Goal: Task Accomplishment & Management: Manage account settings

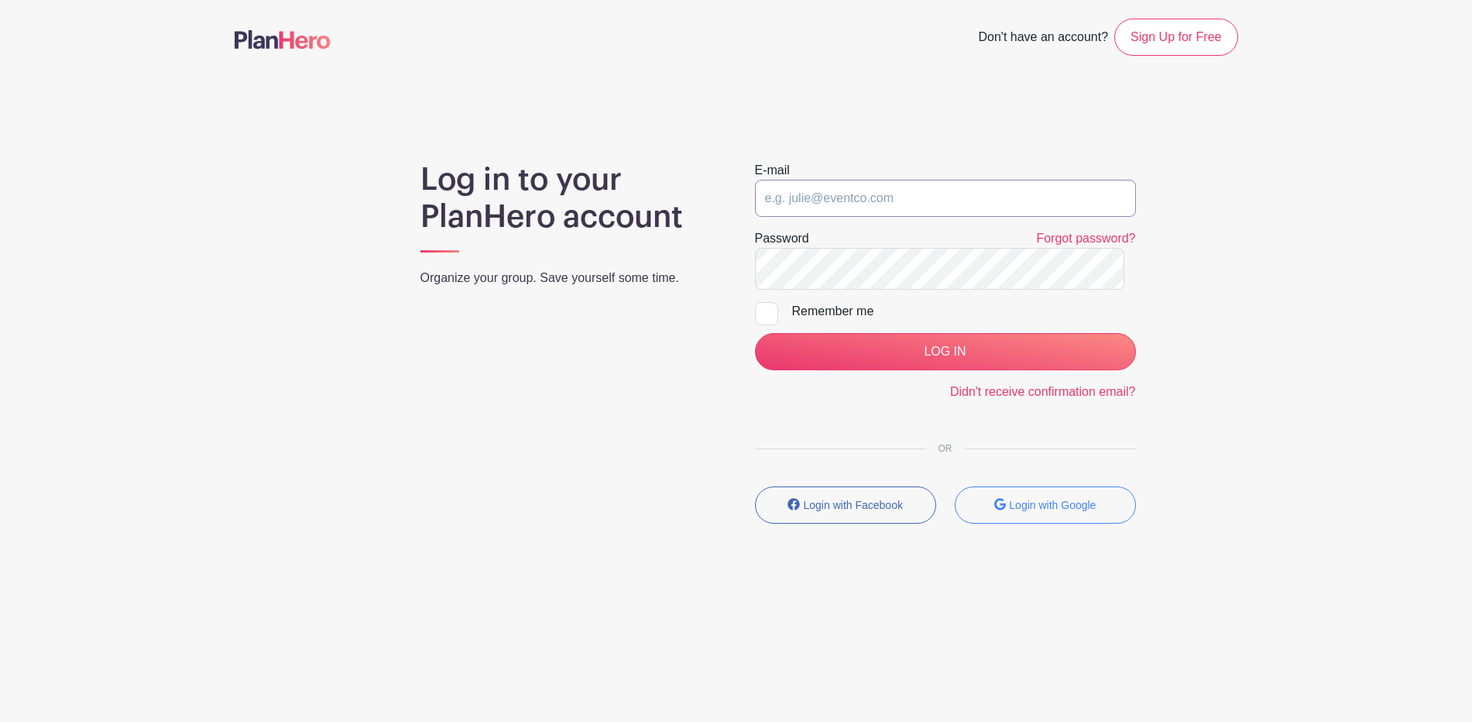
click at [819, 217] on input "email" at bounding box center [945, 198] width 381 height 37
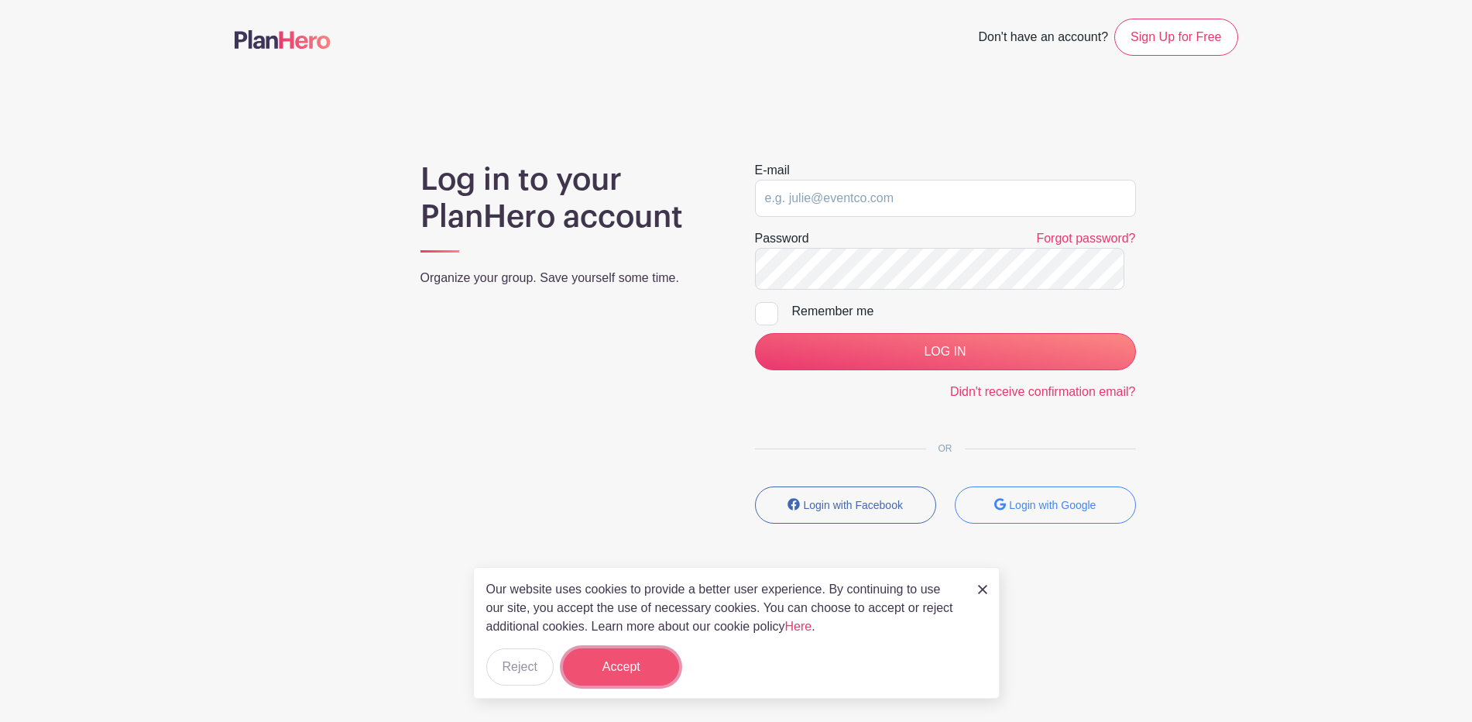
click at [624, 648] on button "Accept" at bounding box center [621, 666] width 116 height 37
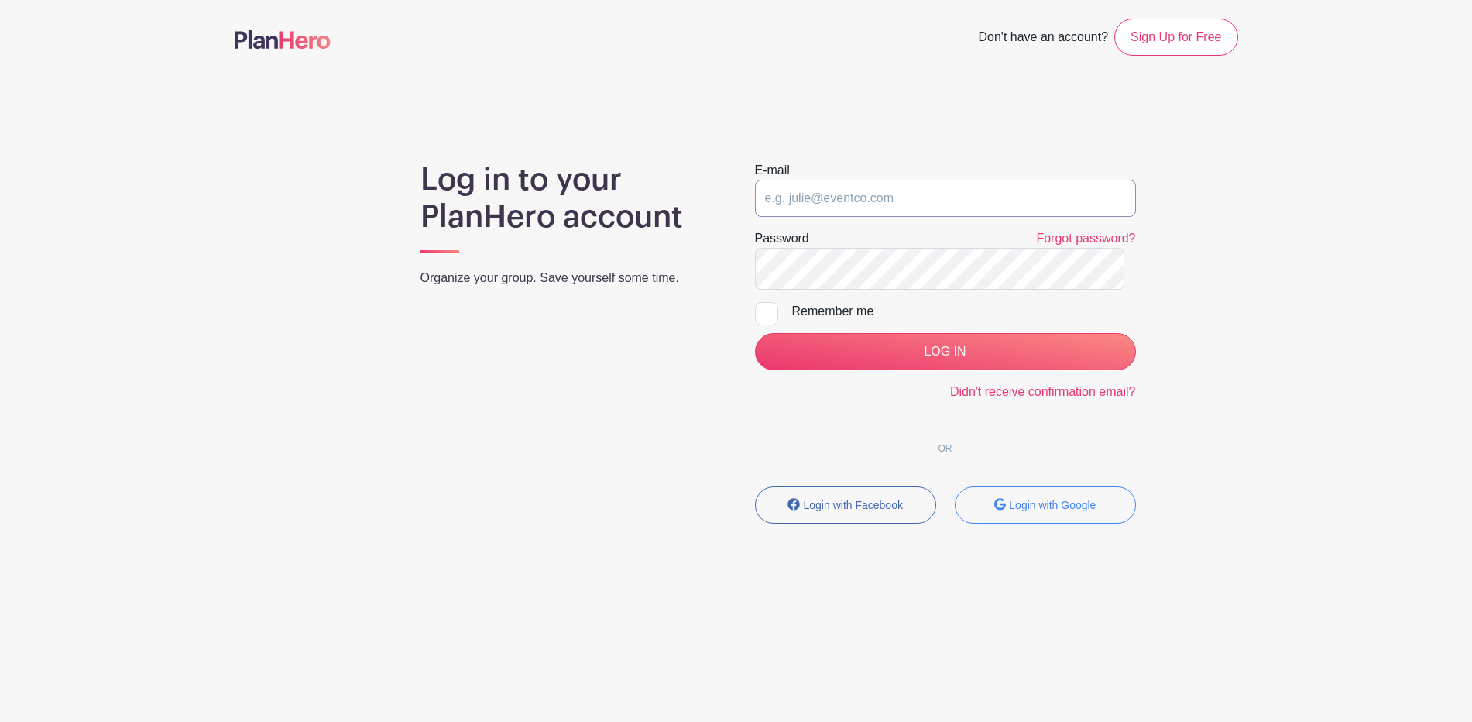
click at [789, 217] on input "email" at bounding box center [945, 198] width 381 height 37
type input "[EMAIL_ADDRESS][DOMAIN_NAME]"
click at [755, 333] on input "LOG IN" at bounding box center [945, 351] width 381 height 37
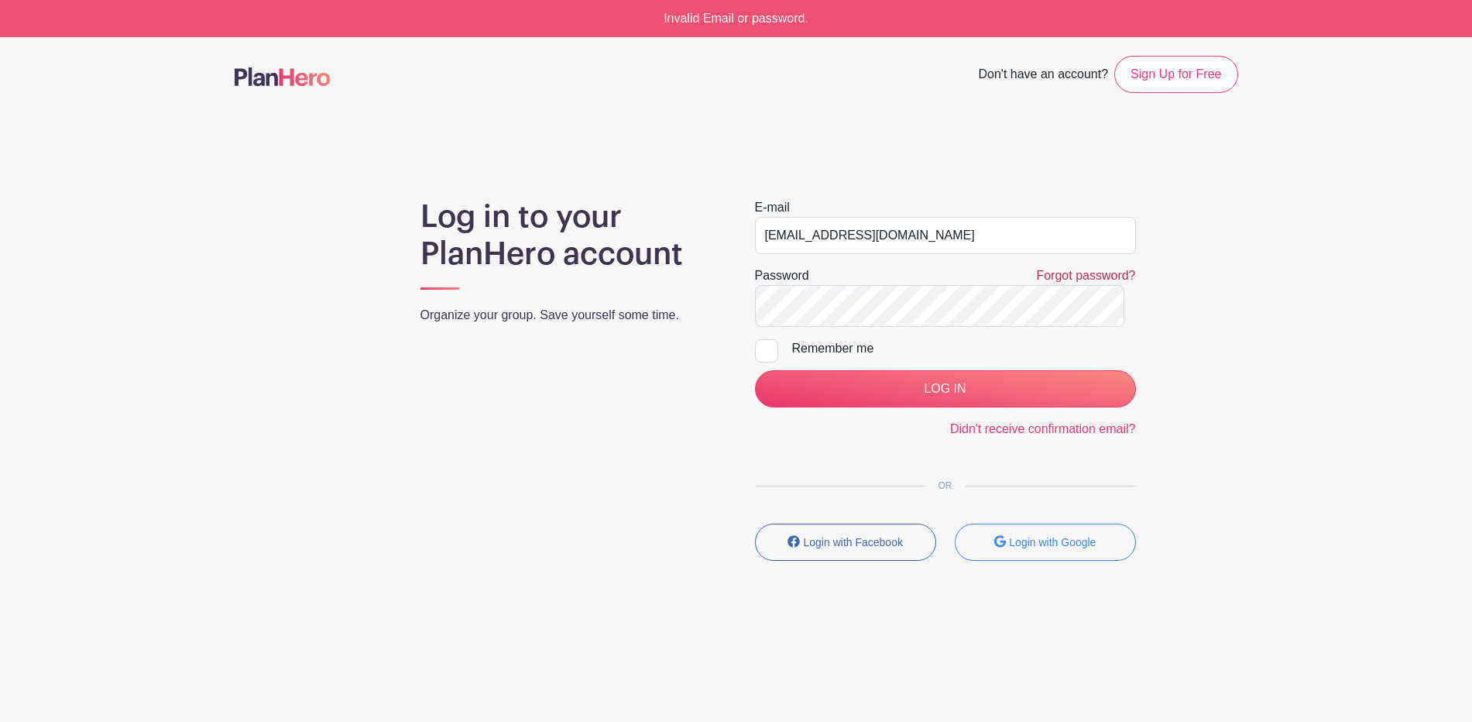
click at [1043, 282] on link "Forgot password?" at bounding box center [1085, 275] width 99 height 13
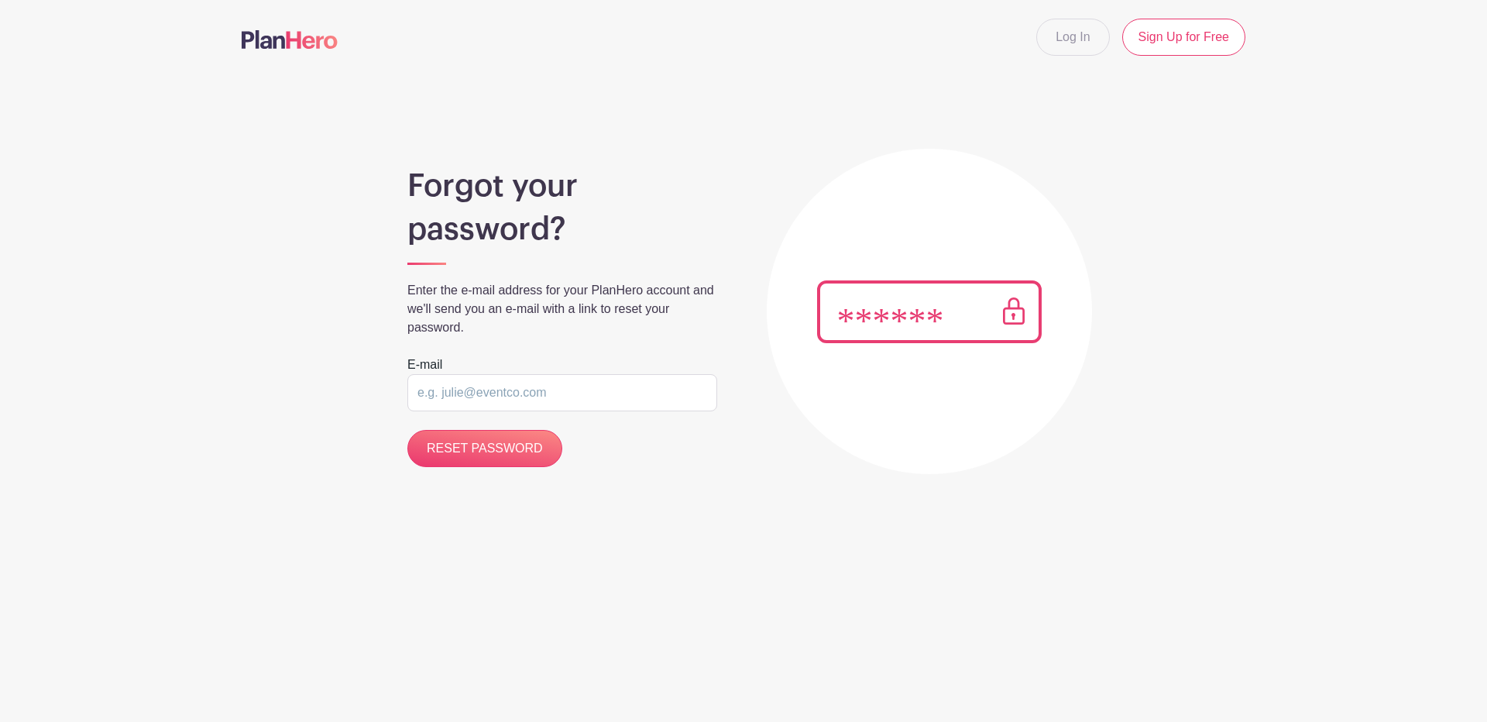
click at [455, 411] on input "email" at bounding box center [562, 392] width 310 height 37
type input "[EMAIL_ADDRESS][DOMAIN_NAME]"
click at [407, 430] on input "RESET PASSWORD" at bounding box center [484, 448] width 155 height 37
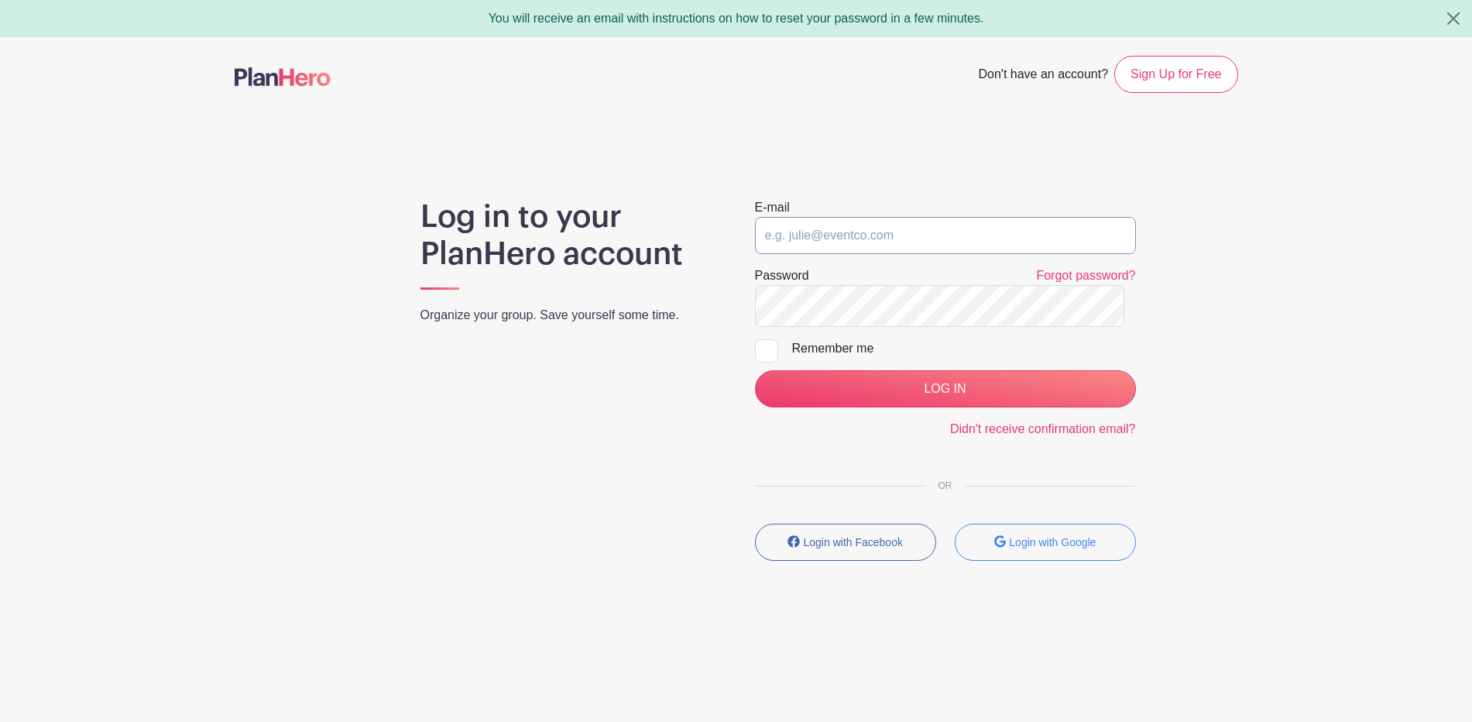
click at [819, 254] on input "email" at bounding box center [945, 235] width 381 height 37
type input "[EMAIL_ADDRESS][DOMAIN_NAME]"
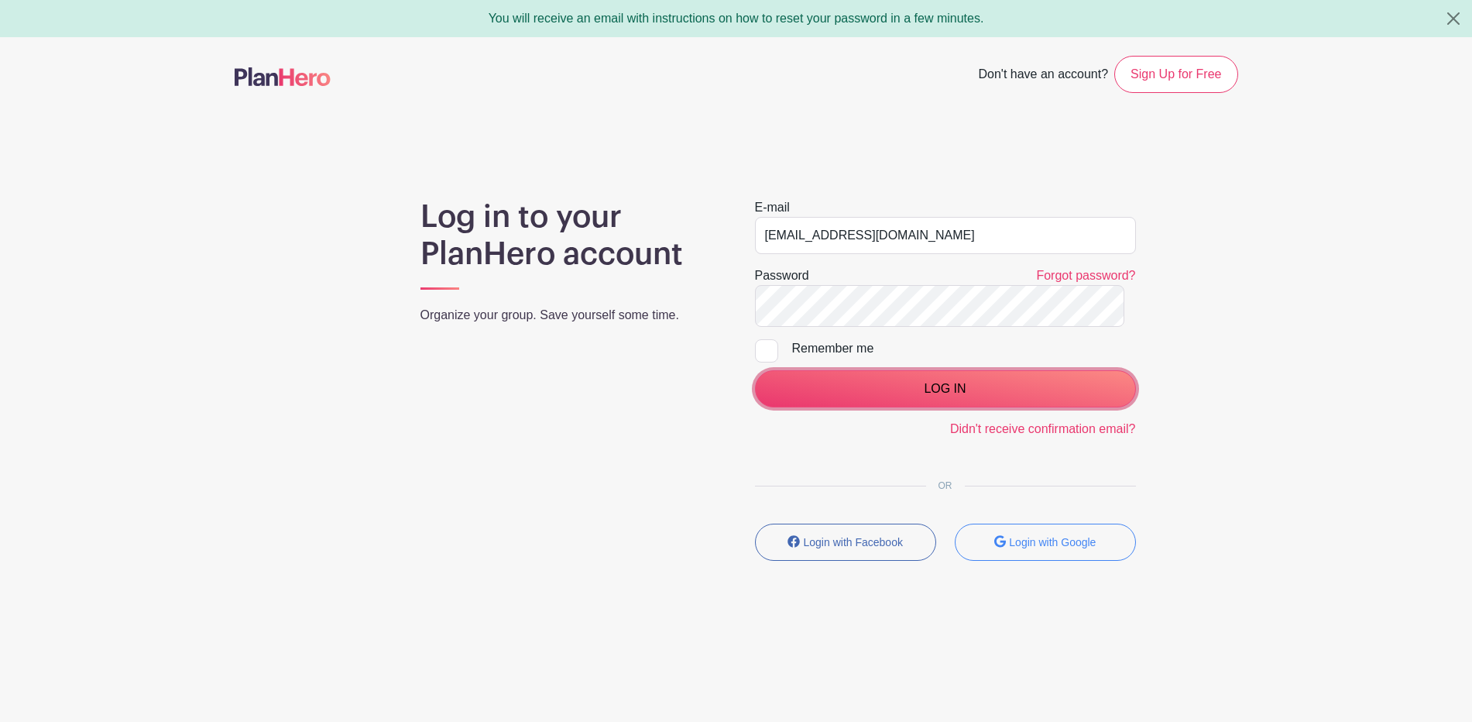
click at [935, 407] on input "LOG IN" at bounding box center [945, 388] width 381 height 37
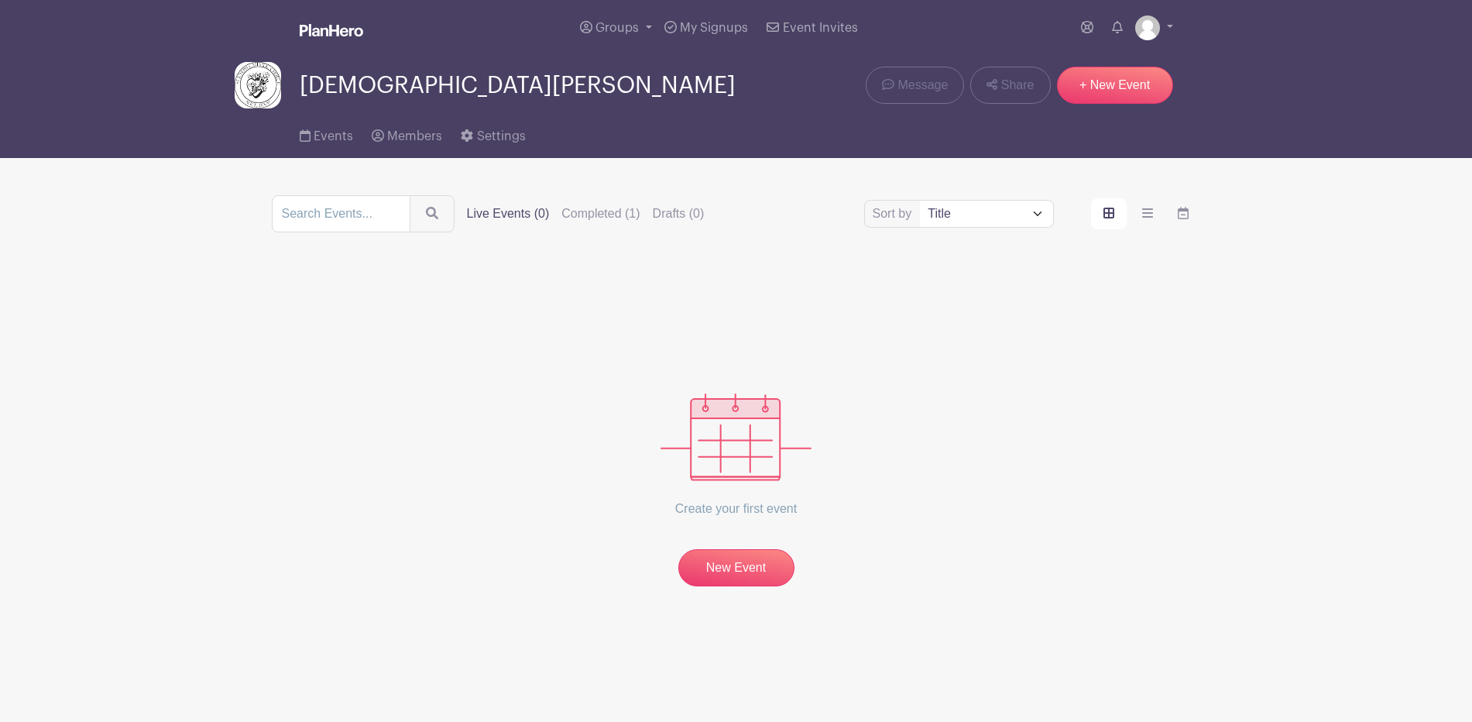
scroll to position [33, 0]
click at [640, 221] on label "Completed (1)" at bounding box center [600, 213] width 78 height 19
click at [0, 0] on input "Completed (1)" at bounding box center [0, 0] width 0 height 0
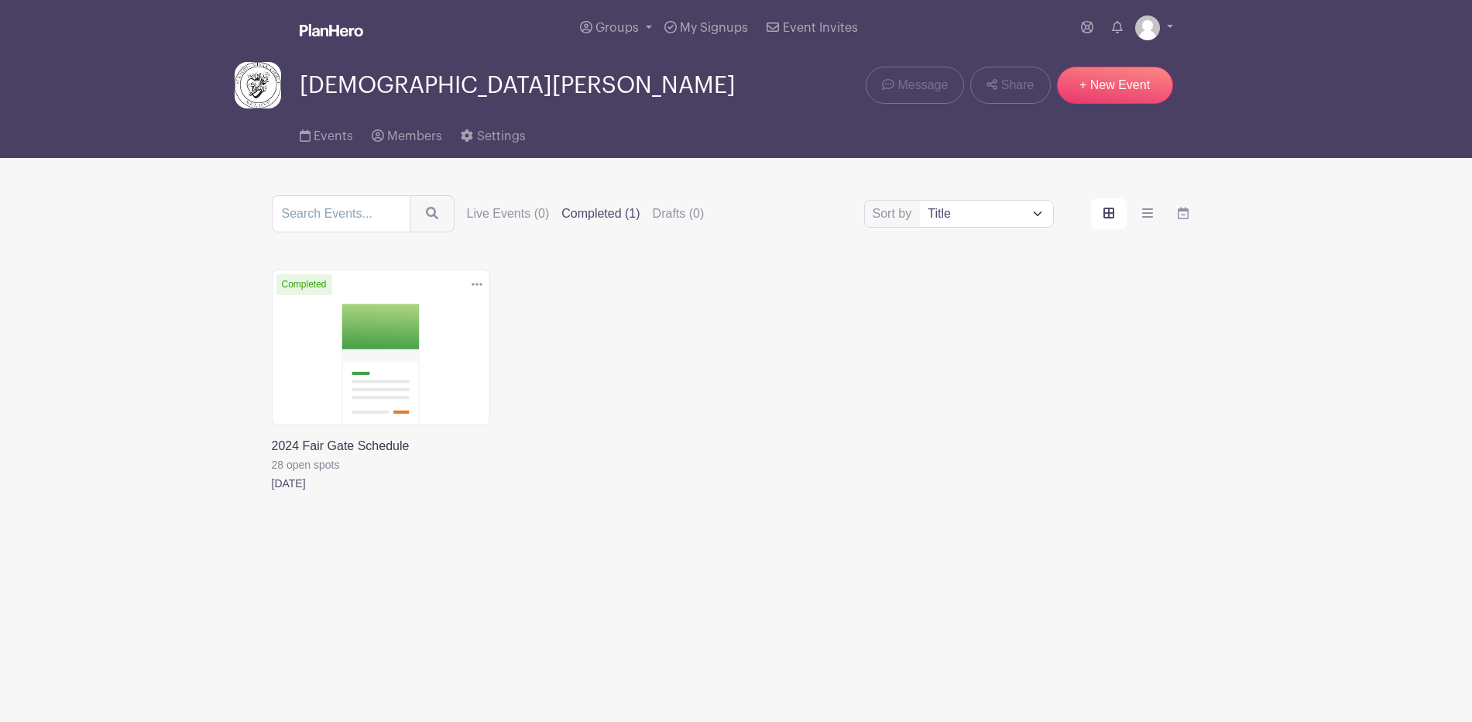
click at [470, 297] on link at bounding box center [476, 285] width 23 height 26
click at [419, 337] on link "Duplicate" at bounding box center [427, 324] width 122 height 25
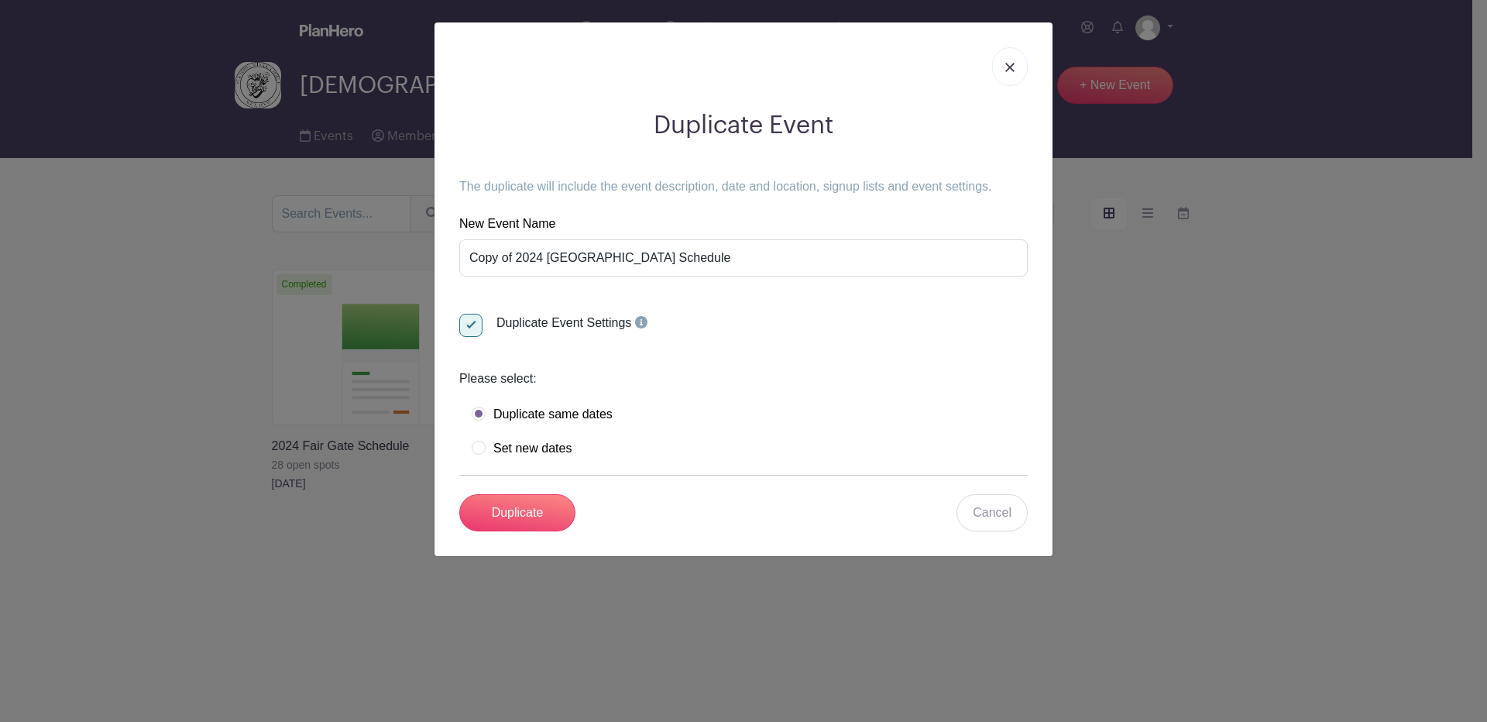
click at [482, 456] on label "Set new dates" at bounding box center [522, 448] width 100 height 15
radio input "true"
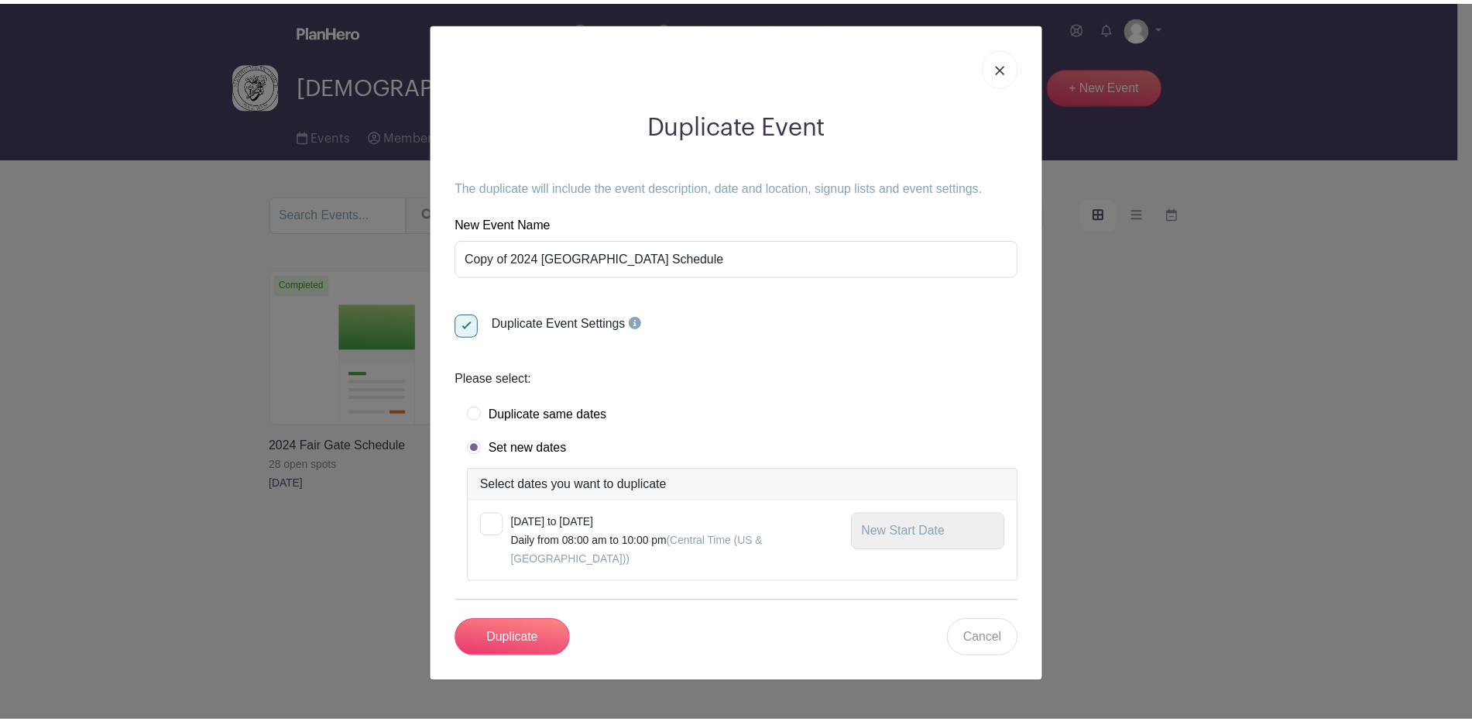
scroll to position [160, 0]
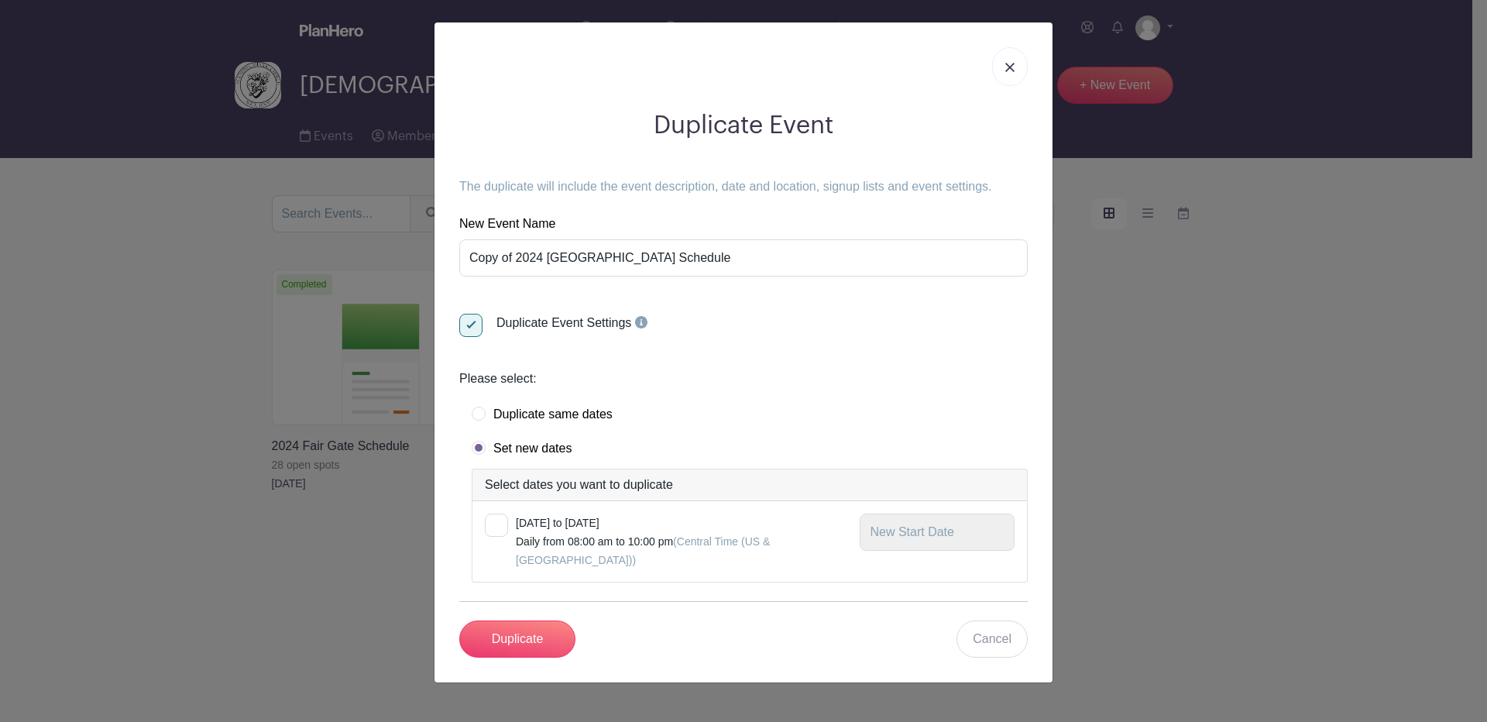
click at [503, 513] on div at bounding box center [496, 524] width 23 height 23
click at [495, 513] on input "checkbox" at bounding box center [490, 518] width 10 height 10
checkbox input "false"
click at [560, 239] on input "Copy of 2024 Fair Gate Schedule" at bounding box center [743, 257] width 568 height 37
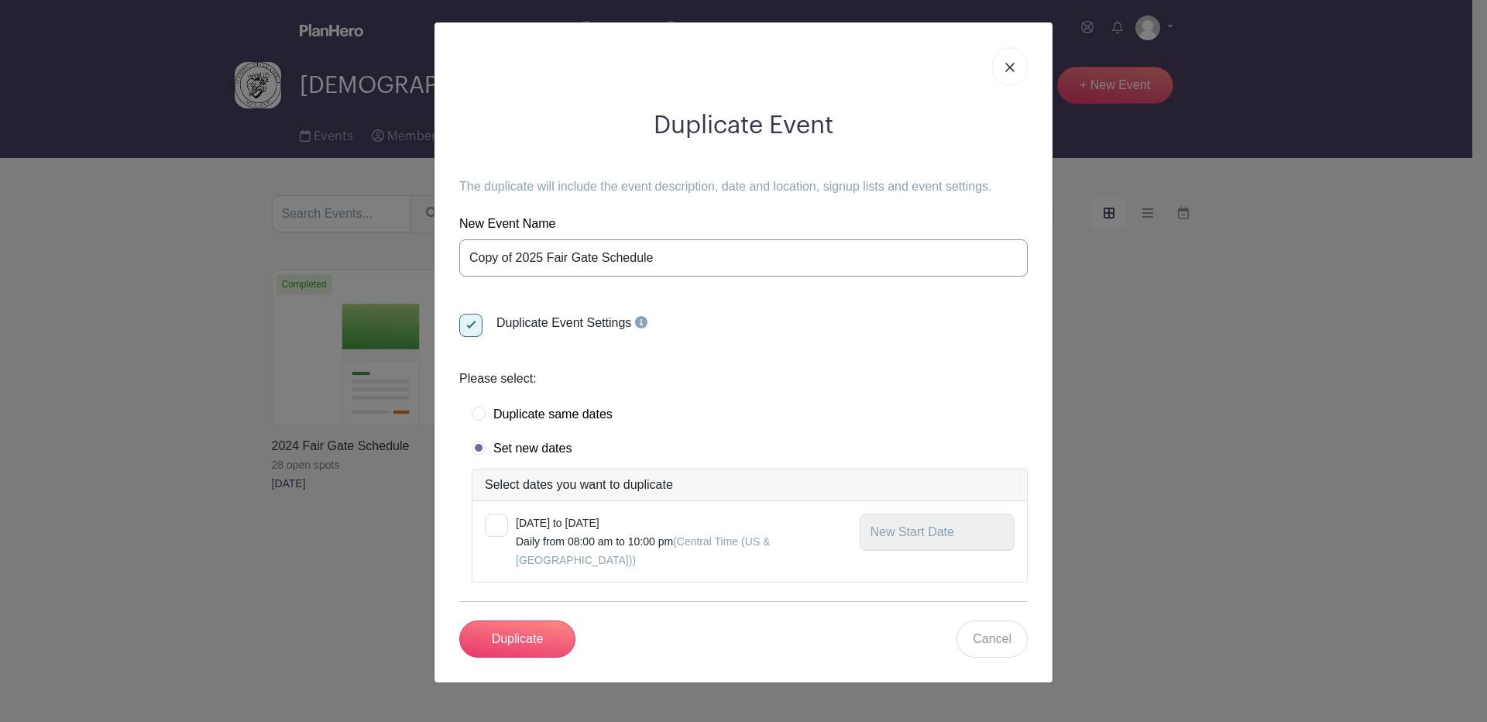
click at [527, 239] on input "Copy of 2025 Fair Gate Schedule" at bounding box center [743, 257] width 568 height 37
type input "2025 Fair Gate Schedule"
click at [512, 640] on input "Duplicate" at bounding box center [517, 638] width 116 height 37
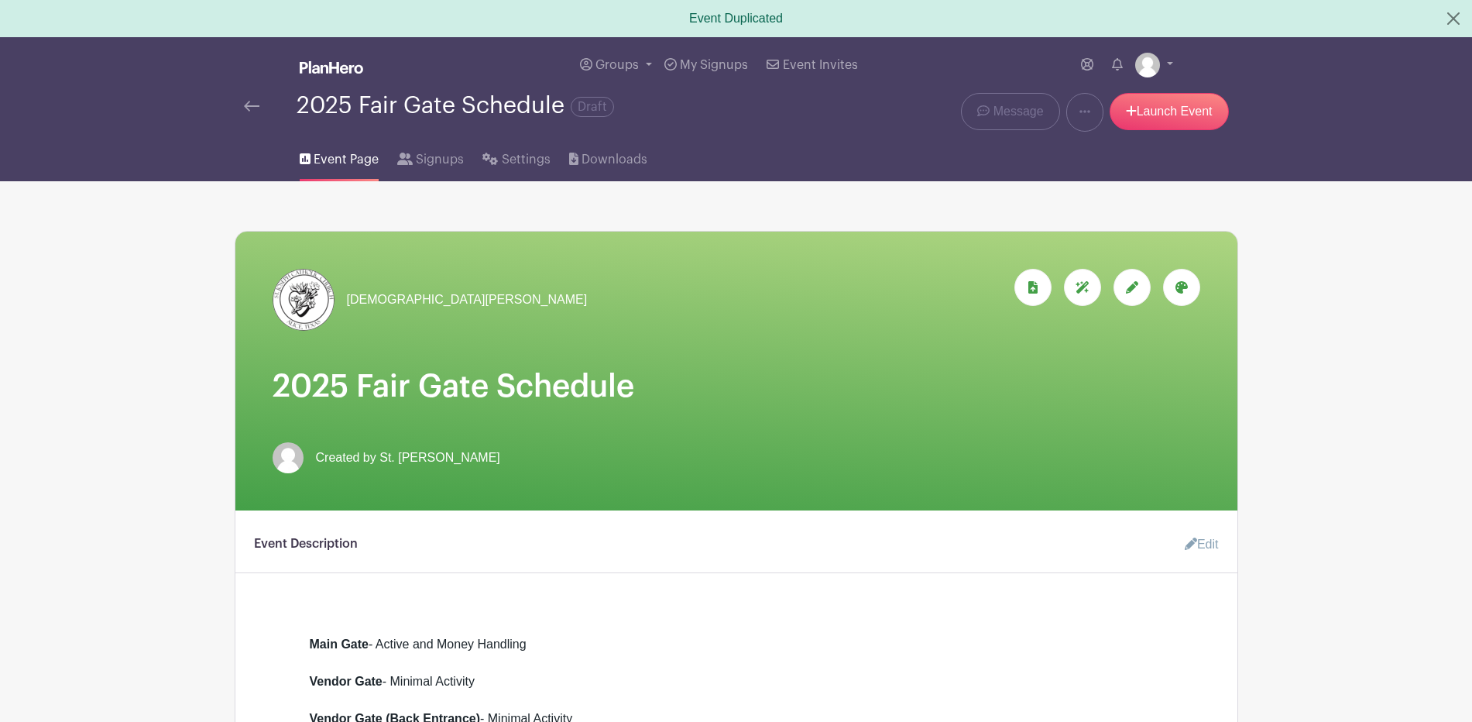
click at [255, 112] on img at bounding box center [251, 106] width 15 height 11
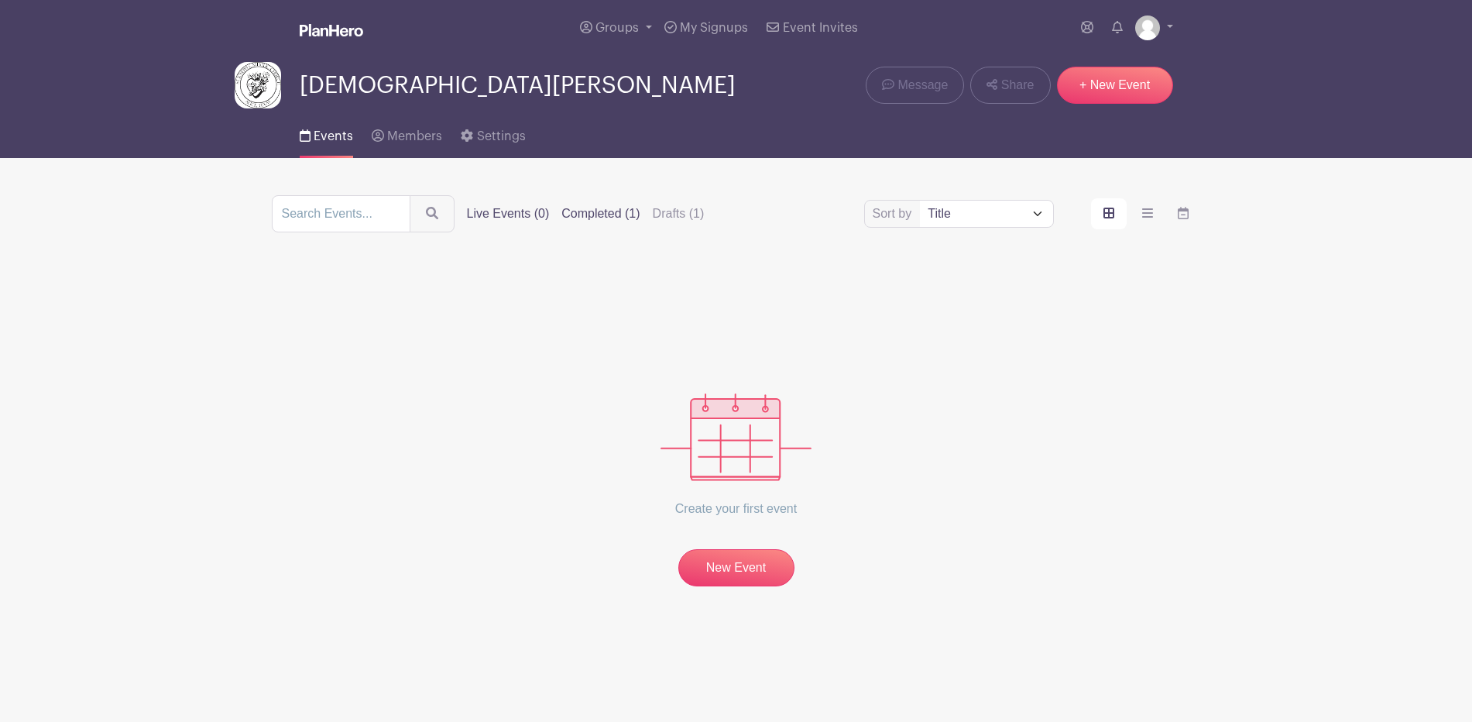
click at [640, 223] on label "Completed (1)" at bounding box center [600, 213] width 78 height 19
click at [0, 0] on input "Completed (1)" at bounding box center [0, 0] width 0 height 0
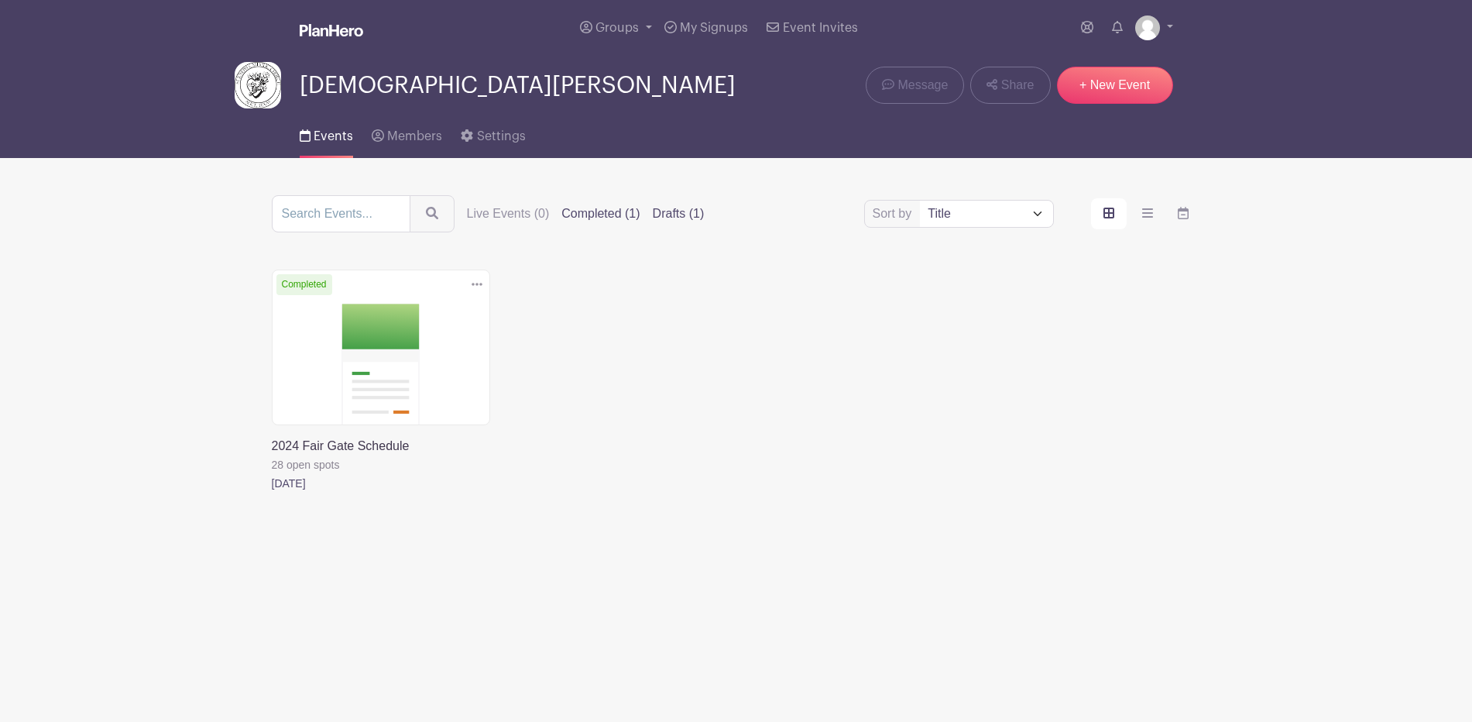
click at [705, 223] on label "Drafts (1)" at bounding box center [679, 213] width 52 height 19
click at [0, 0] on input "Drafts (1)" at bounding box center [0, 0] width 0 height 0
click at [482, 290] on icon at bounding box center [484, 284] width 11 height 12
click at [279, 455] on link at bounding box center [279, 455] width 0 height 0
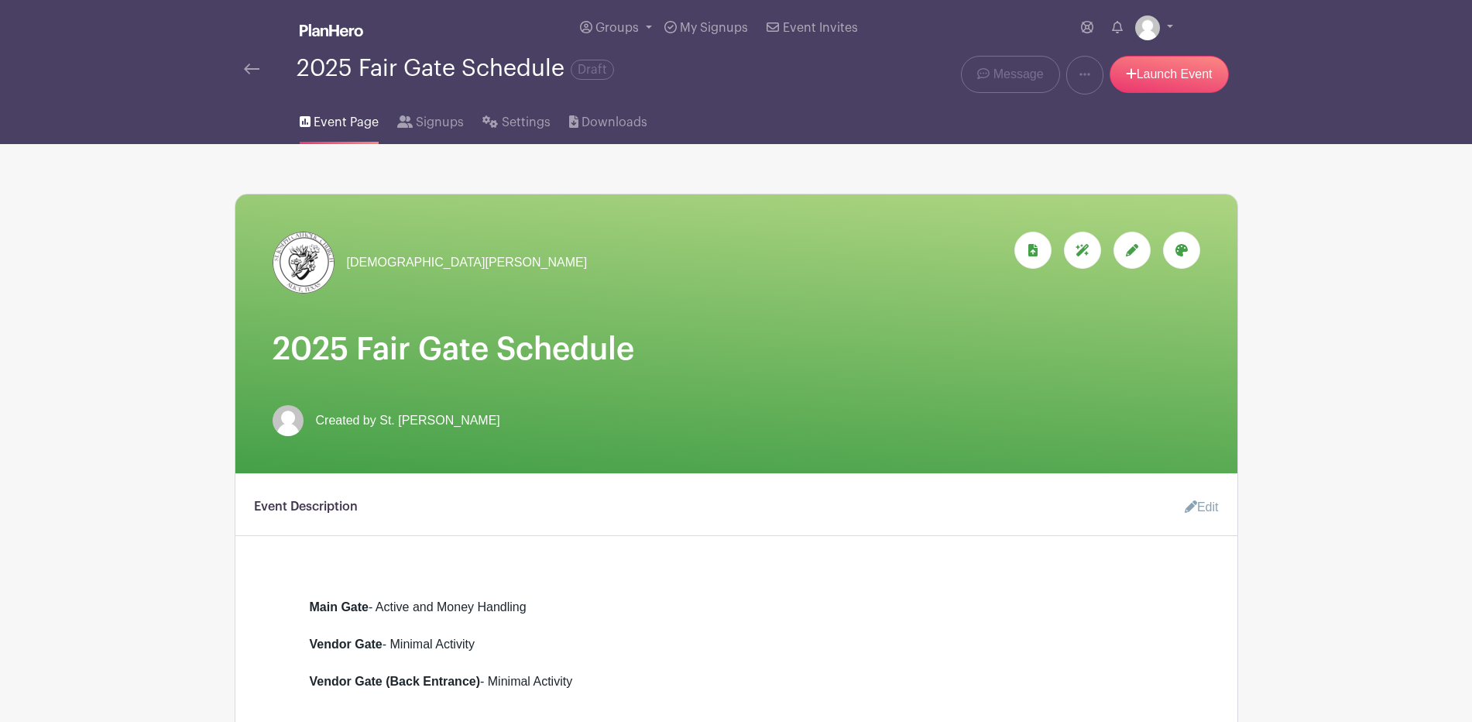
click at [1192, 523] on link "Edit" at bounding box center [1196, 507] width 46 height 31
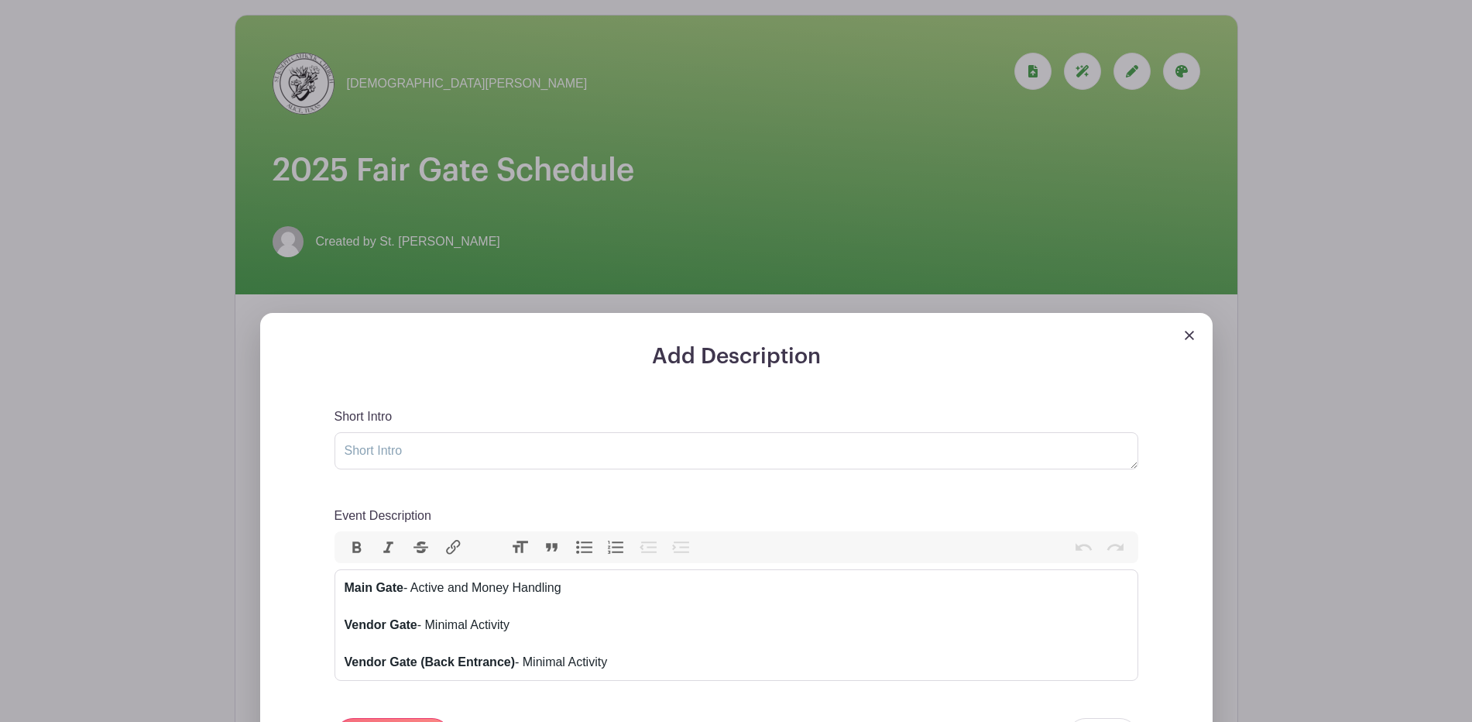
scroll to position [161, 0]
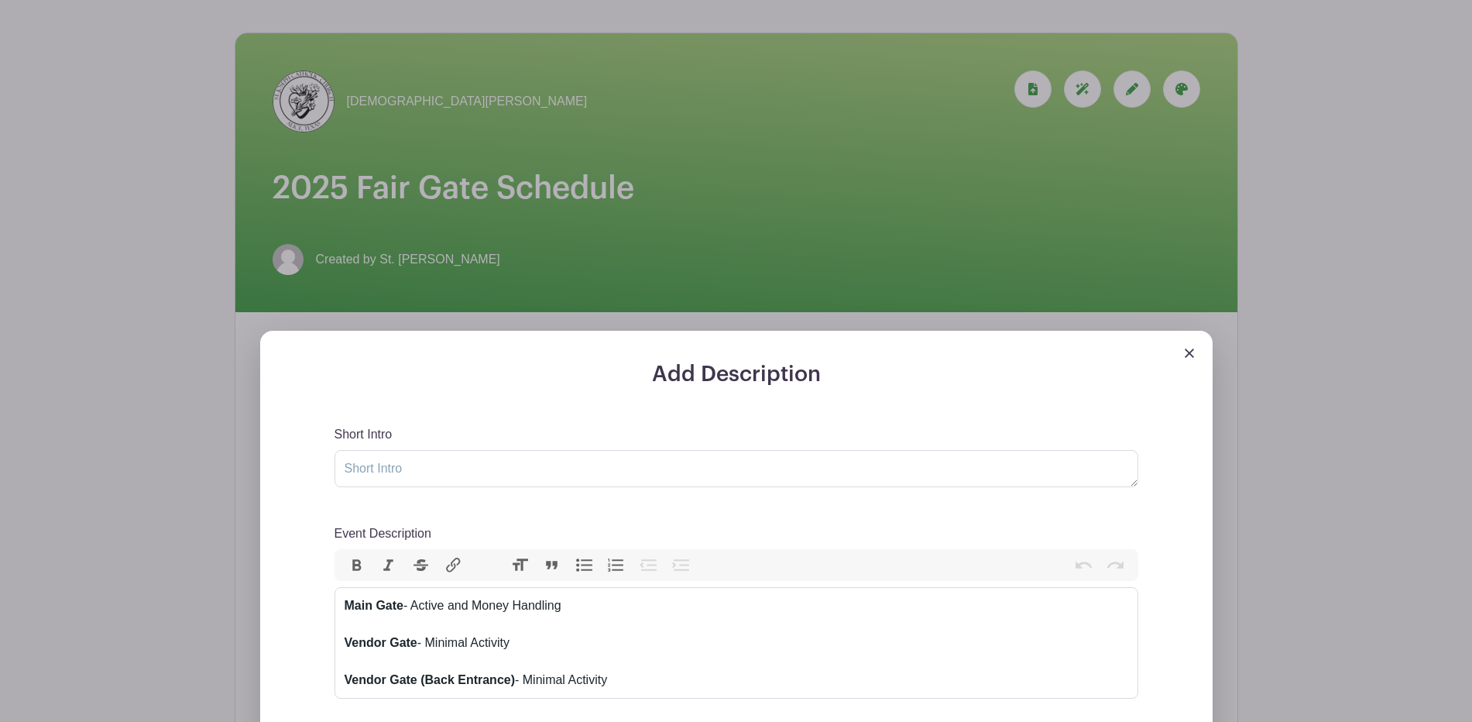
click at [1185, 359] on link at bounding box center [1189, 351] width 9 height 13
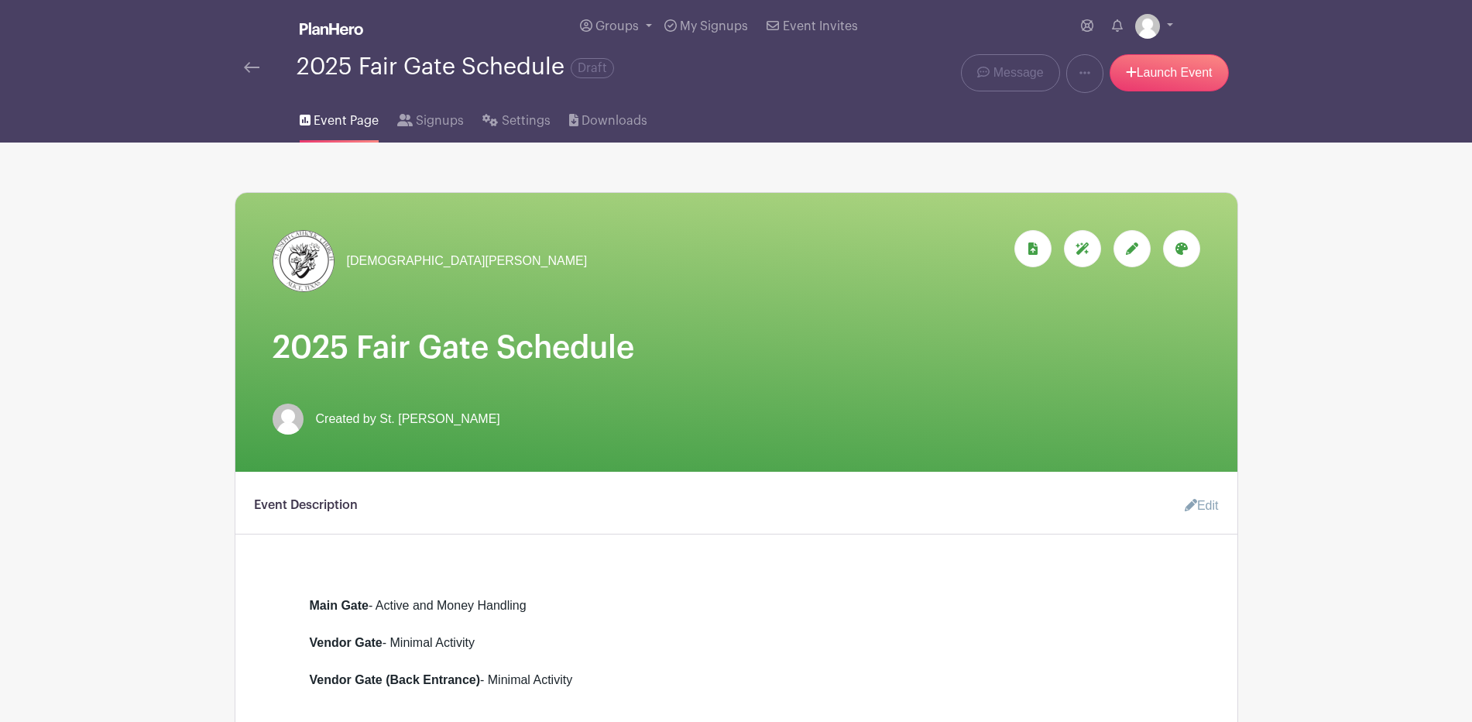
scroll to position [0, 0]
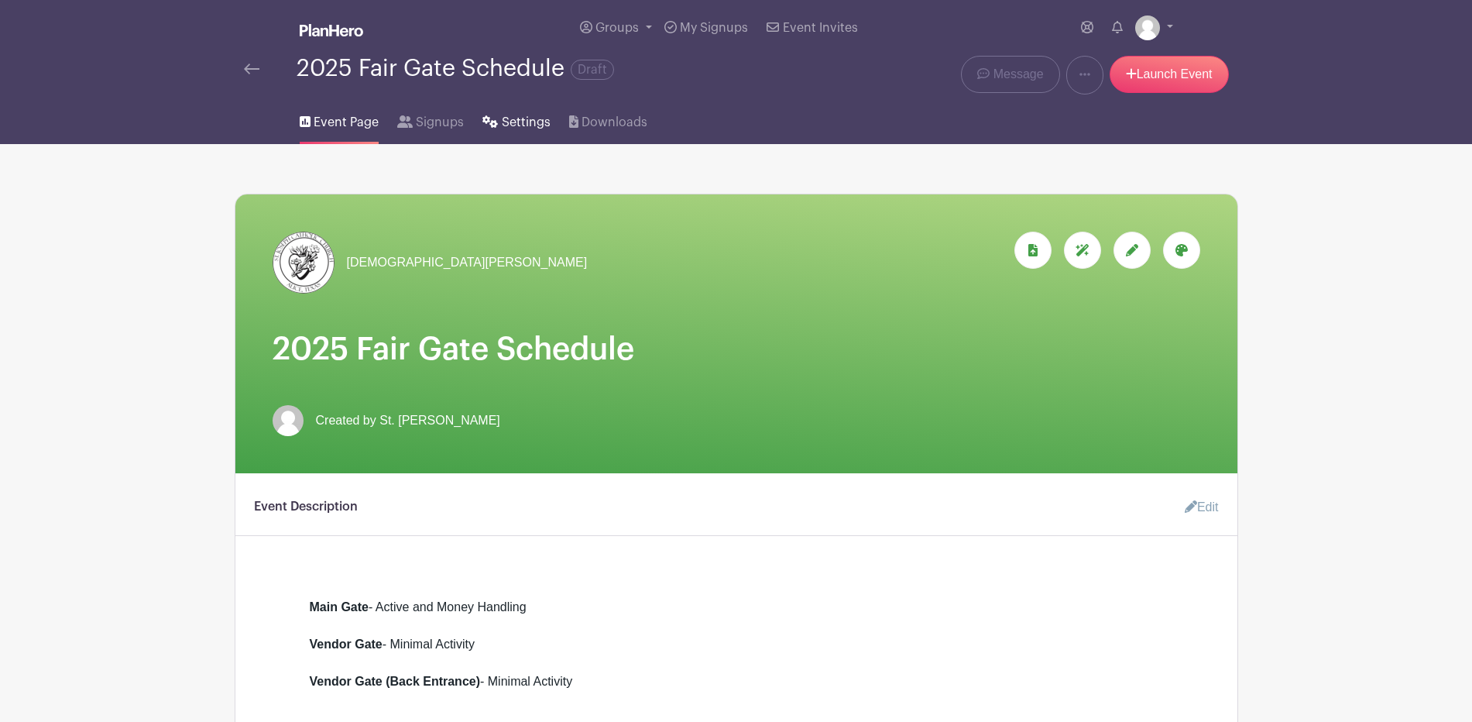
click at [551, 132] on span "Settings" at bounding box center [526, 122] width 49 height 19
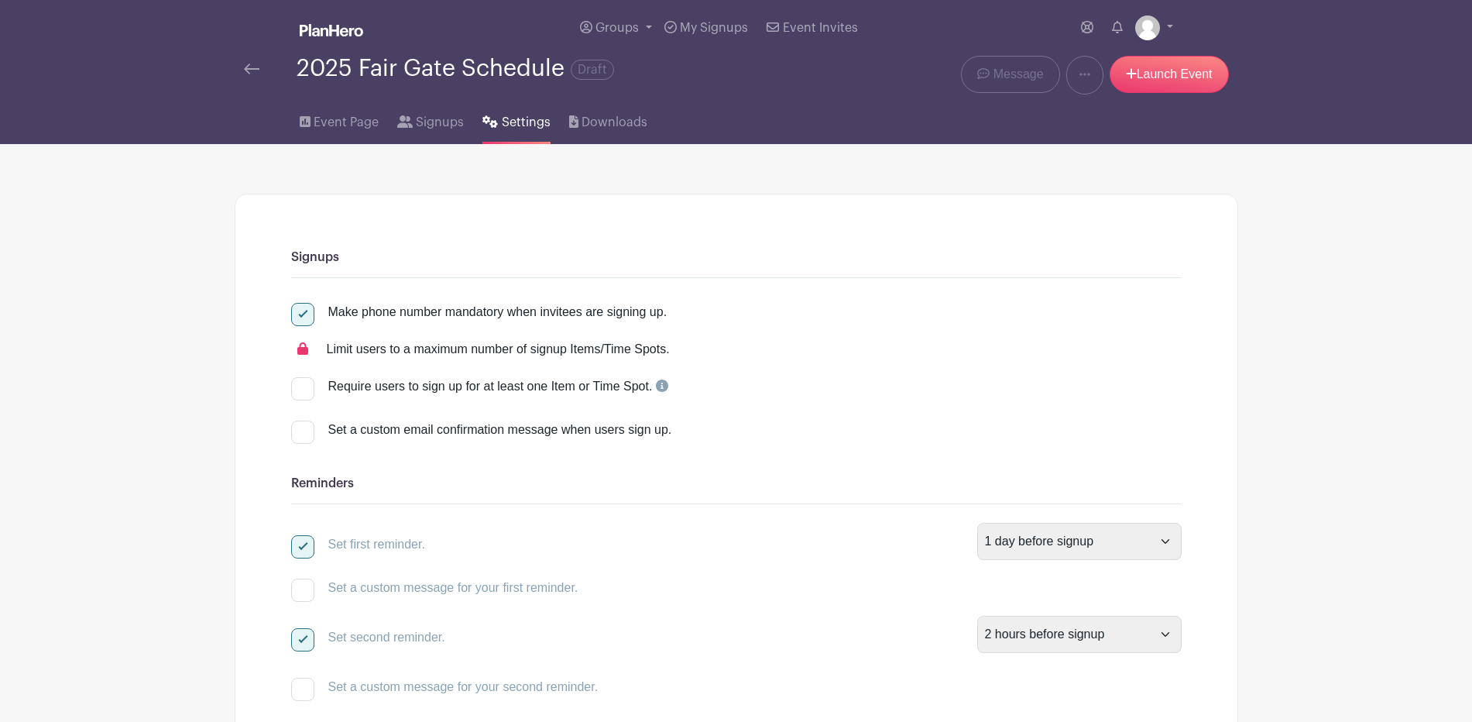
click at [246, 82] on div "2025 Fair Gate Schedule Draft" at bounding box center [527, 75] width 585 height 39
click at [254, 74] on img at bounding box center [251, 69] width 15 height 11
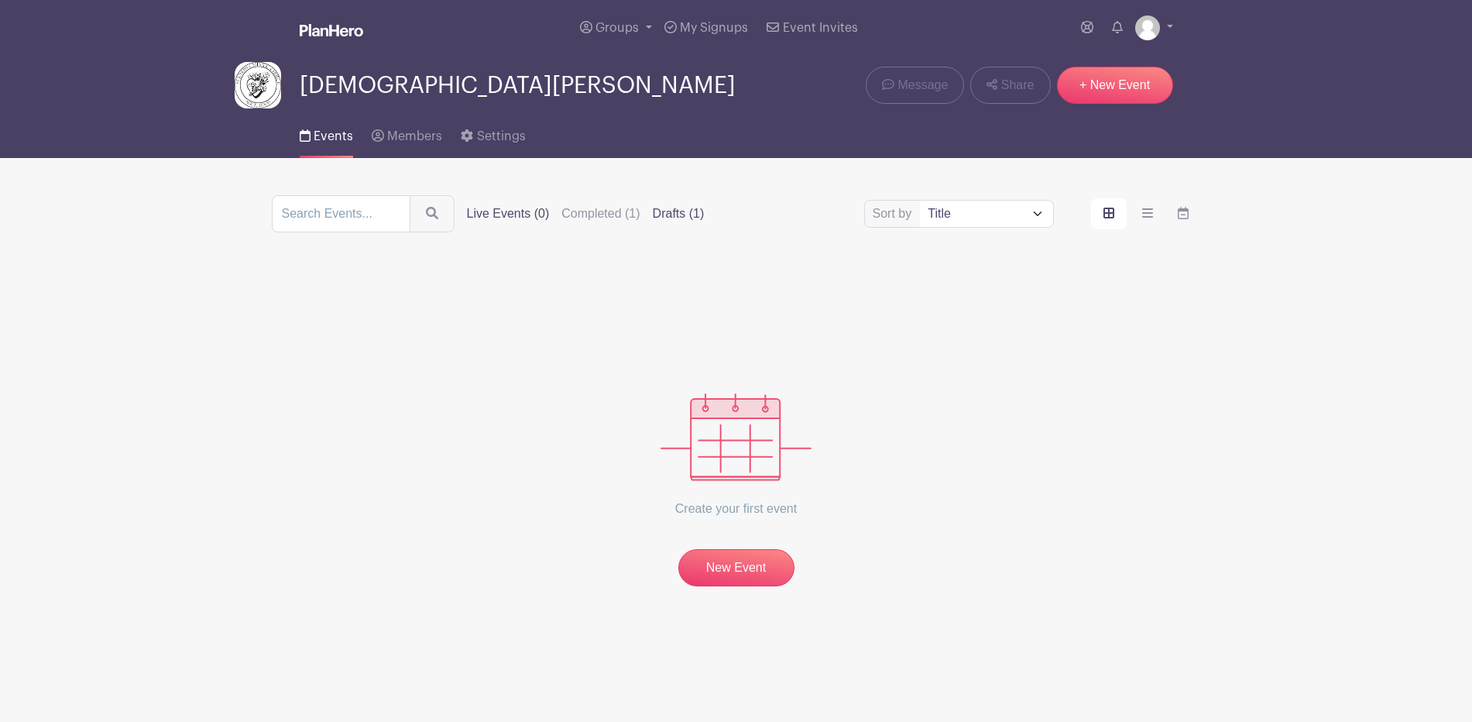
click at [705, 223] on label "Drafts (1)" at bounding box center [679, 213] width 52 height 19
click at [0, 0] on input "Drafts (1)" at bounding box center [0, 0] width 0 height 0
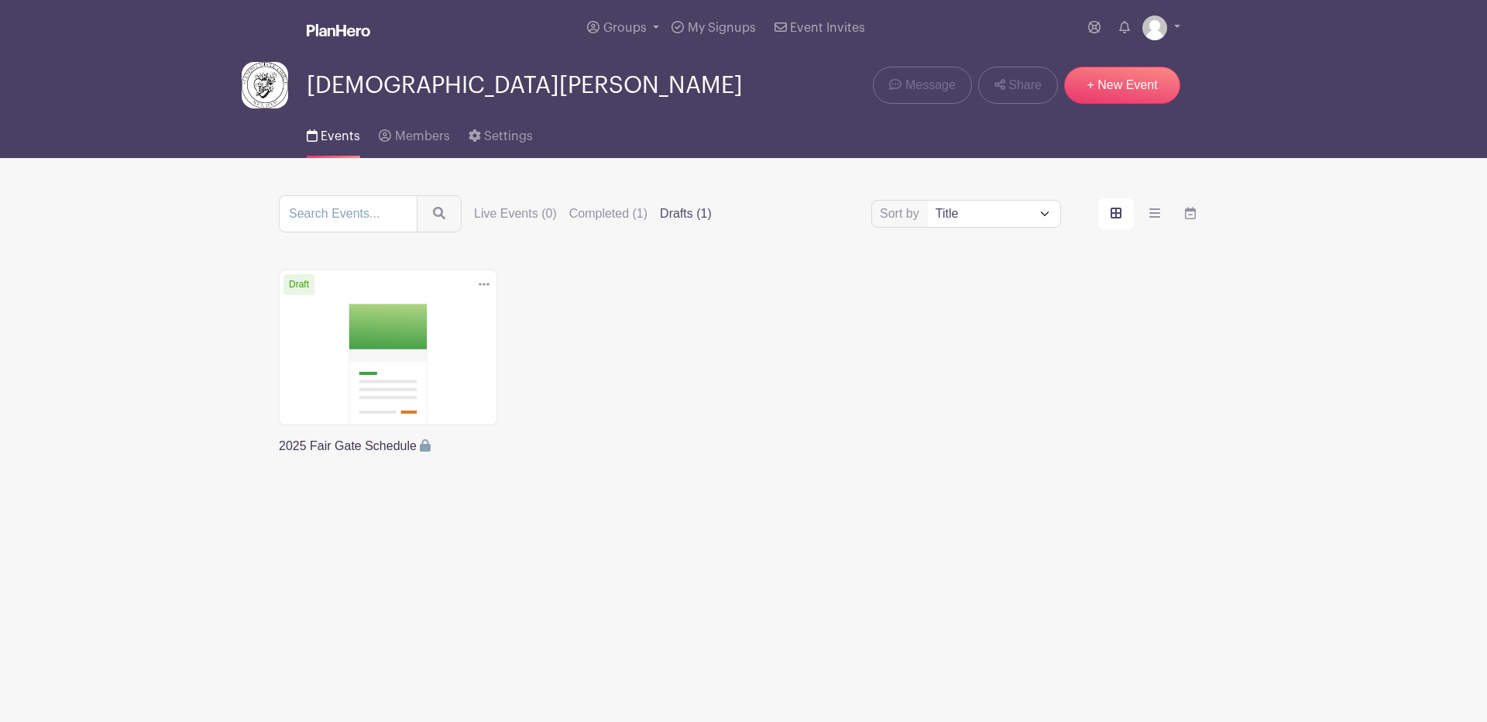
click at [479, 290] on icon at bounding box center [484, 284] width 11 height 12
click at [405, 362] on link "Delete" at bounding box center [434, 349] width 122 height 25
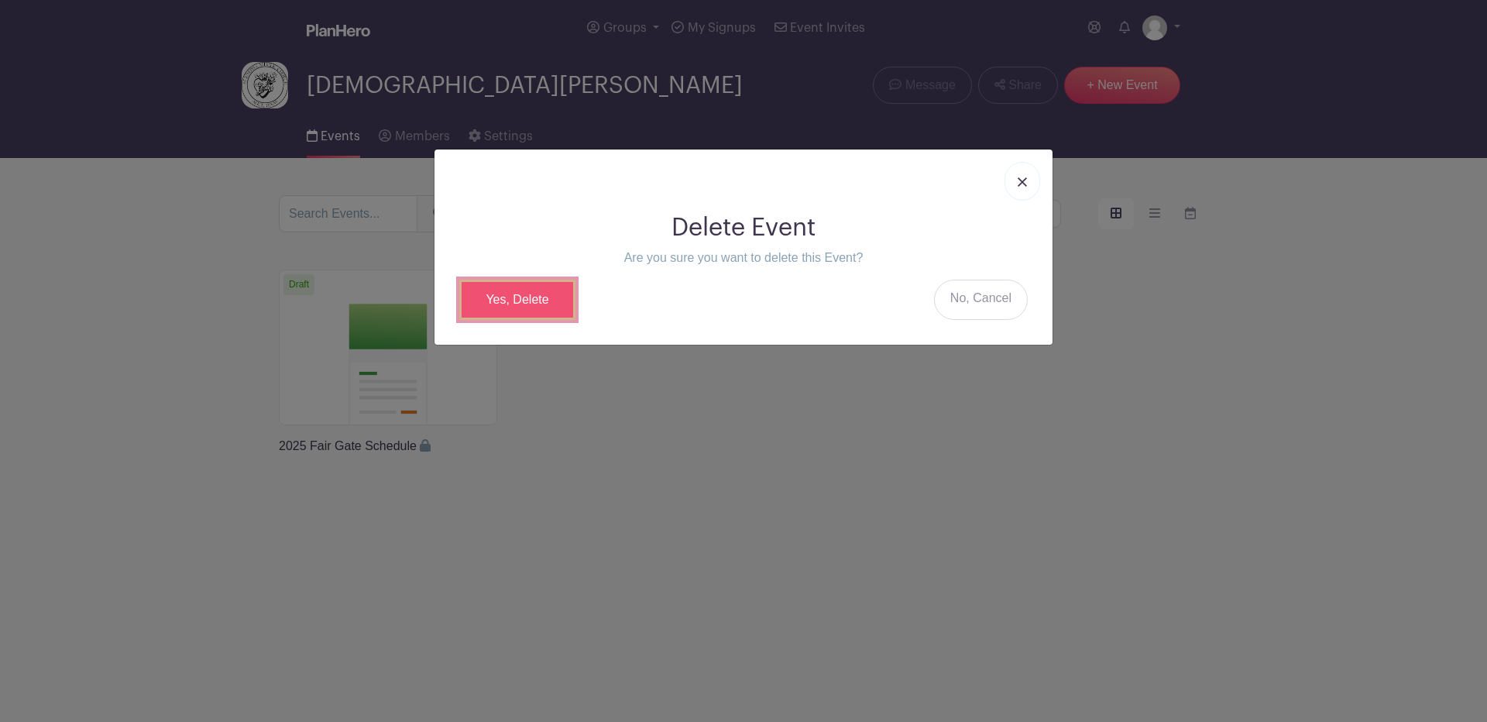
click at [503, 320] on link "Yes, Delete" at bounding box center [517, 300] width 116 height 40
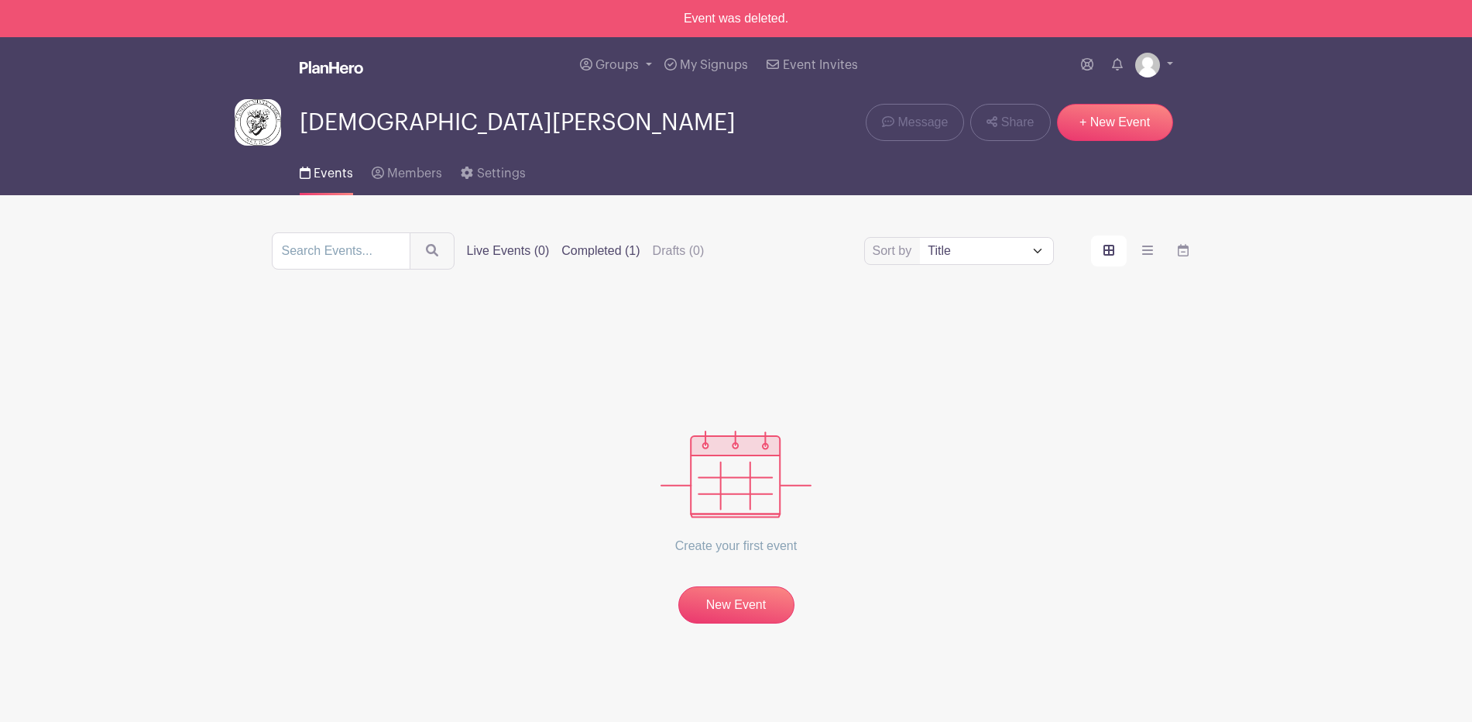
click at [640, 260] on label "Completed (1)" at bounding box center [600, 251] width 78 height 19
click at [0, 0] on input "Completed (1)" at bounding box center [0, 0] width 0 height 0
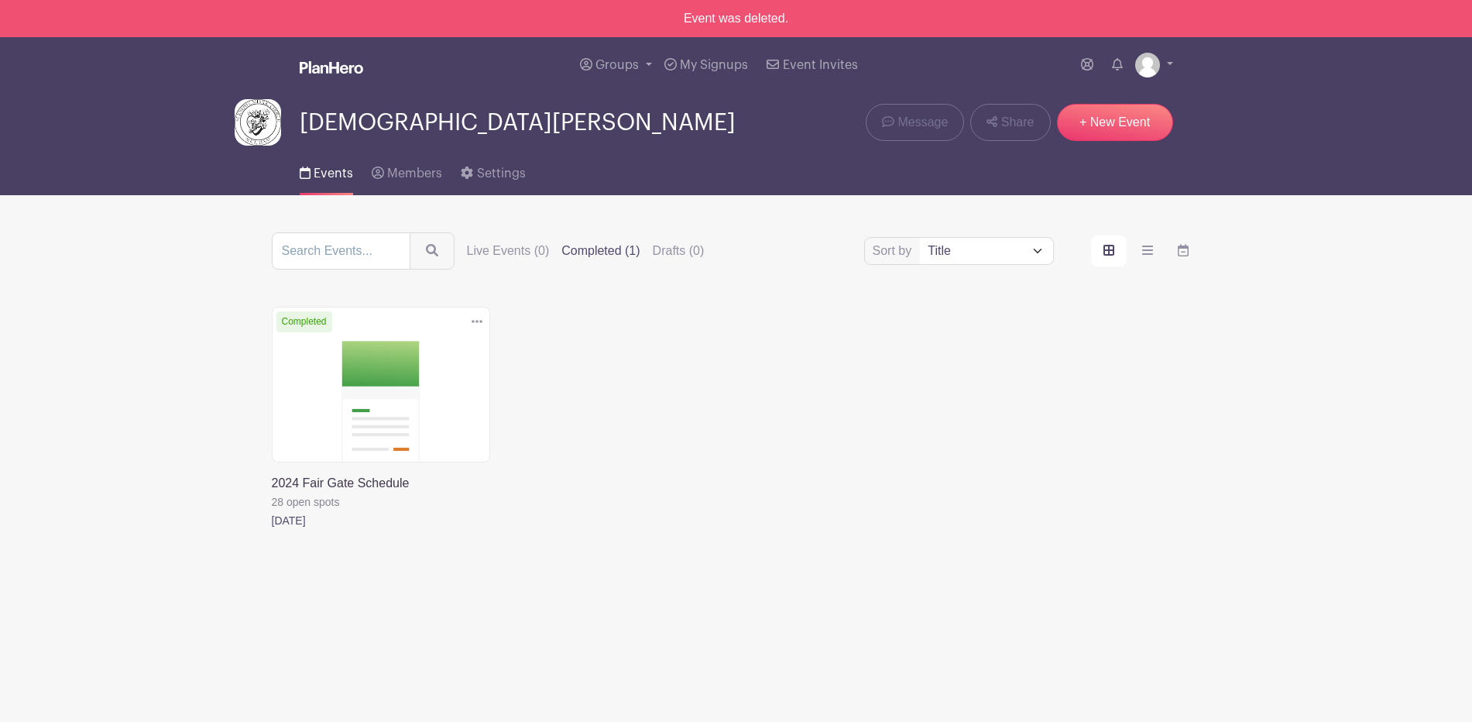
click at [476, 328] on icon at bounding box center [477, 321] width 11 height 12
click at [421, 374] on link "Duplicate" at bounding box center [427, 361] width 122 height 25
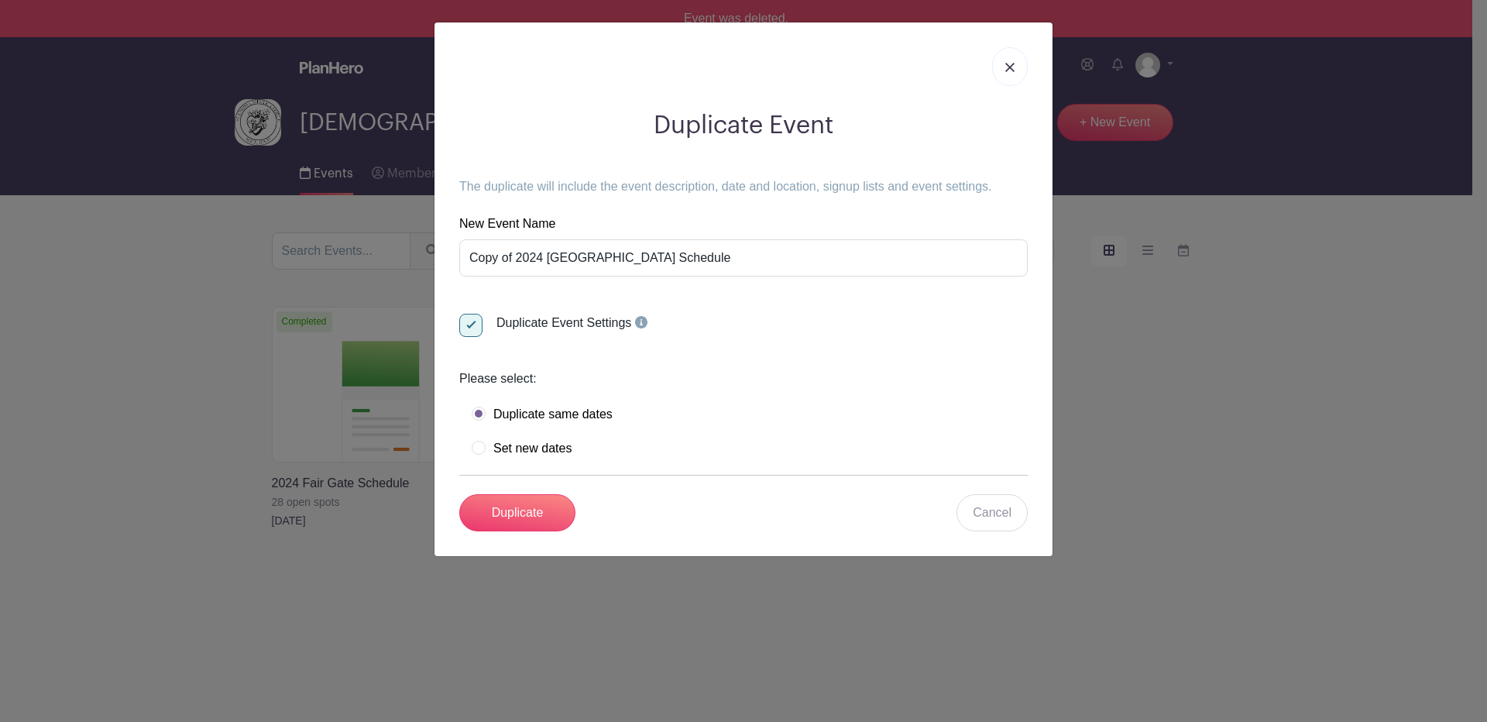
click at [476, 456] on label "Set new dates" at bounding box center [522, 448] width 100 height 15
radio input "true"
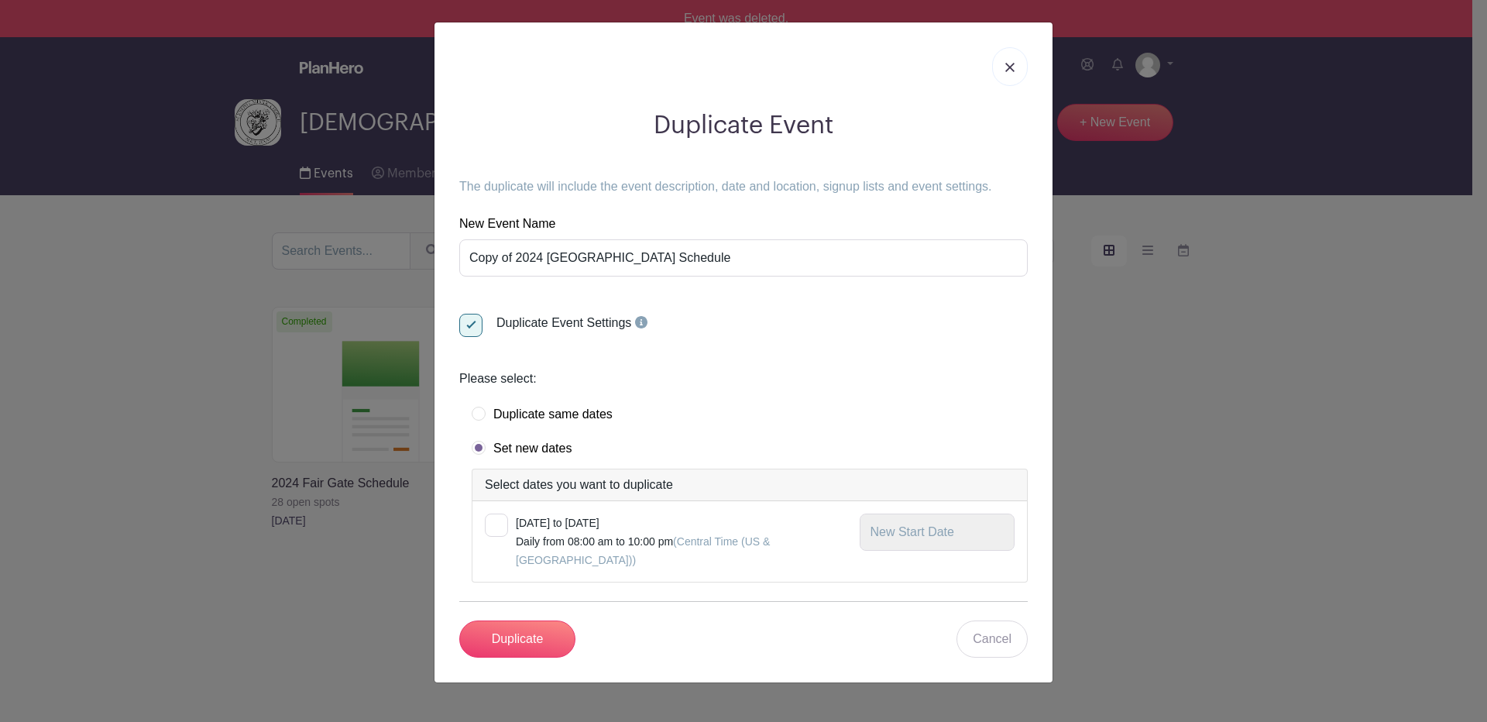
click at [482, 422] on label "Duplicate same dates" at bounding box center [542, 414] width 141 height 15
radio input "true"
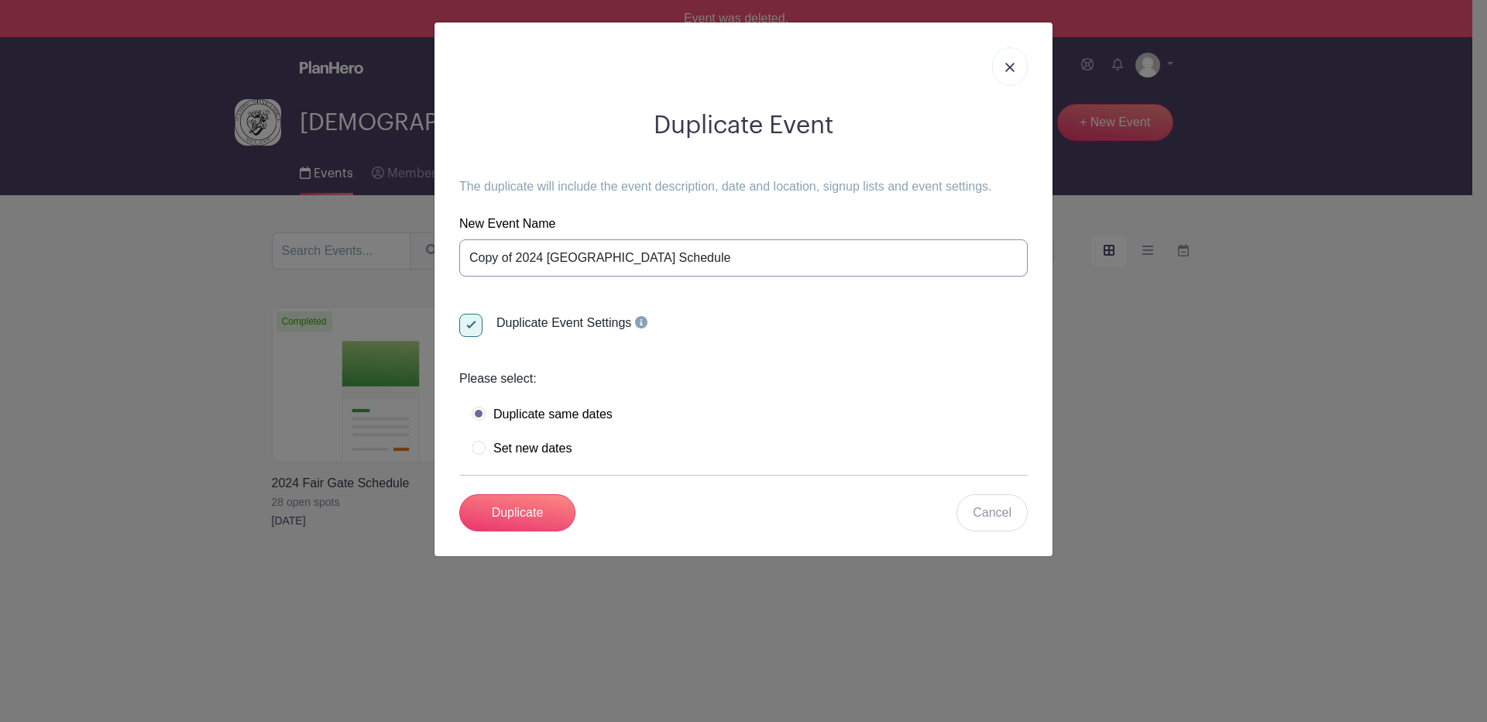
click at [561, 276] on input "Copy of 2024 Fair Gate Schedule" at bounding box center [743, 257] width 568 height 37
type input "2025 Fair Gate Schedule"
click at [510, 531] on input "Duplicate" at bounding box center [517, 512] width 116 height 37
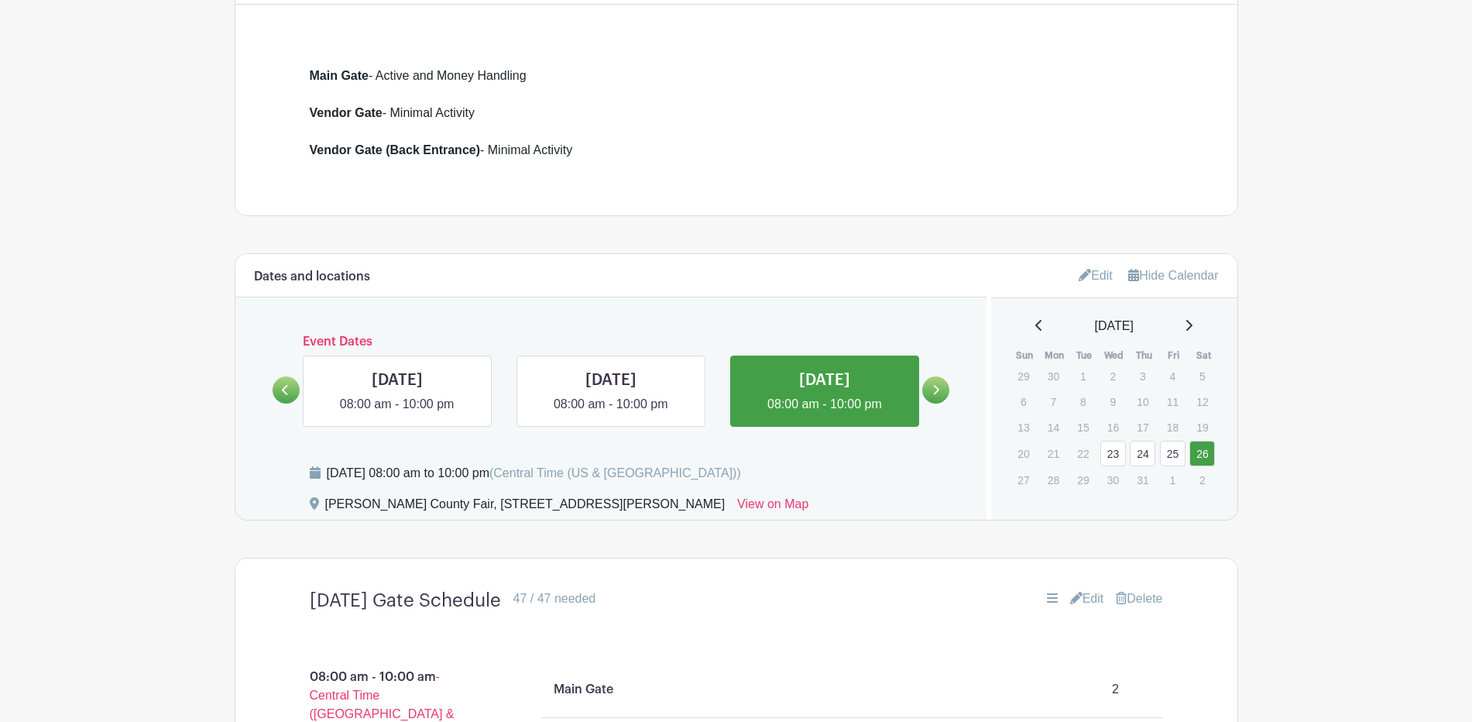
scroll to position [645, 0]
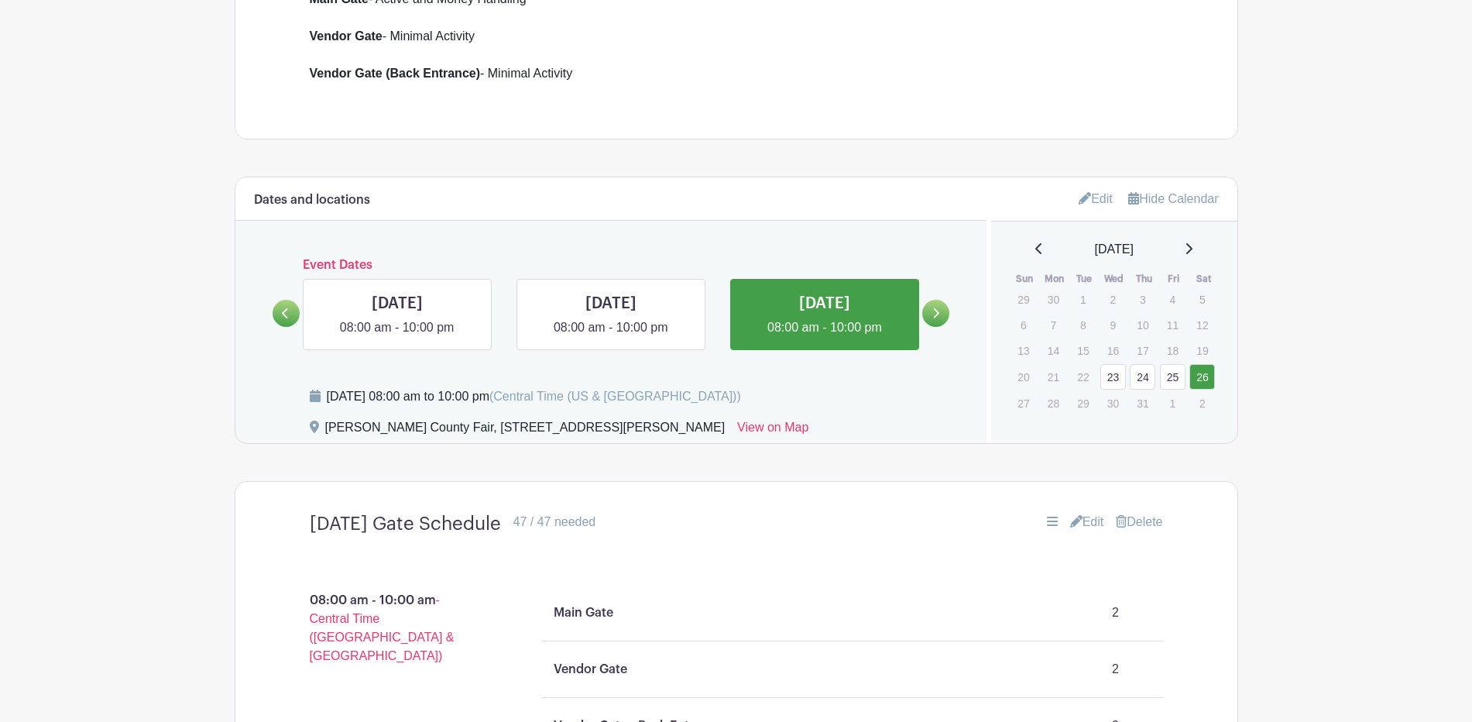
click at [1079, 211] on link "Edit" at bounding box center [1096, 199] width 34 height 26
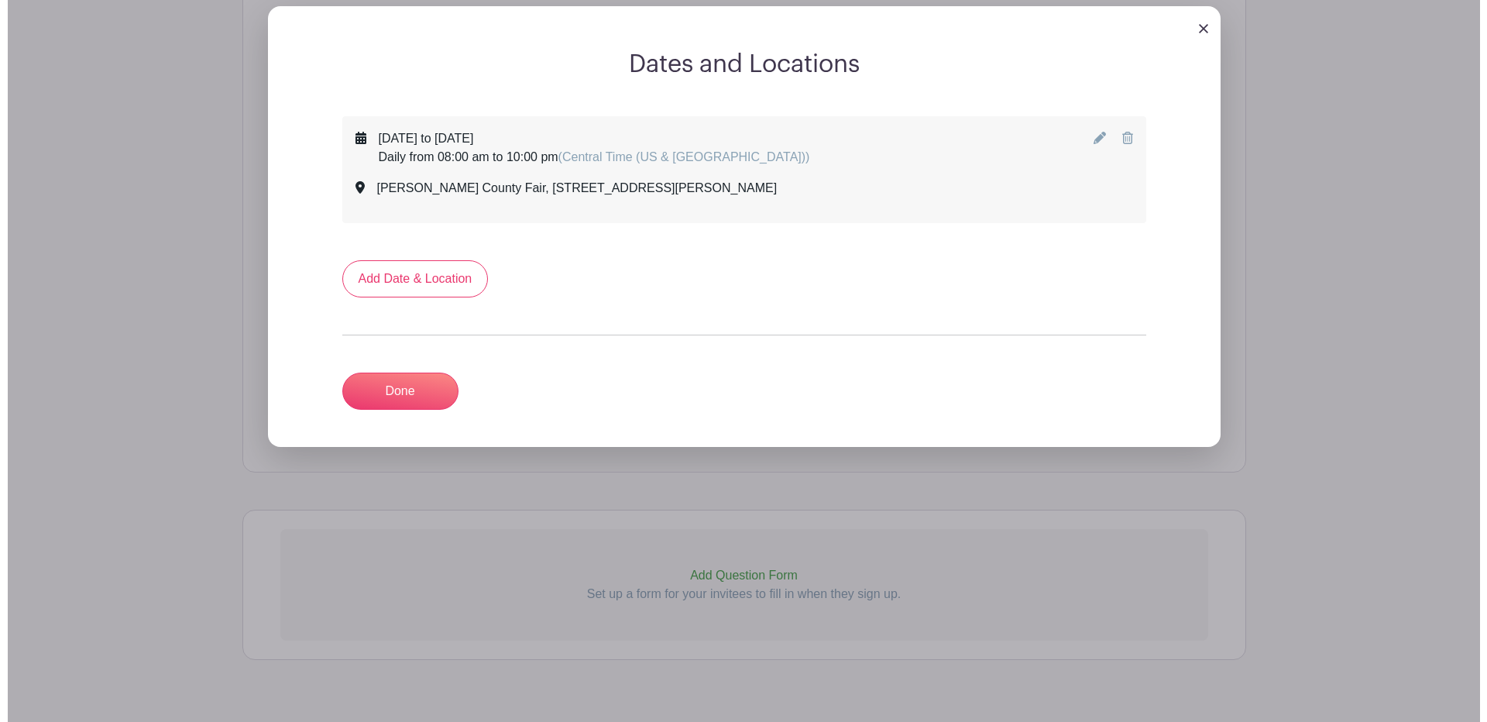
scroll to position [871, 0]
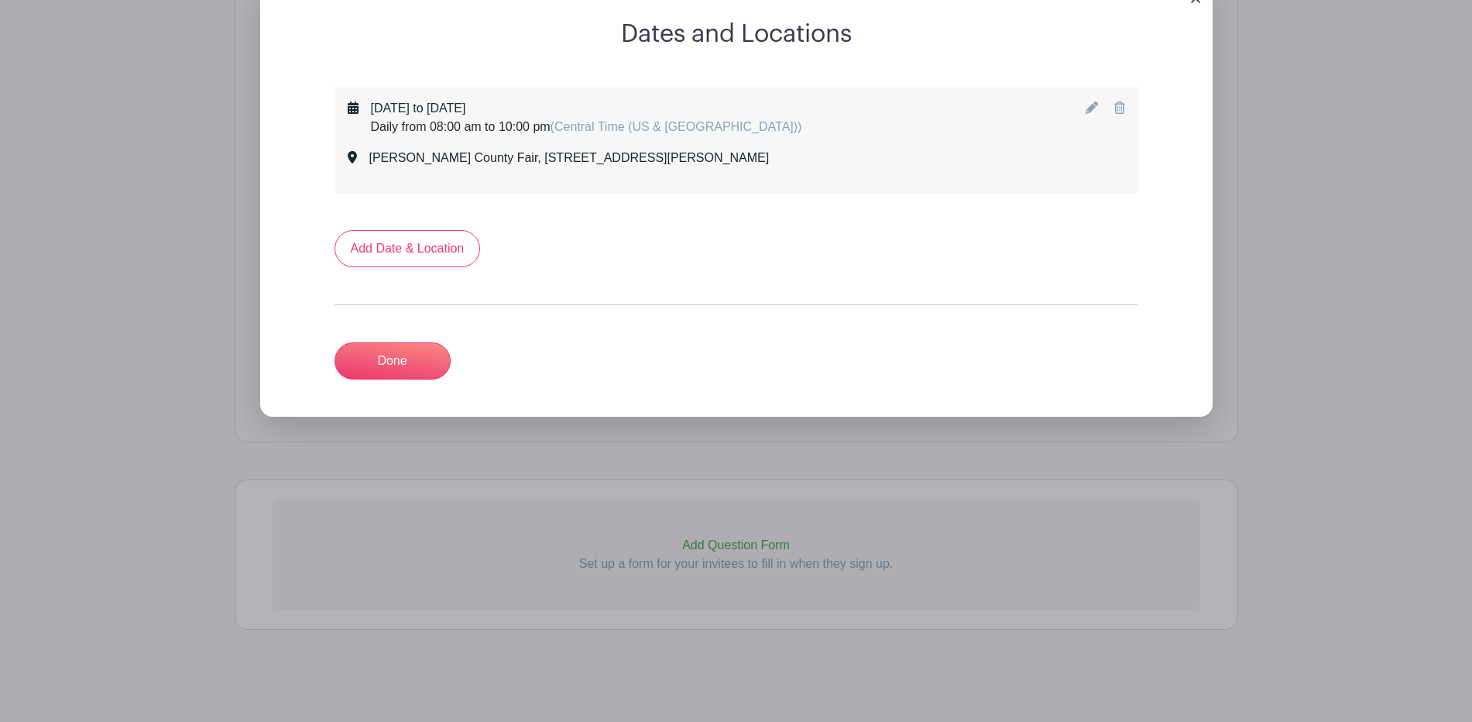
click at [359, 114] on icon at bounding box center [353, 107] width 11 height 12
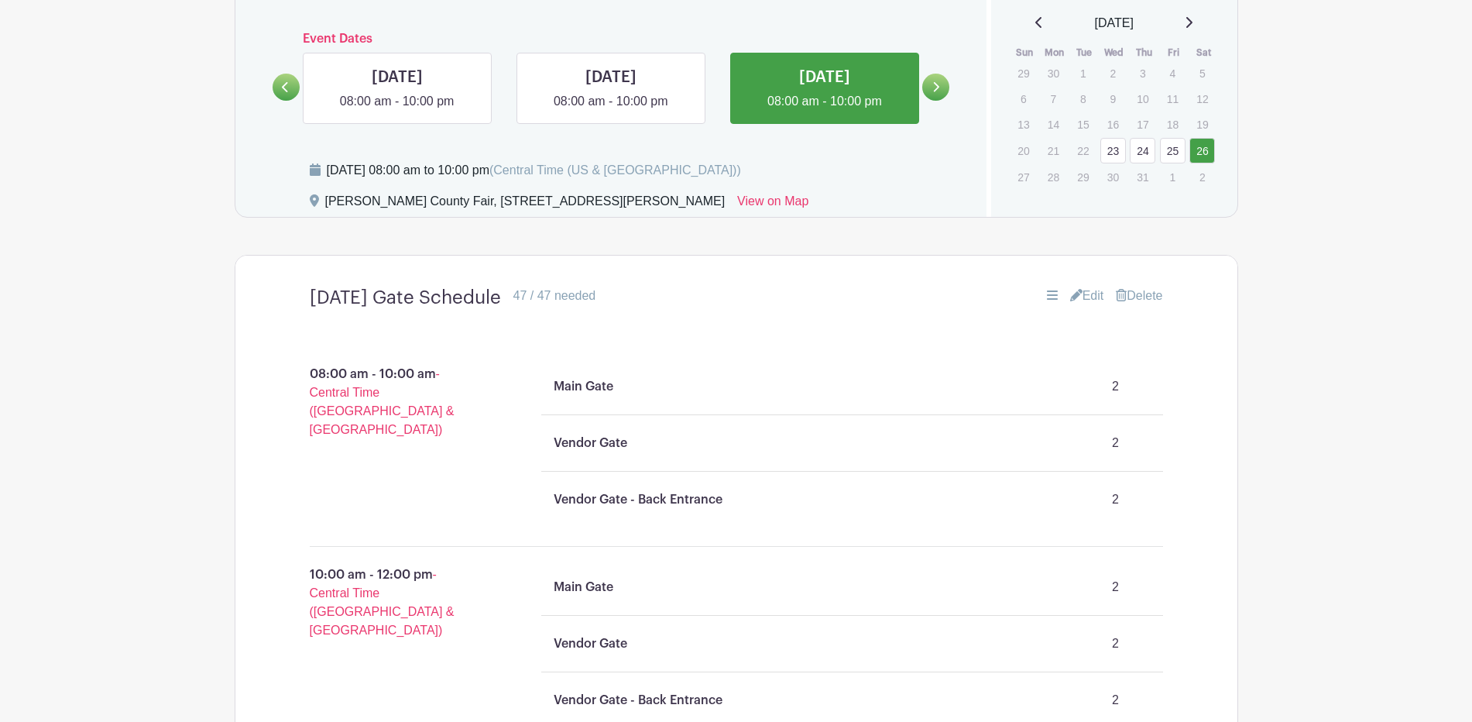
click at [298, 101] on link at bounding box center [286, 87] width 27 height 27
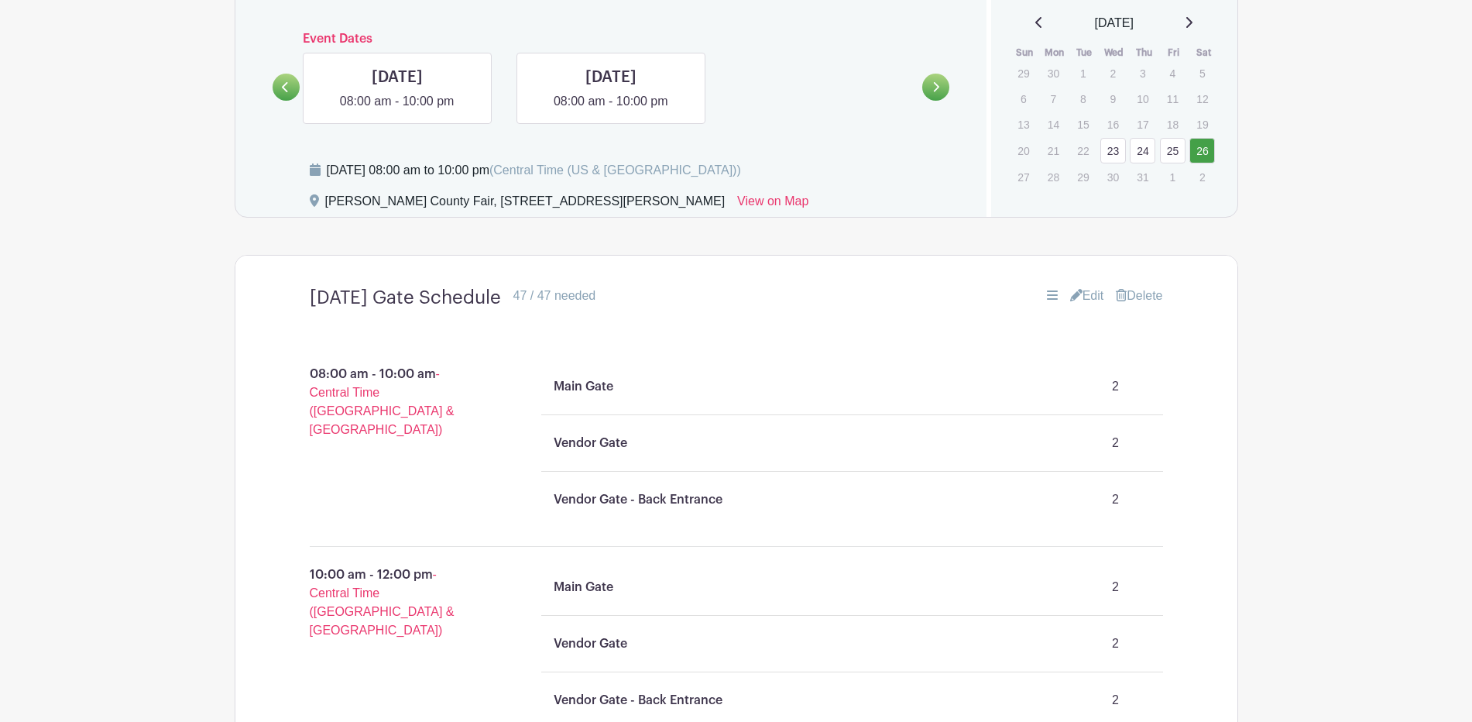
click at [1193, 28] on icon at bounding box center [1189, 22] width 6 height 11
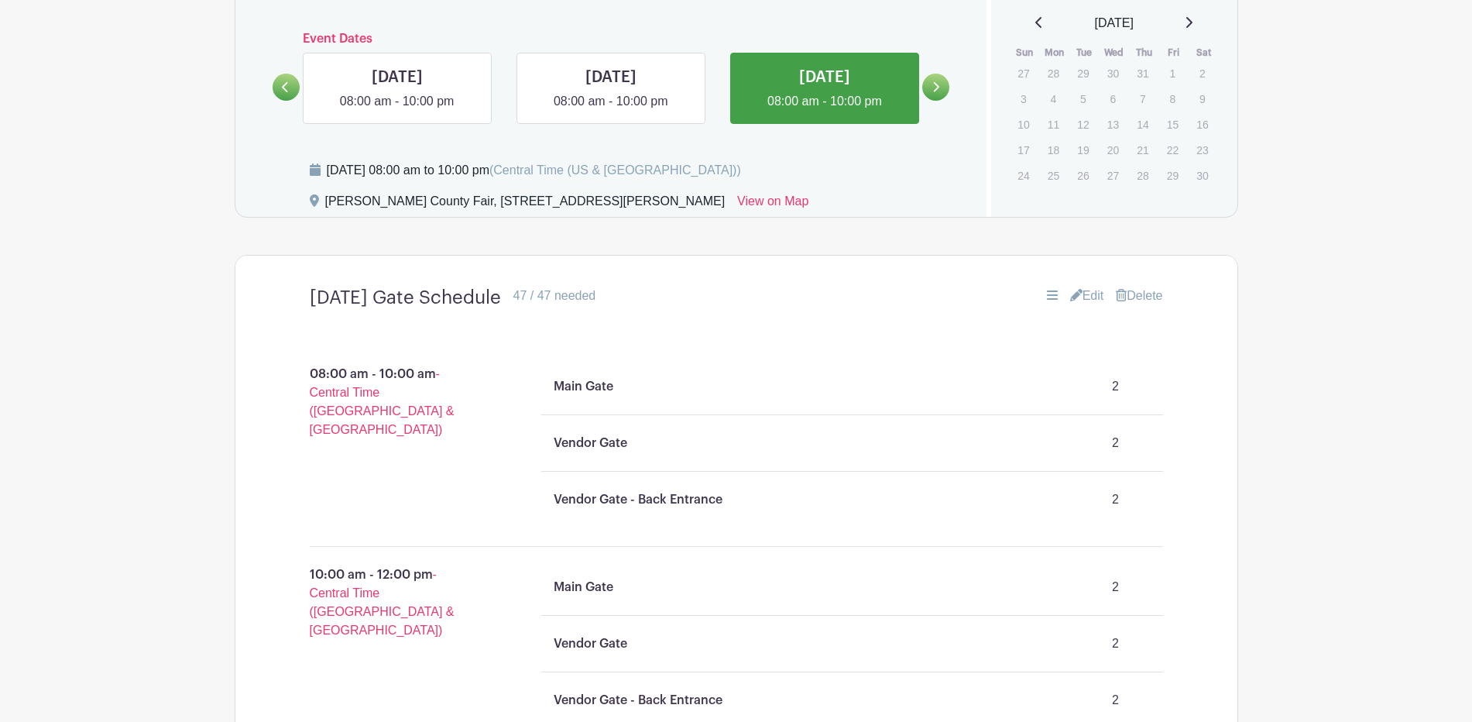
click at [1193, 29] on icon at bounding box center [1189, 22] width 8 height 12
click at [1193, 28] on icon at bounding box center [1189, 22] width 6 height 11
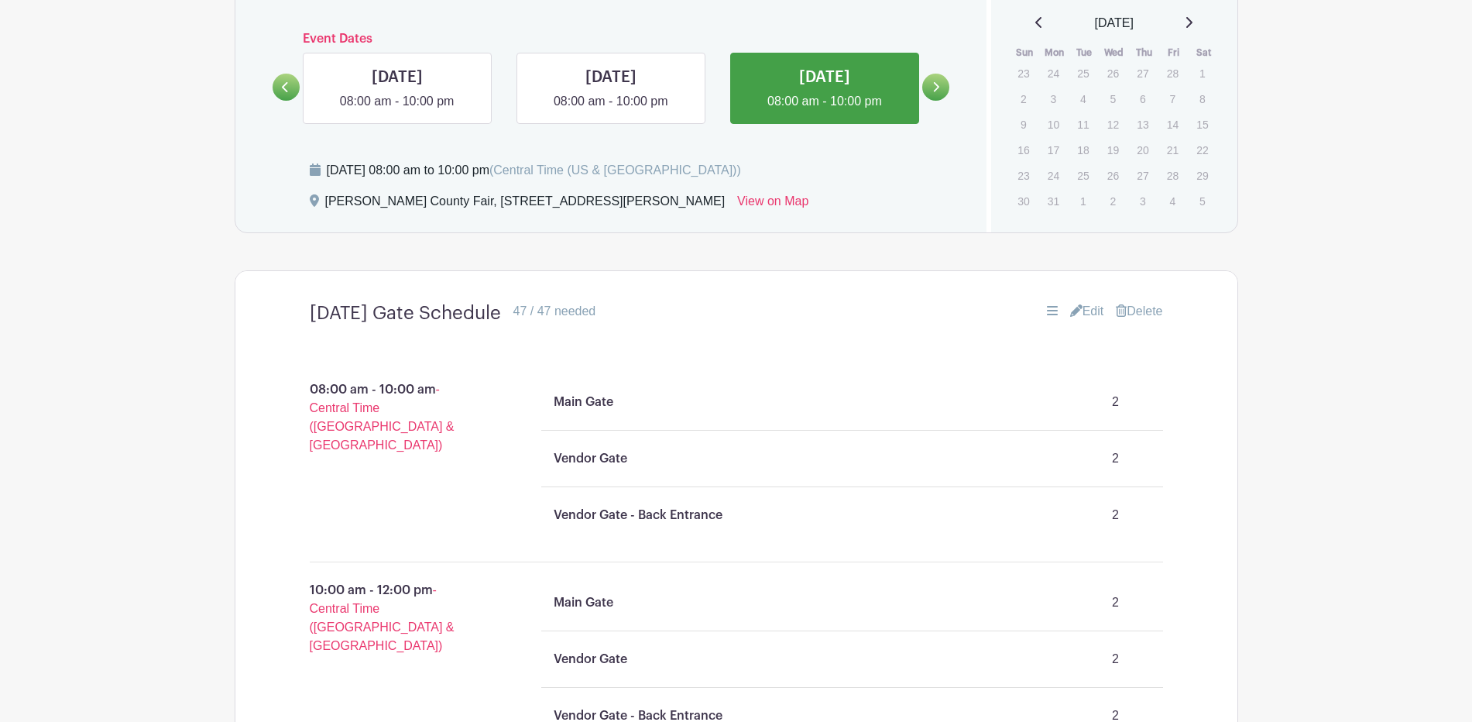
click at [1196, 33] on div "March 2025" at bounding box center [1114, 23] width 209 height 19
click at [1190, 29] on icon at bounding box center [1189, 22] width 8 height 12
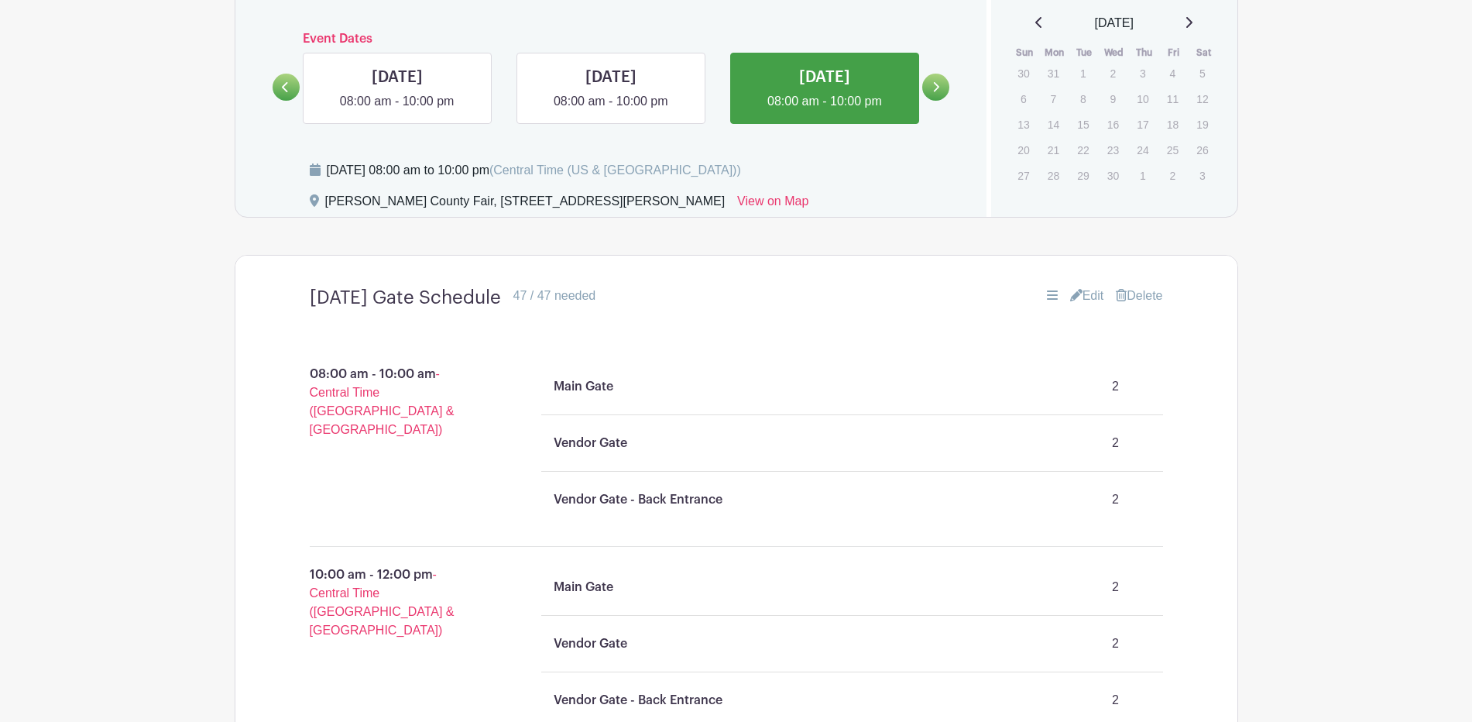
click at [1190, 28] on icon at bounding box center [1189, 22] width 6 height 11
click at [1190, 29] on icon at bounding box center [1189, 22] width 8 height 12
click at [1190, 28] on icon at bounding box center [1189, 22] width 6 height 11
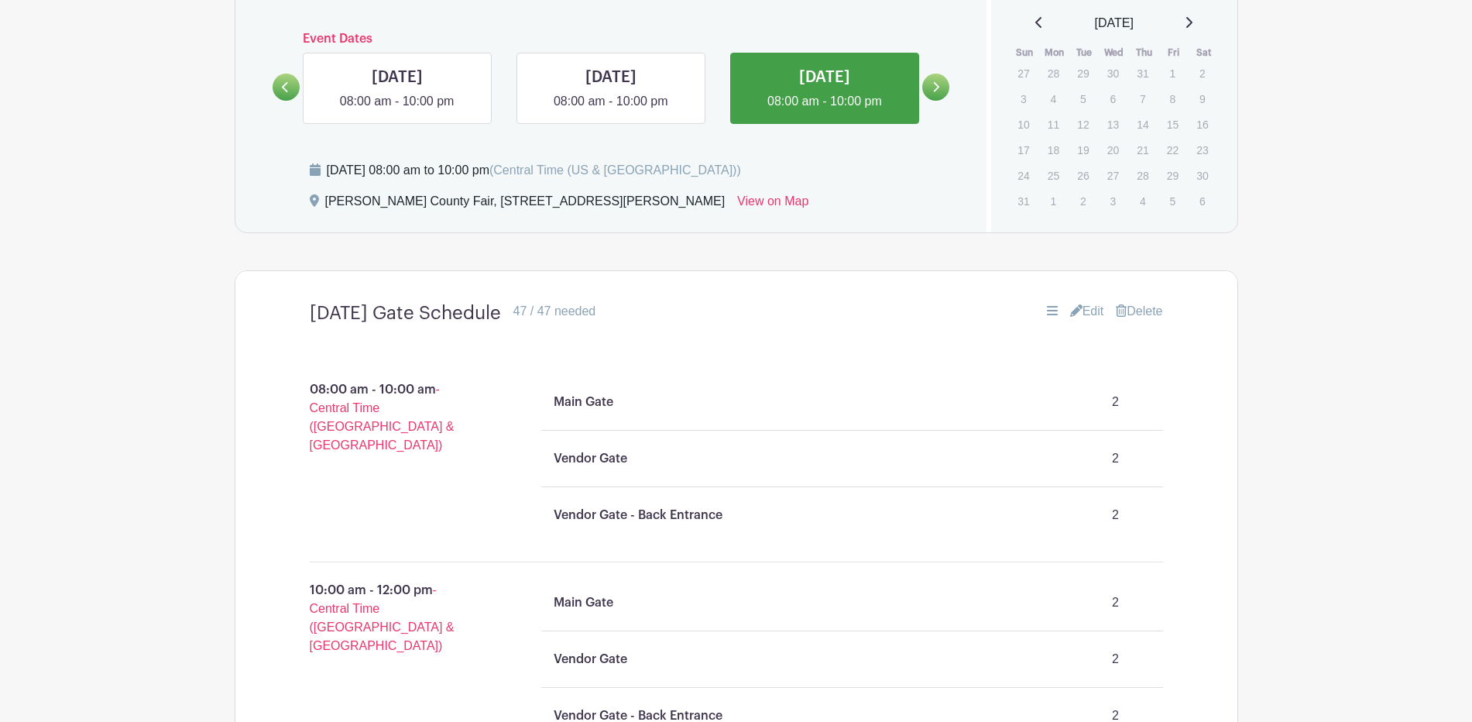
click at [1190, 29] on icon at bounding box center [1189, 22] width 8 height 12
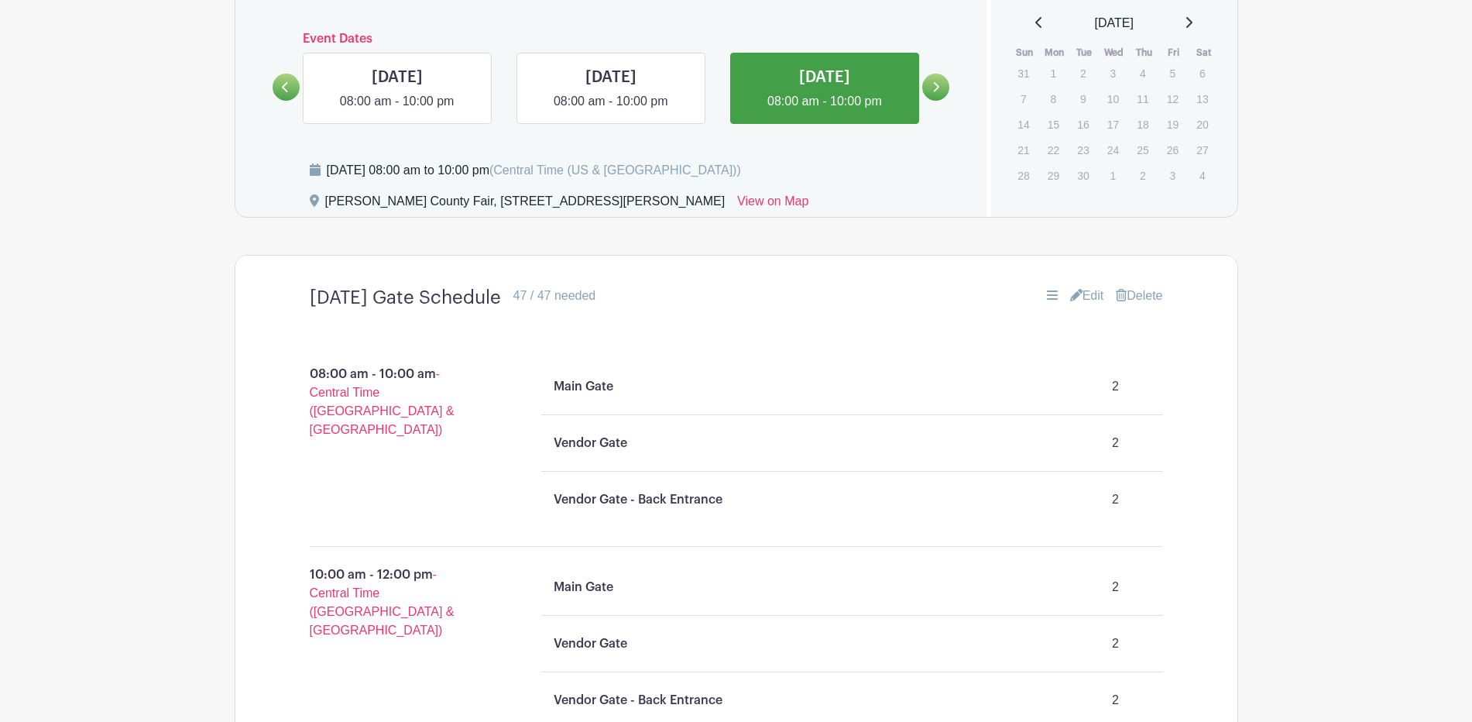
click at [1193, 29] on icon at bounding box center [1189, 22] width 8 height 12
click at [828, 84] on link at bounding box center [854, 72] width 116 height 24
select select "9"
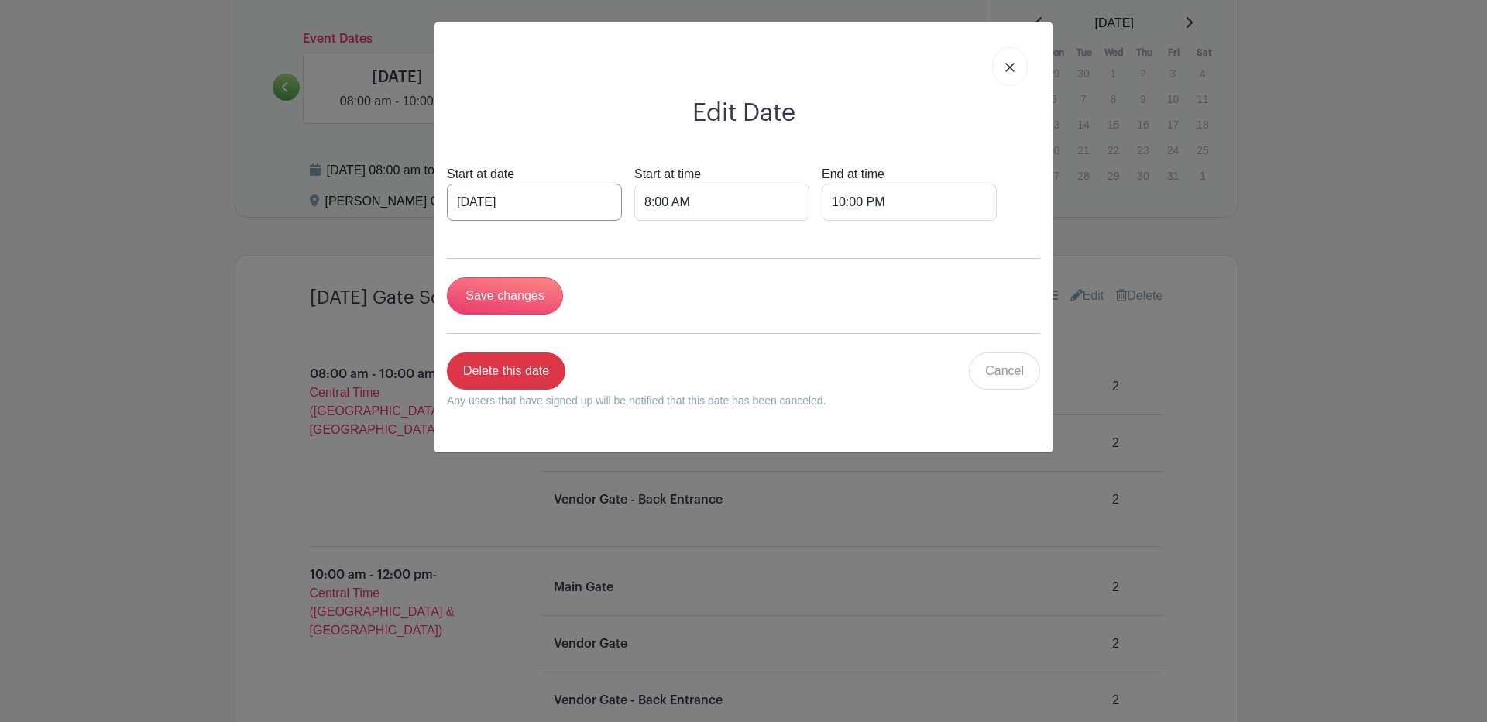
click at [566, 221] on input "Oct 26 2024" at bounding box center [534, 202] width 175 height 37
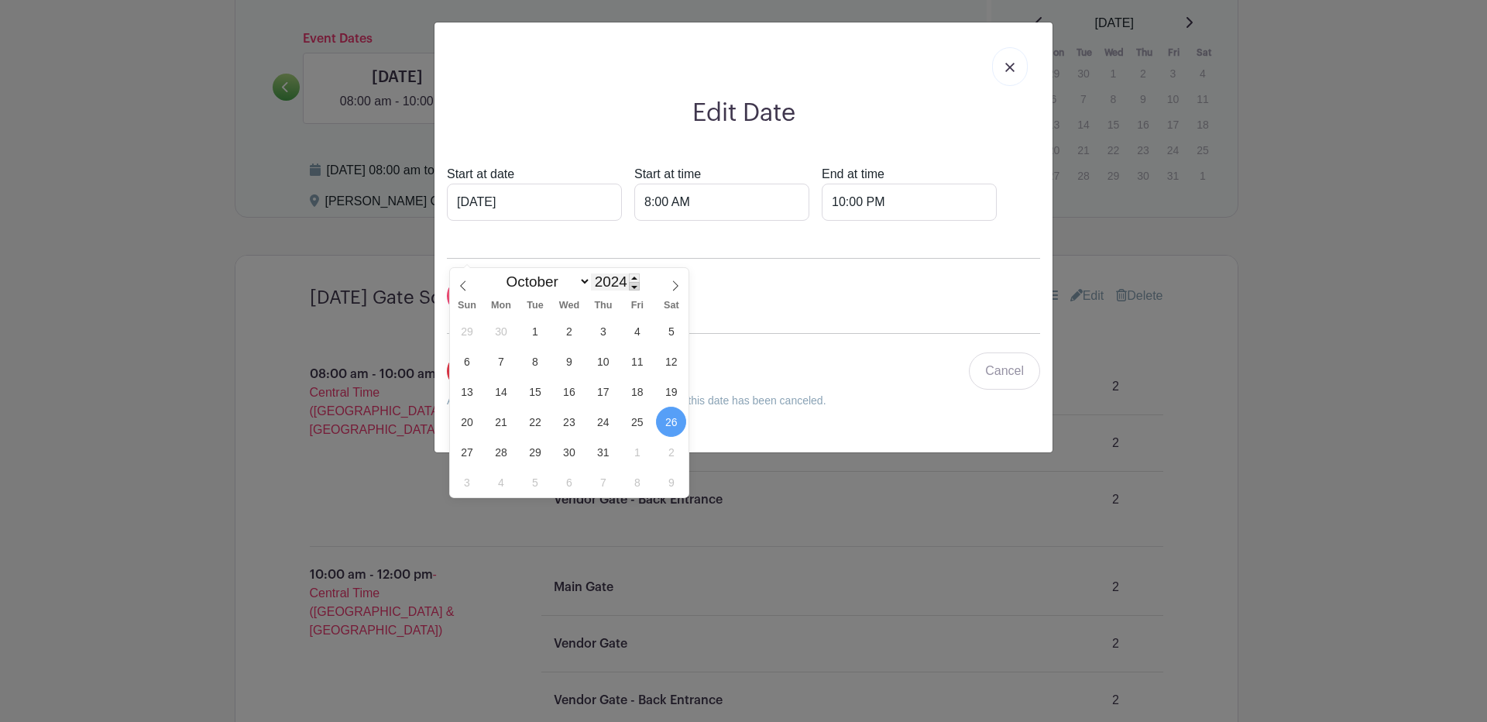
click at [634, 284] on span at bounding box center [634, 286] width 11 height 9
click at [636, 278] on span at bounding box center [634, 277] width 11 height 9
type input "2025"
click at [667, 419] on span "25" at bounding box center [671, 422] width 30 height 30
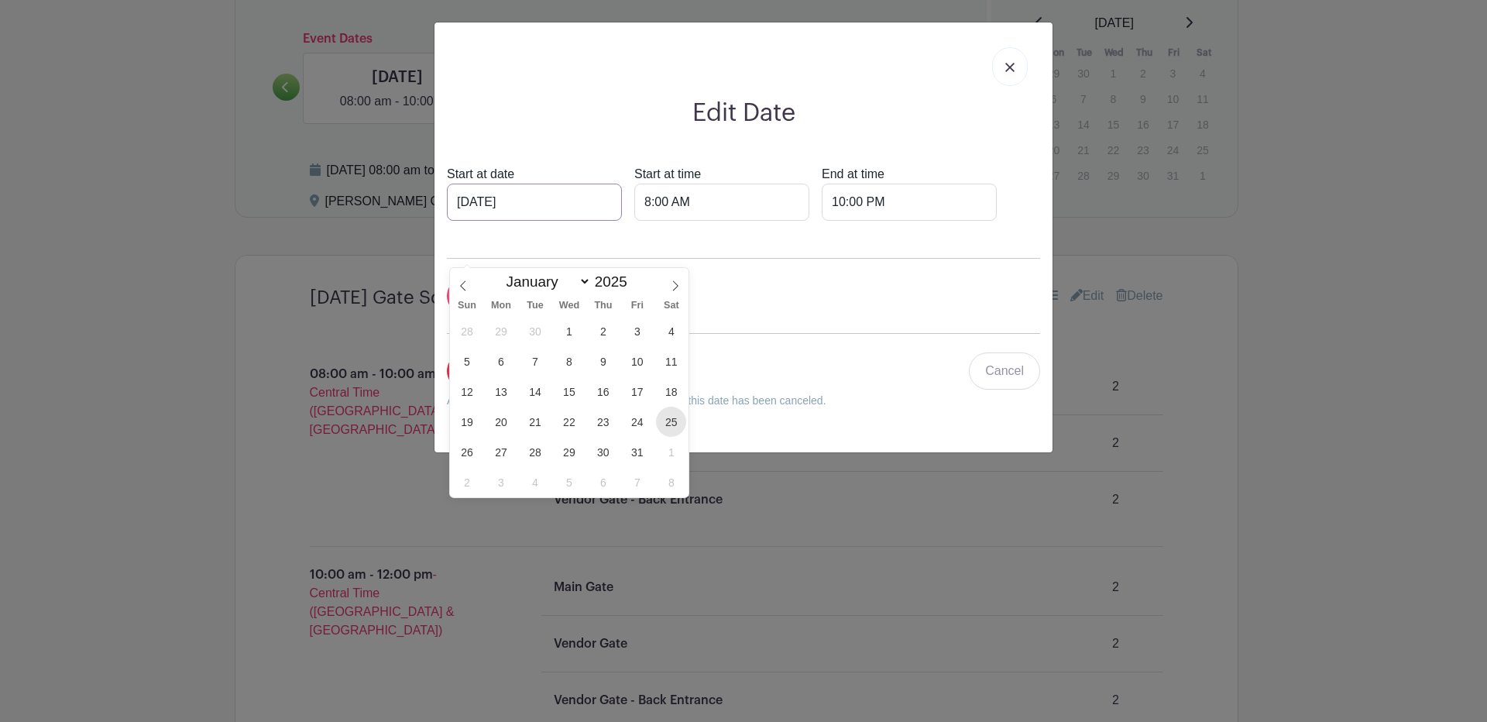
type input "Oct 25 2025"
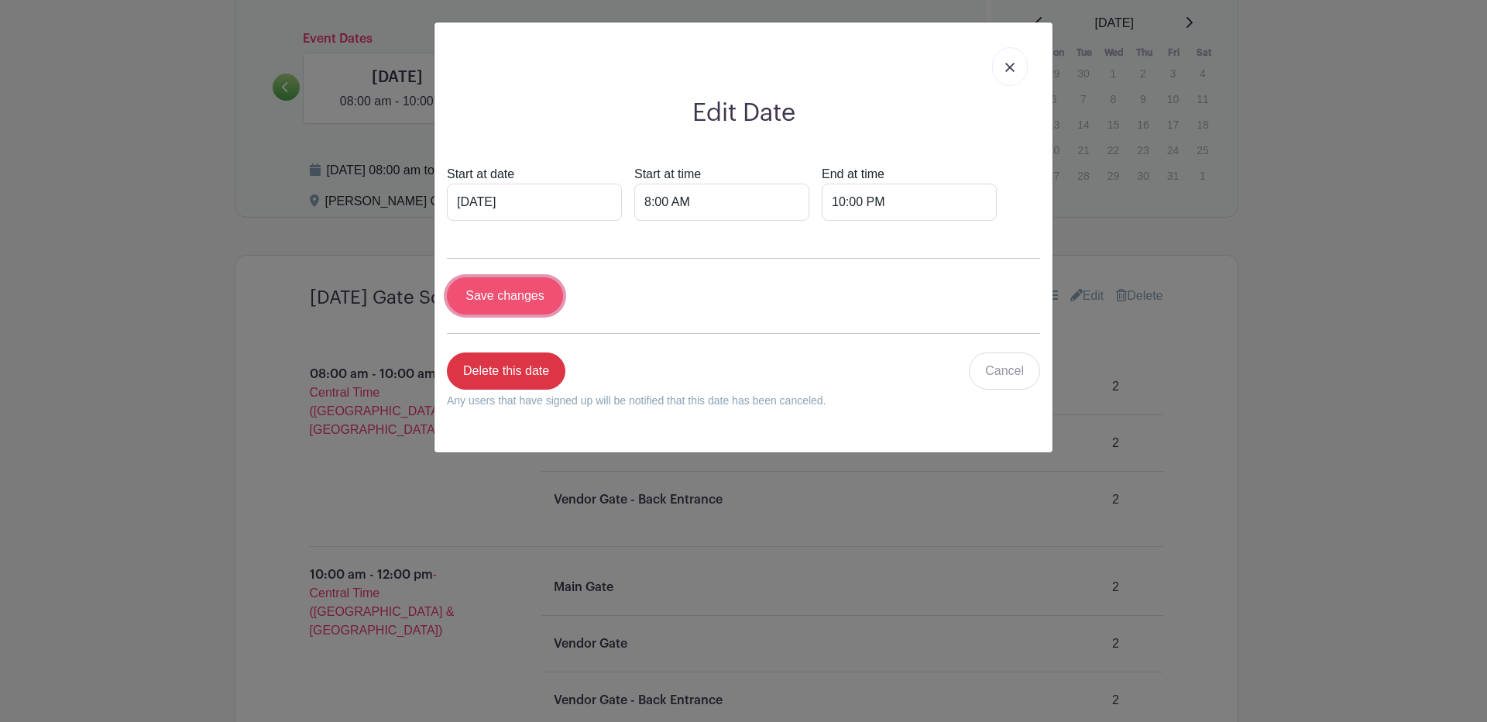
click at [511, 314] on input "Save changes" at bounding box center [505, 295] width 116 height 37
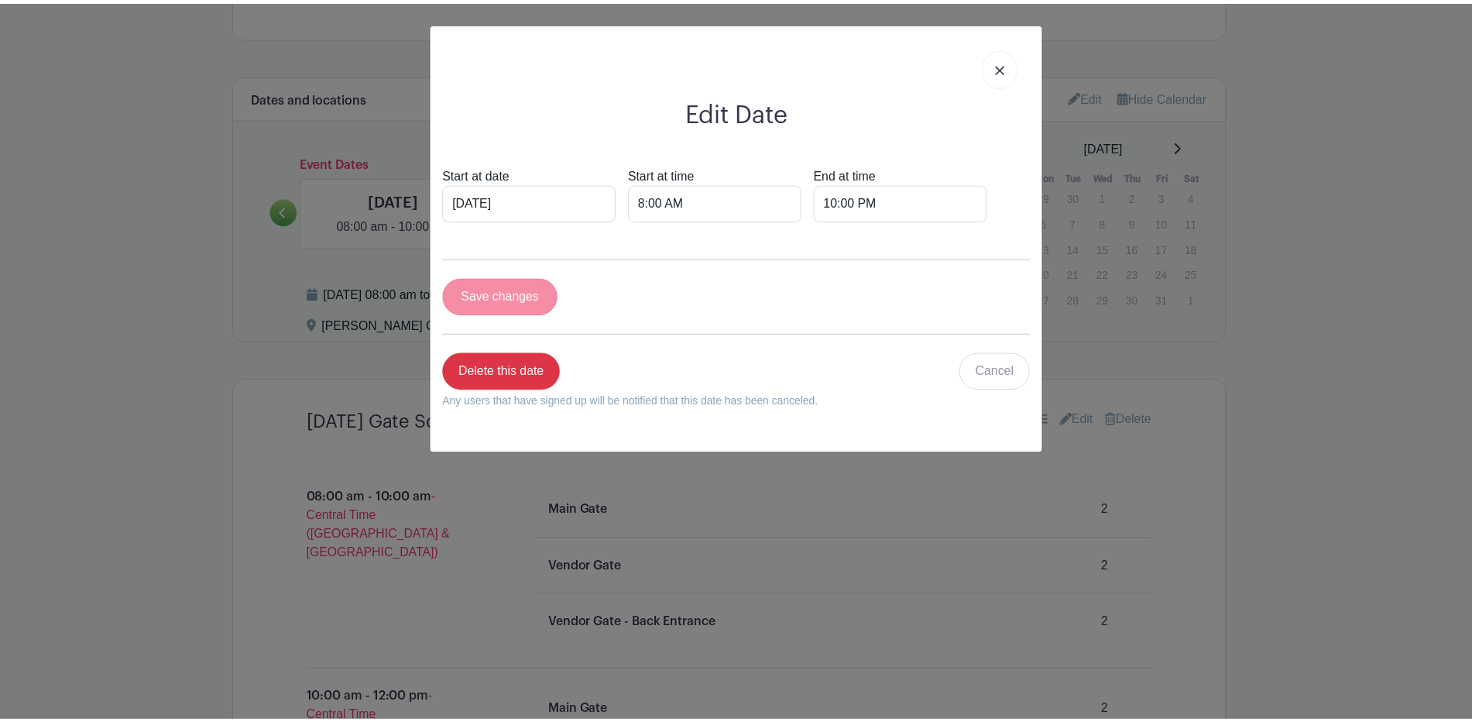
scroll to position [1026, 0]
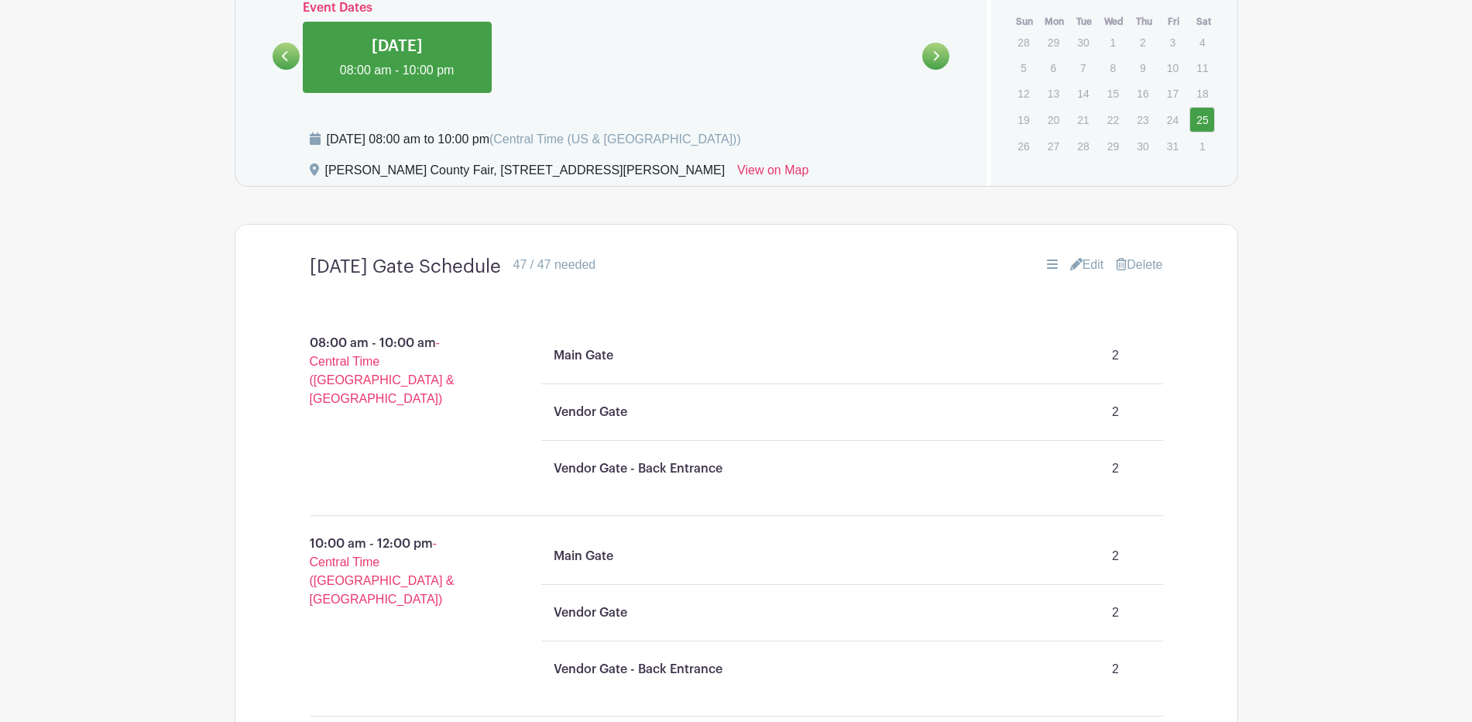
click at [293, 70] on link at bounding box center [286, 56] width 27 height 27
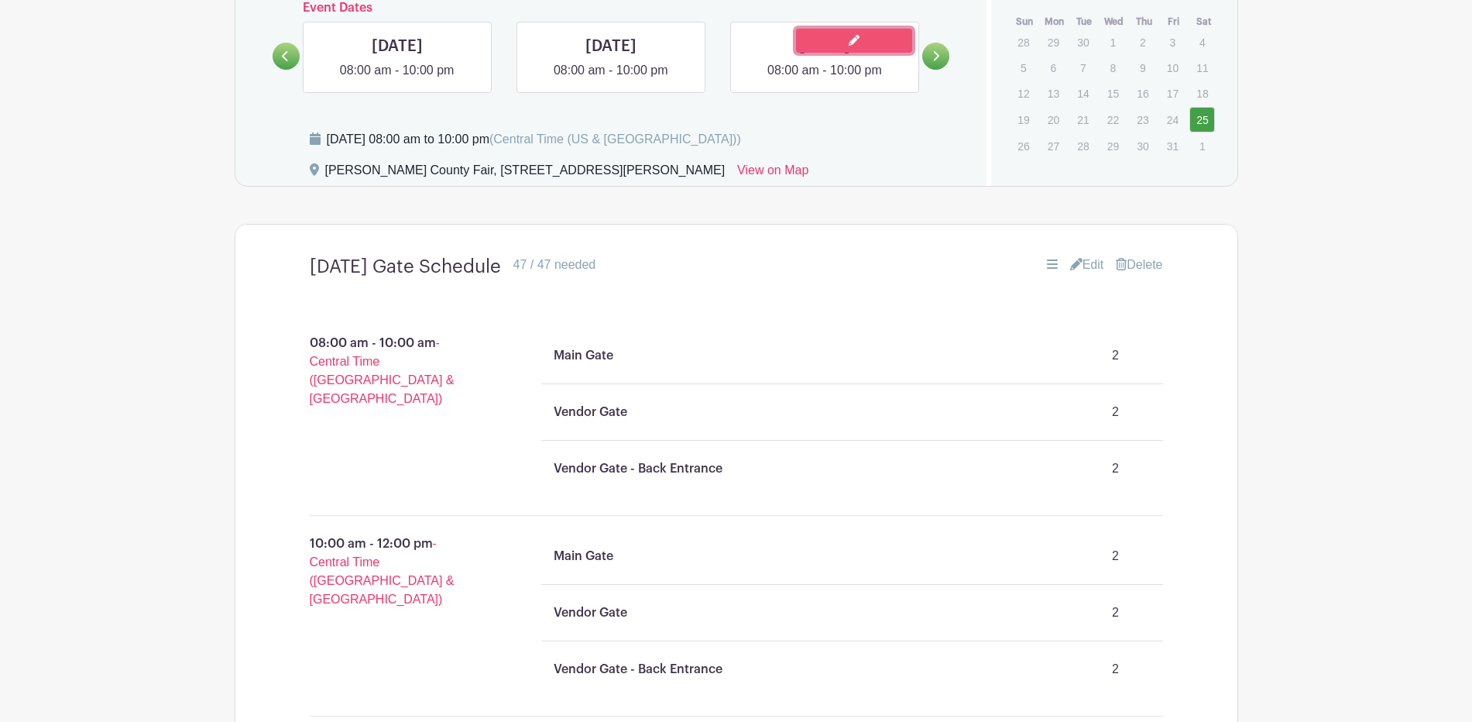
click at [822, 53] on link at bounding box center [854, 41] width 116 height 24
select select "9"
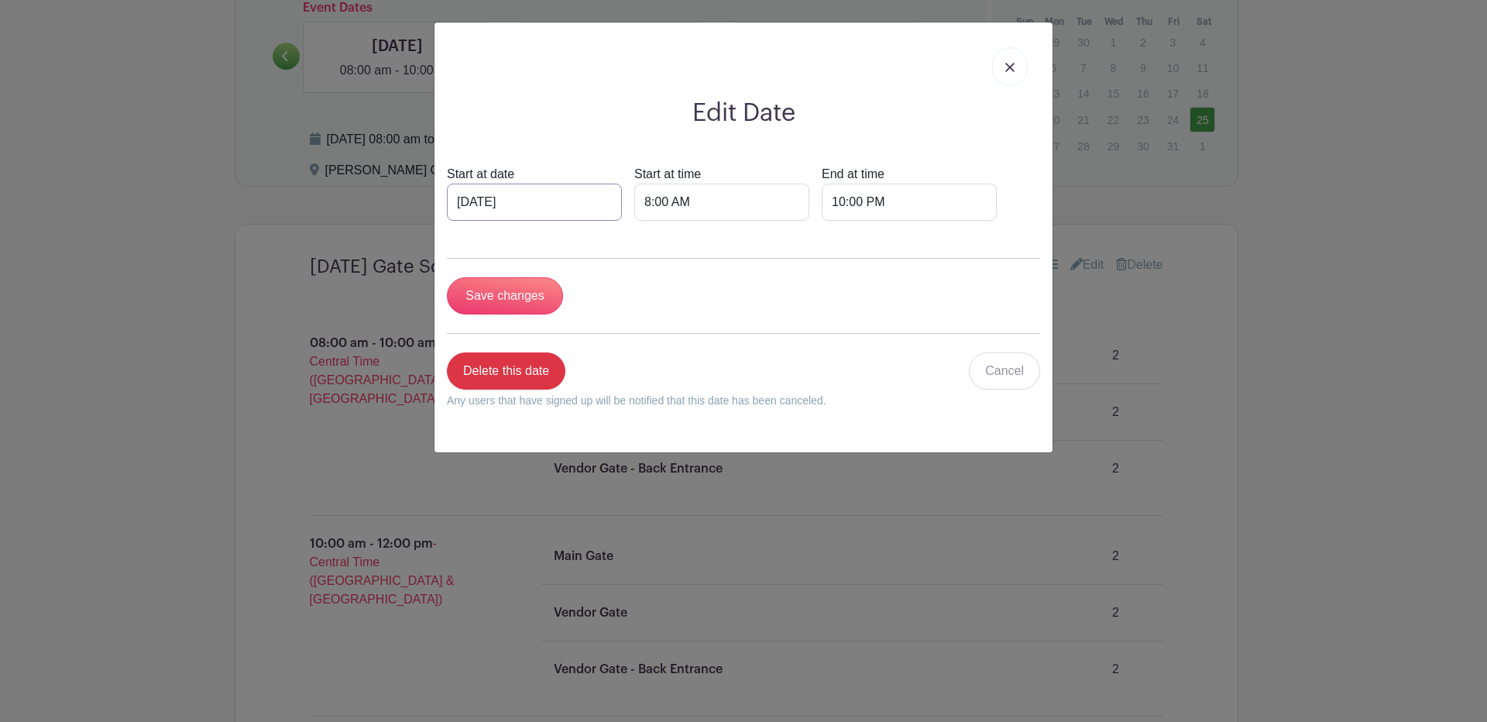
click at [566, 221] on input "Oct 25 2024" at bounding box center [534, 202] width 175 height 37
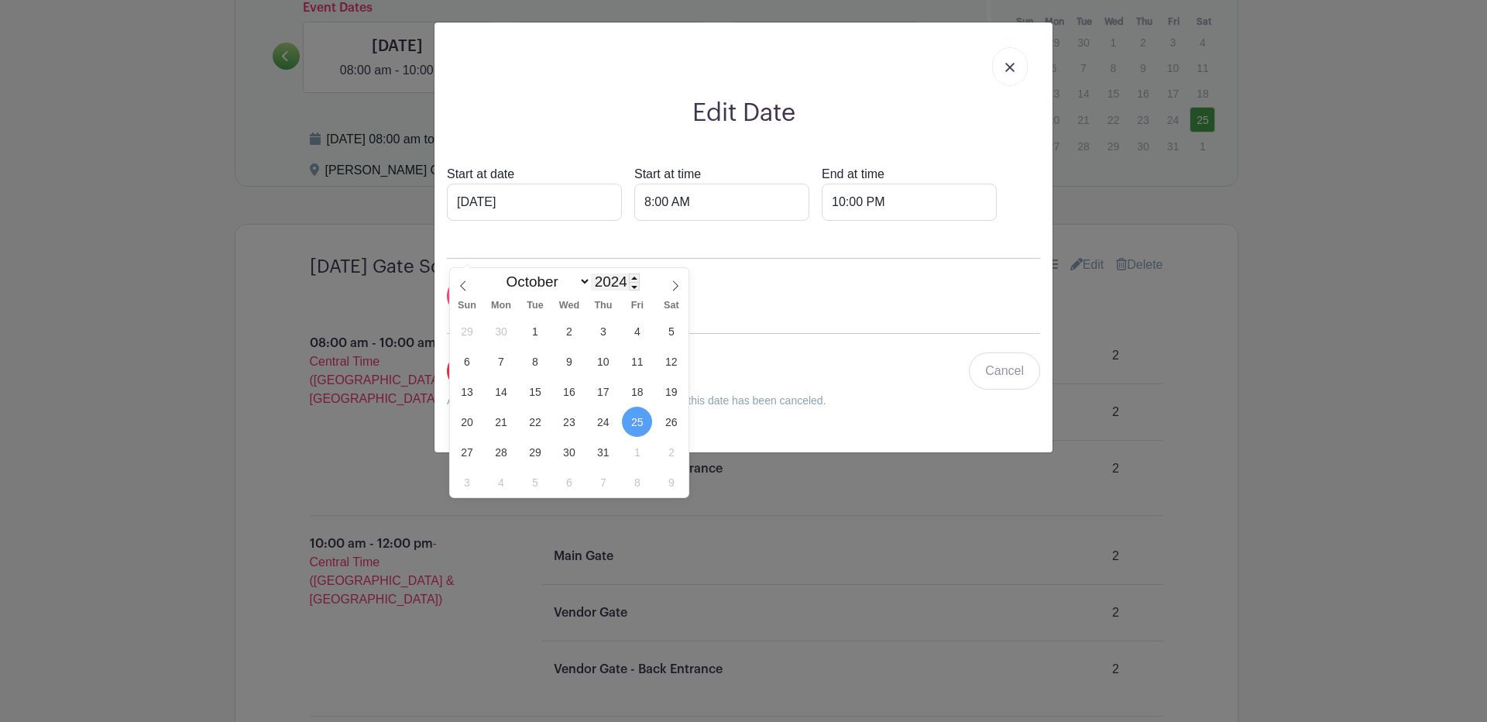
click at [617, 284] on input "2024" at bounding box center [615, 281] width 49 height 17
click at [634, 277] on span at bounding box center [634, 277] width 11 height 9
type input "2025"
click at [638, 418] on span "24" at bounding box center [637, 422] width 30 height 30
type input "Oct 24 2025"
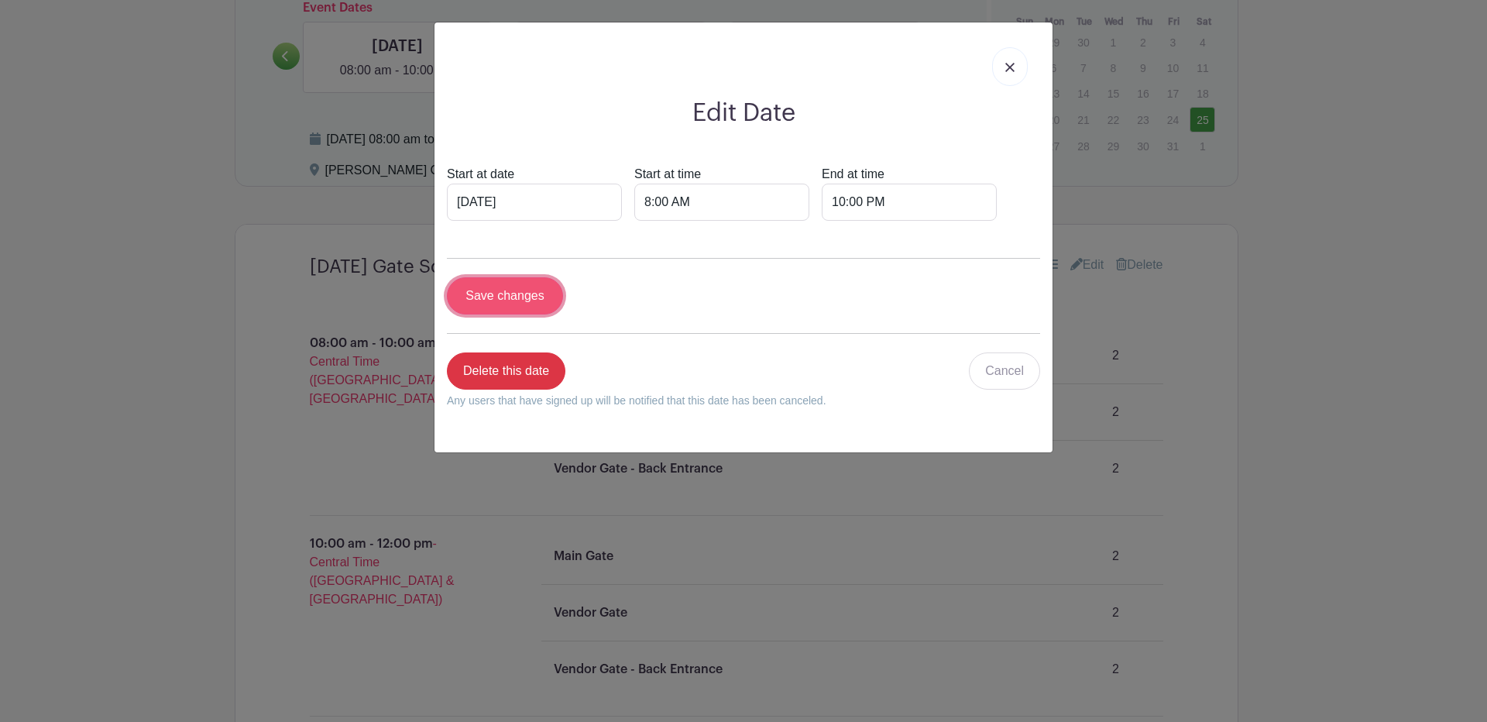
click at [524, 314] on input "Save changes" at bounding box center [505, 295] width 116 height 37
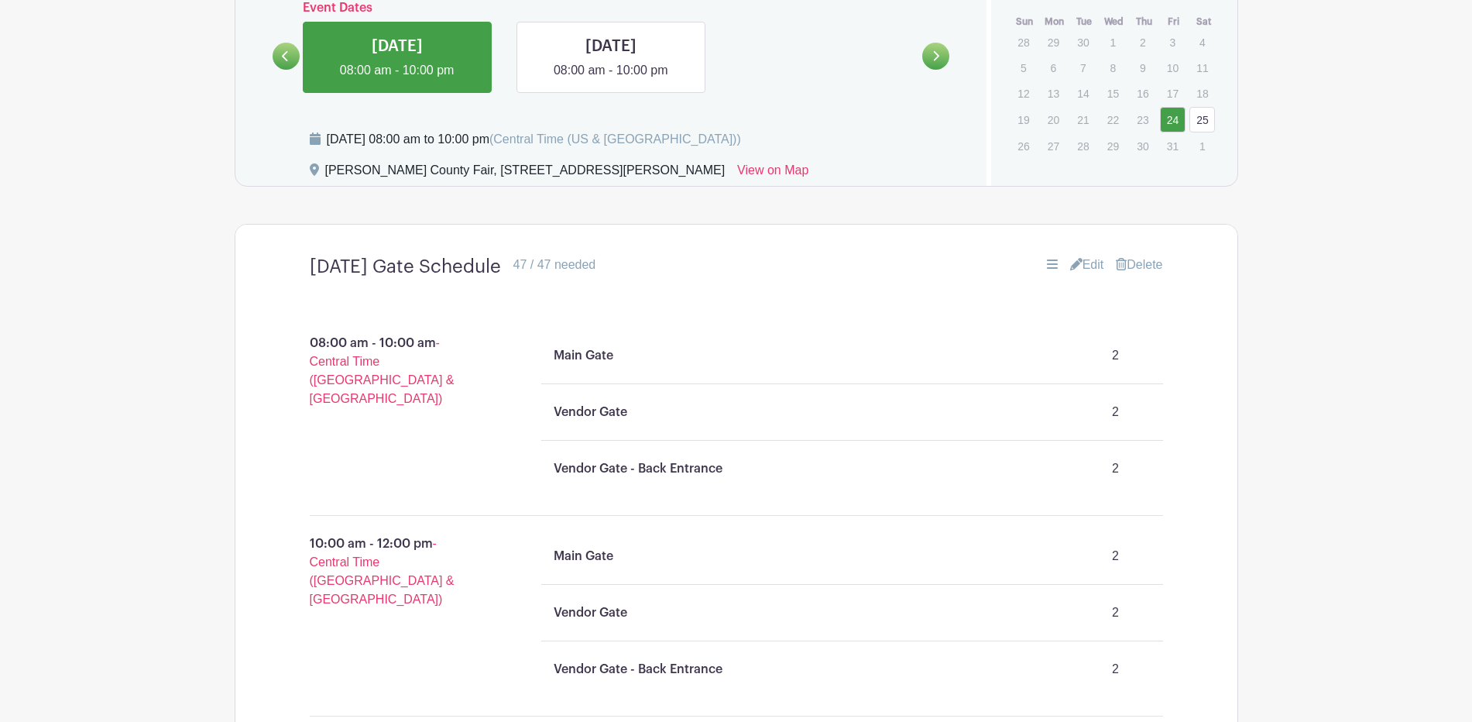
click at [289, 70] on link at bounding box center [286, 56] width 27 height 27
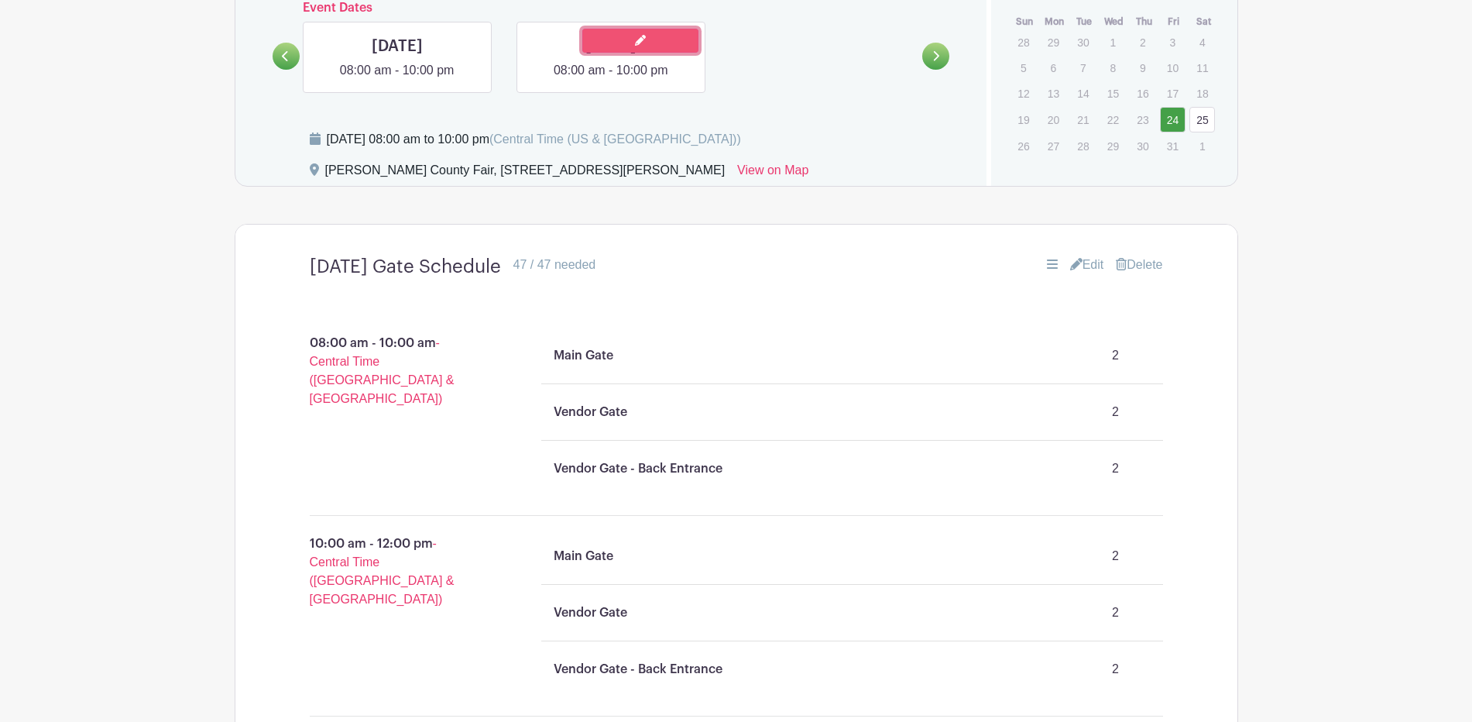
click at [635, 46] on icon at bounding box center [640, 40] width 11 height 11
select select "9"
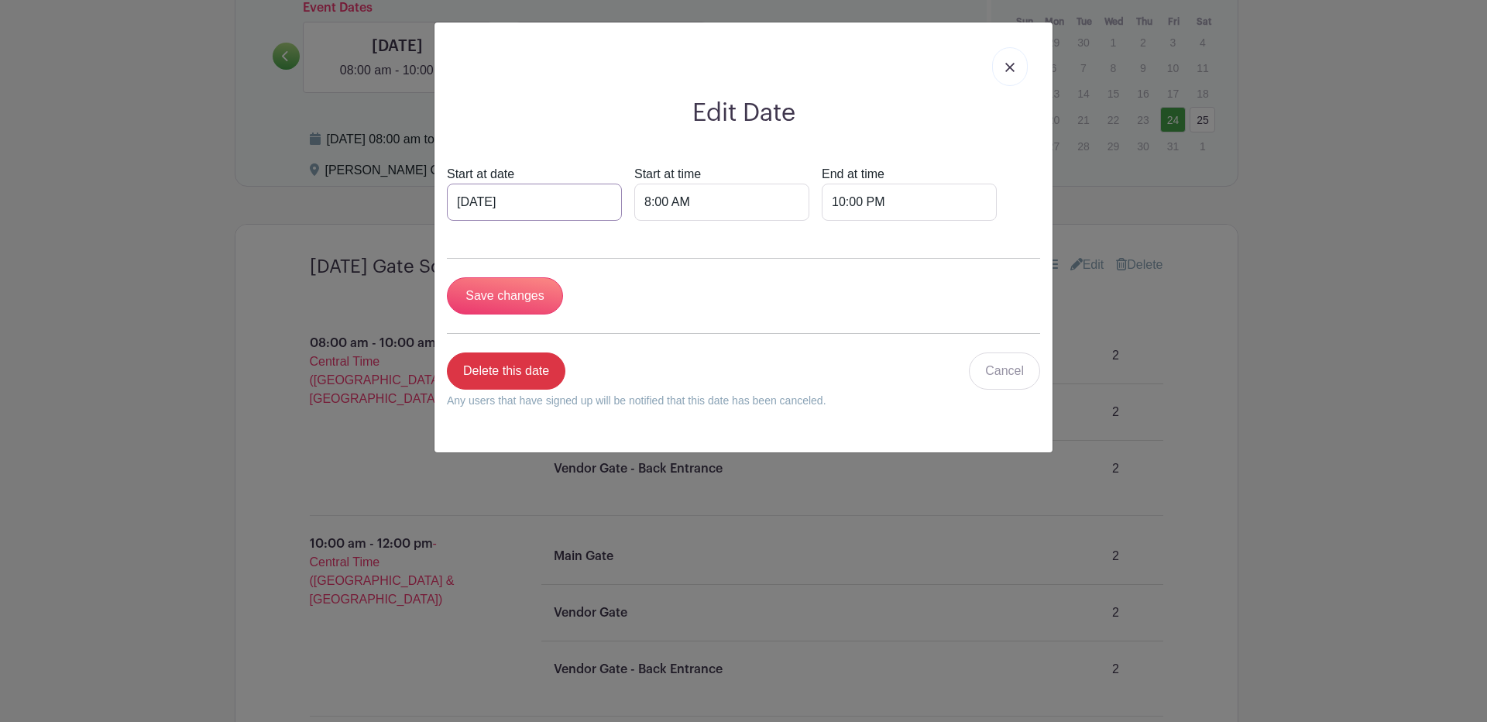
click at [580, 221] on input "Oct 24 2024" at bounding box center [534, 202] width 175 height 37
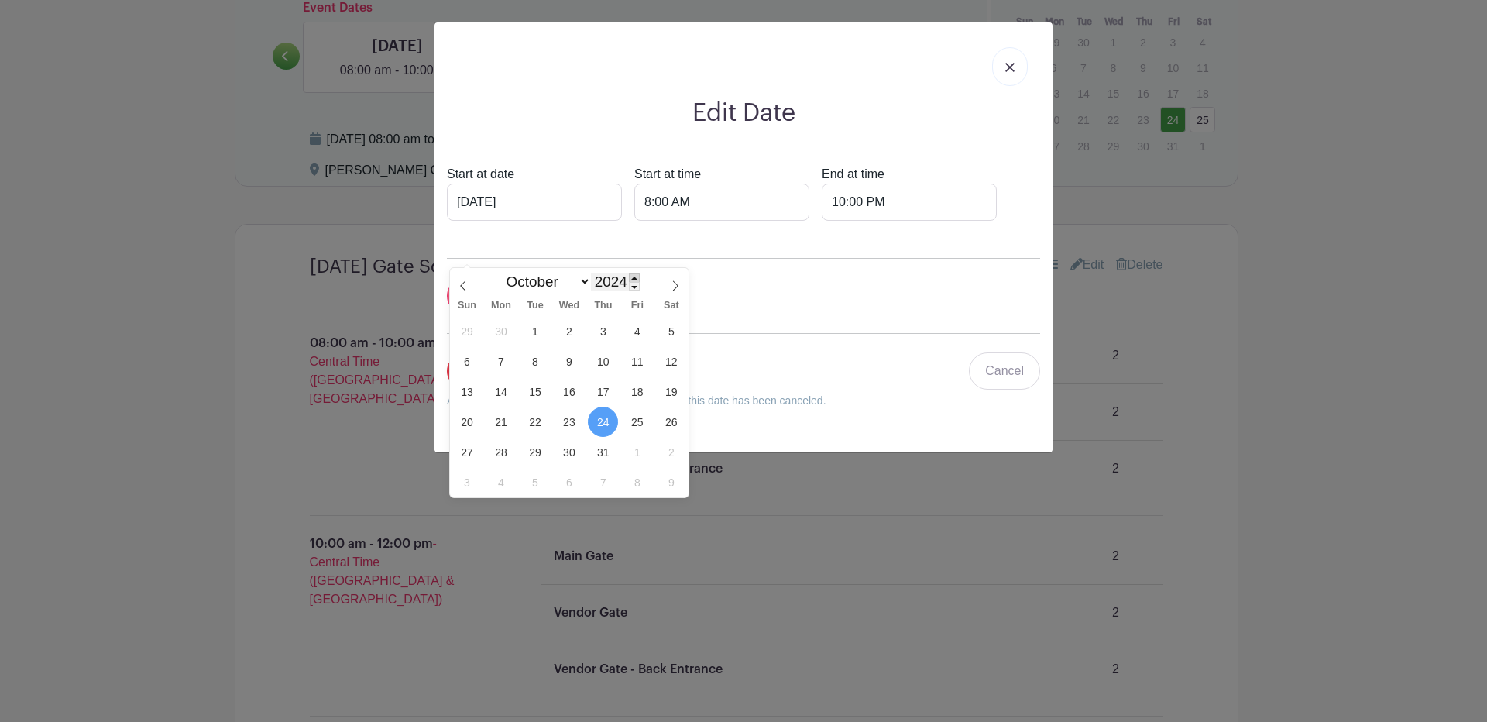
click at [634, 276] on span at bounding box center [634, 277] width 11 height 9
type input "2025"
click at [603, 418] on span "23" at bounding box center [603, 422] width 30 height 30
type input "Oct 23 2025"
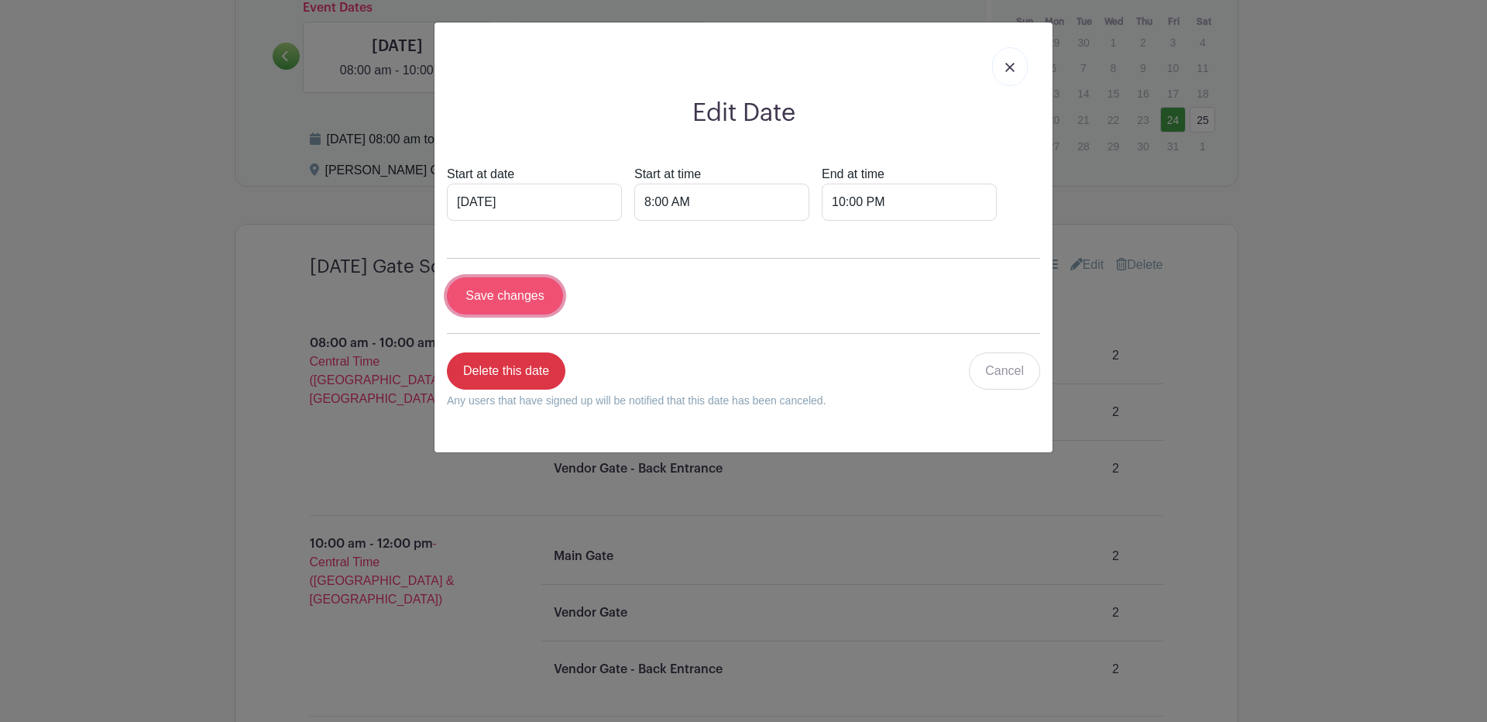
click at [502, 314] on input "Save changes" at bounding box center [505, 295] width 116 height 37
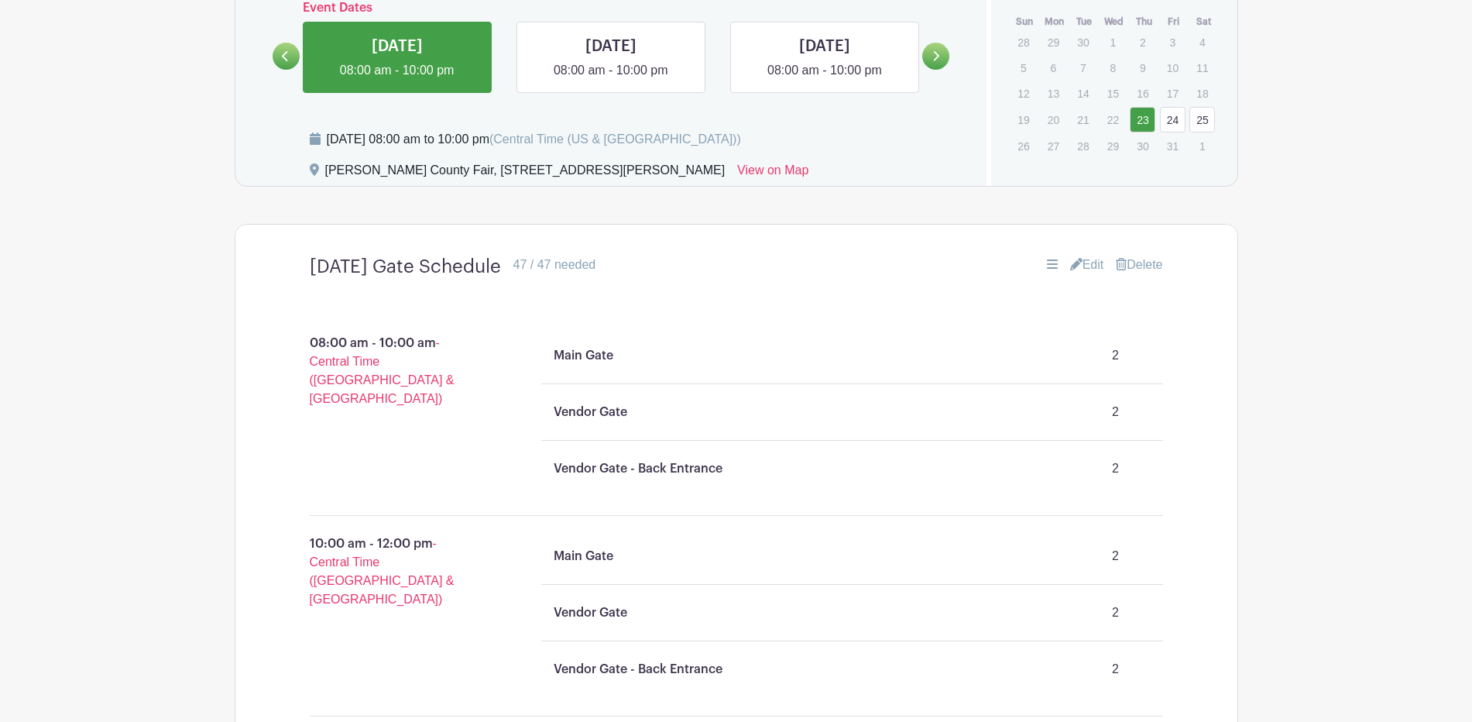
click at [289, 62] on icon at bounding box center [285, 56] width 7 height 12
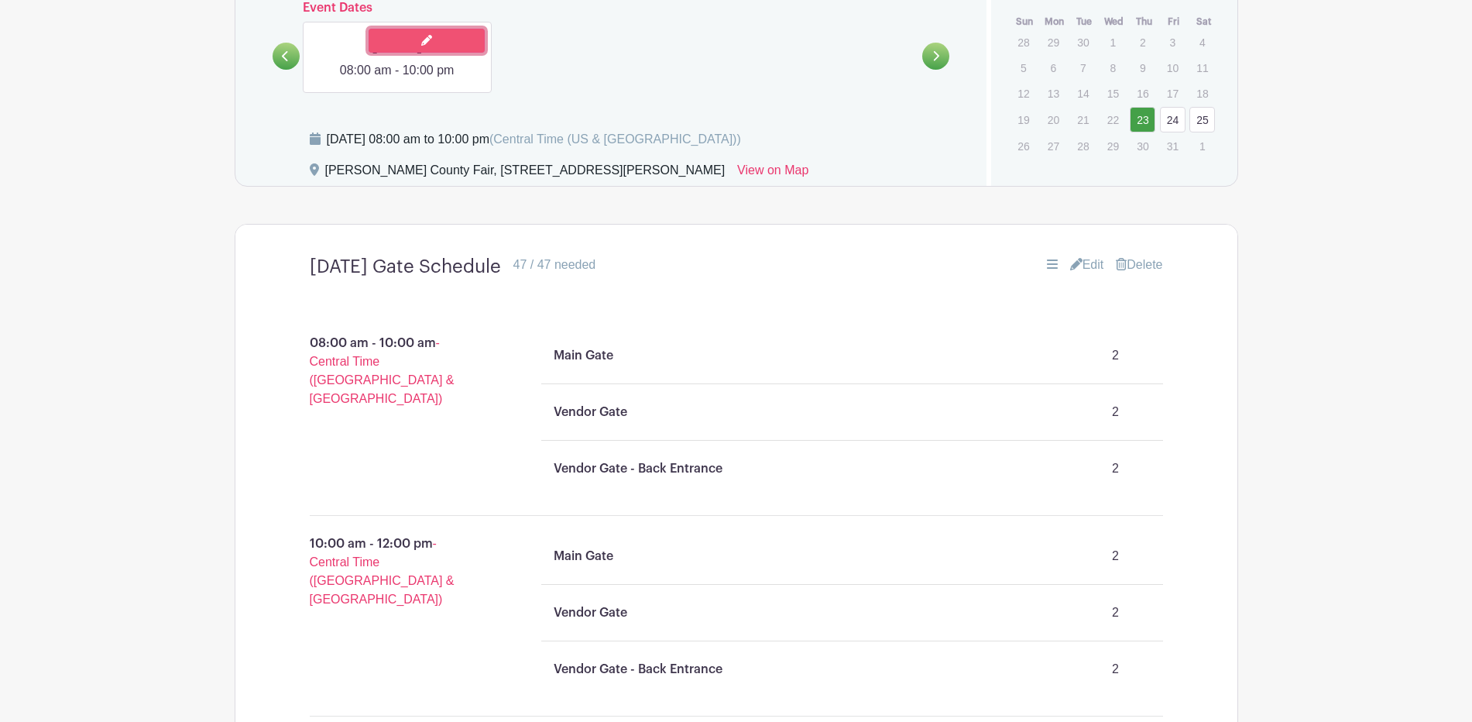
click at [421, 46] on icon at bounding box center [426, 40] width 11 height 11
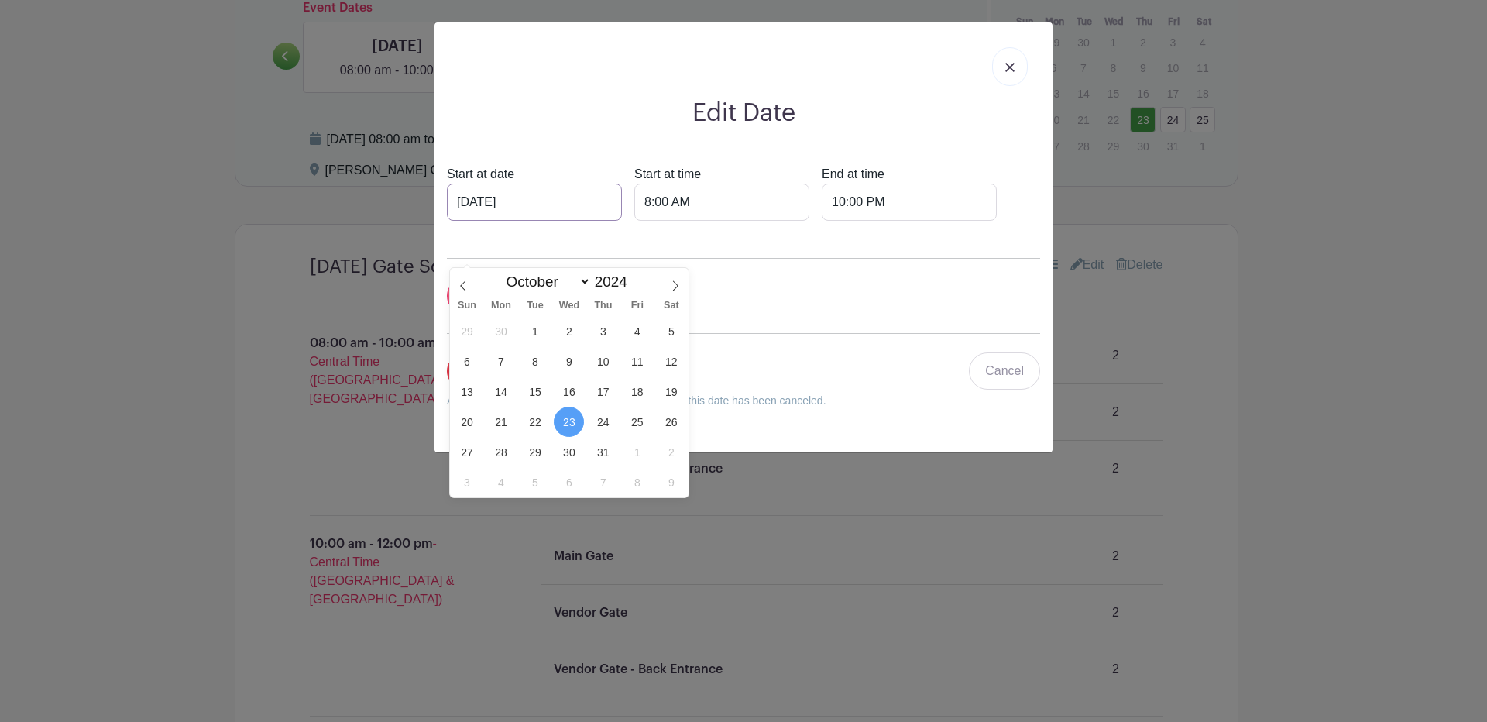
click at [575, 221] on input "Oct 23 2024" at bounding box center [534, 202] width 175 height 37
click at [636, 277] on span at bounding box center [634, 277] width 11 height 9
type input "2025"
click at [572, 419] on span "22" at bounding box center [569, 422] width 30 height 30
type input "Oct 22 2025"
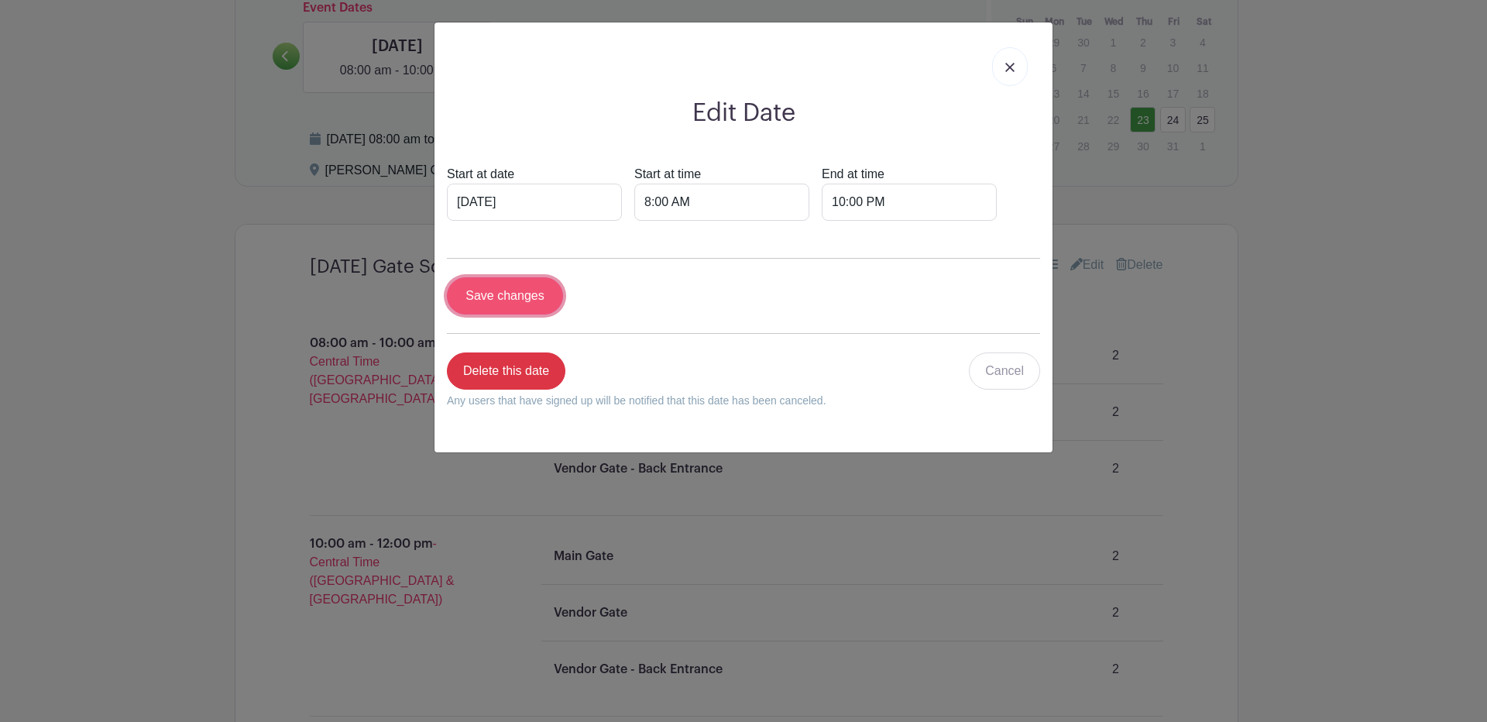
click at [513, 314] on input "Save changes" at bounding box center [505, 295] width 116 height 37
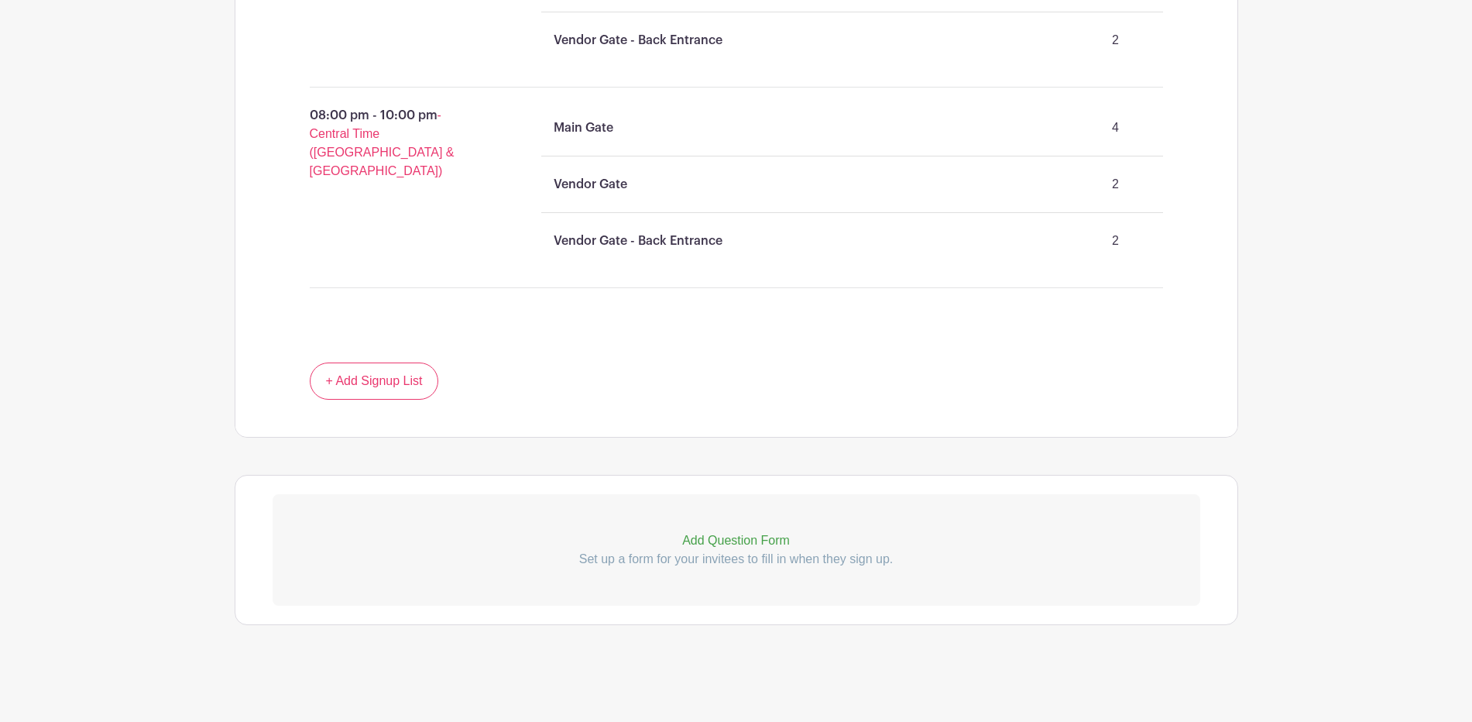
scroll to position [3215, 0]
click at [764, 531] on p "Add Question Form" at bounding box center [737, 540] width 928 height 19
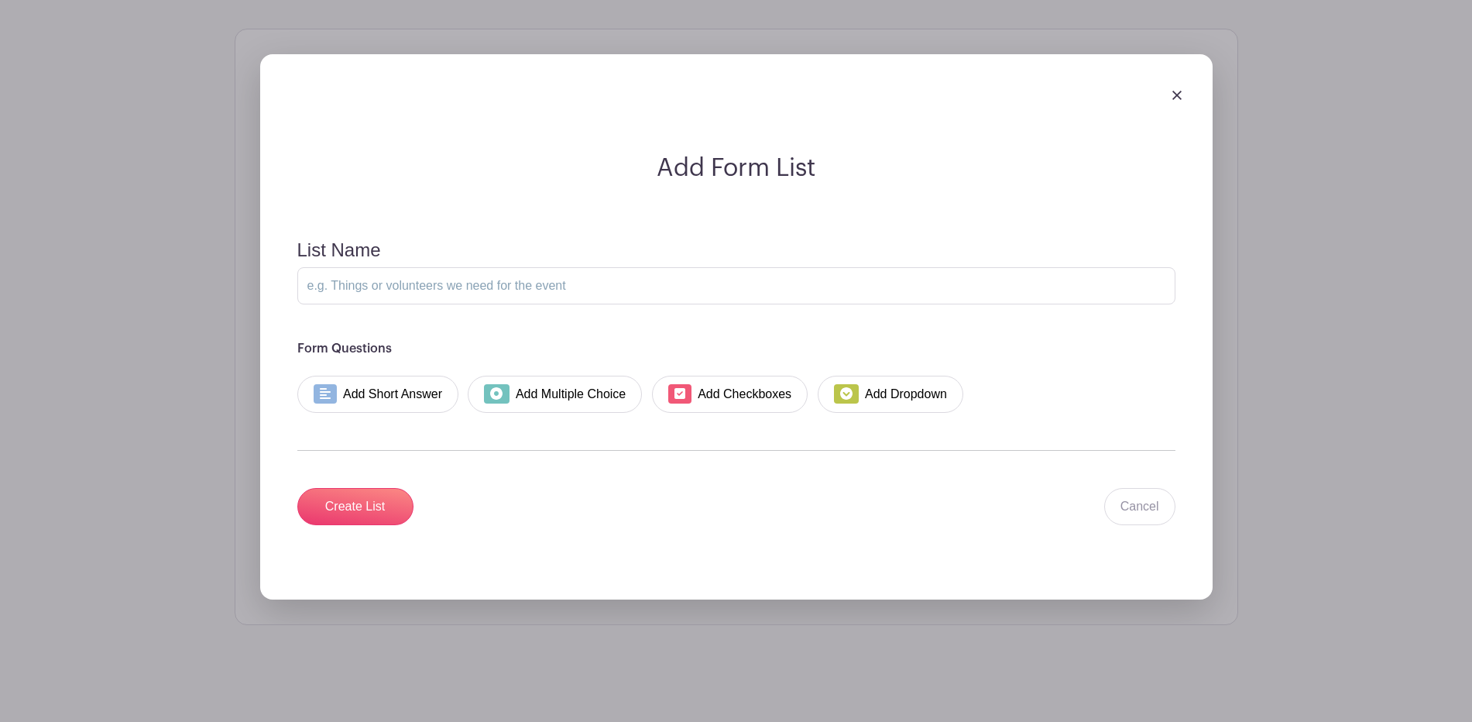
scroll to position [3699, 0]
click at [1113, 525] on link "Cancel" at bounding box center [1139, 506] width 71 height 37
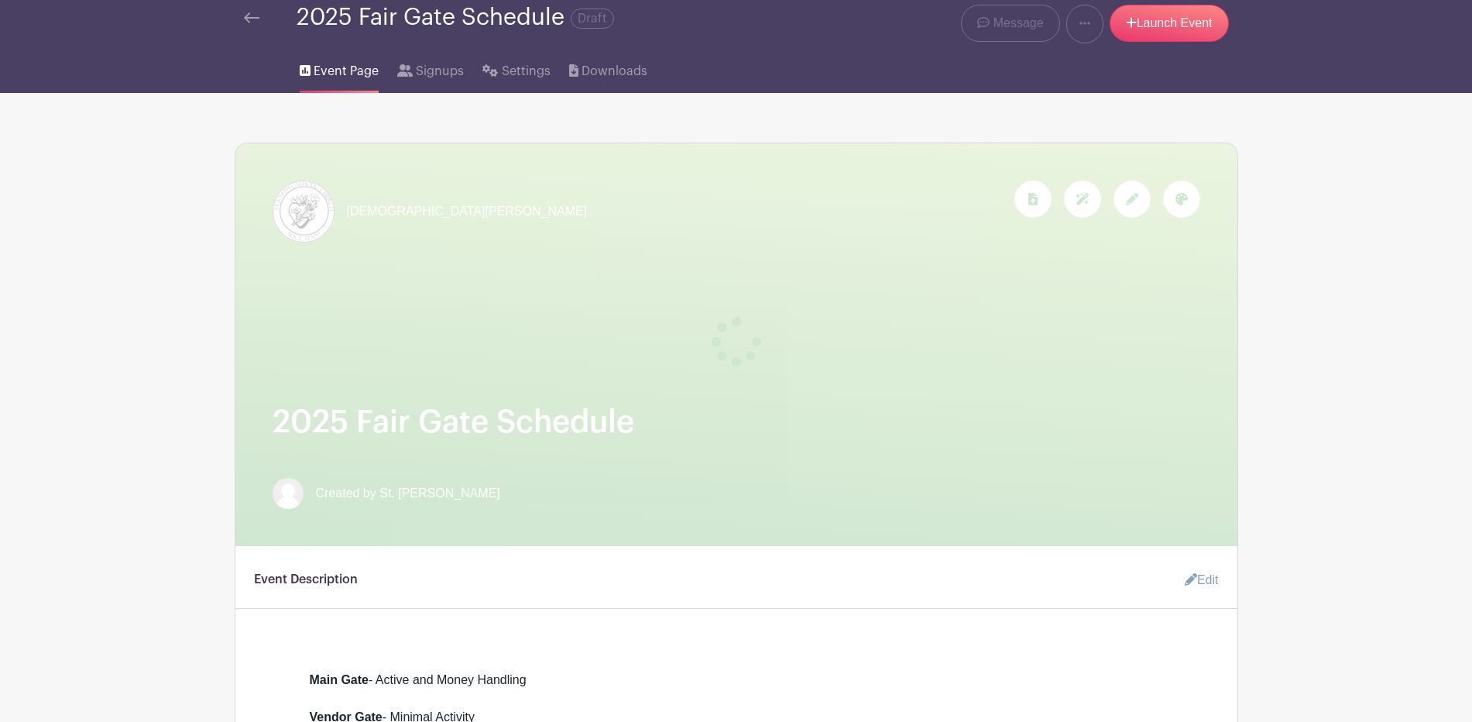
scroll to position [0, 0]
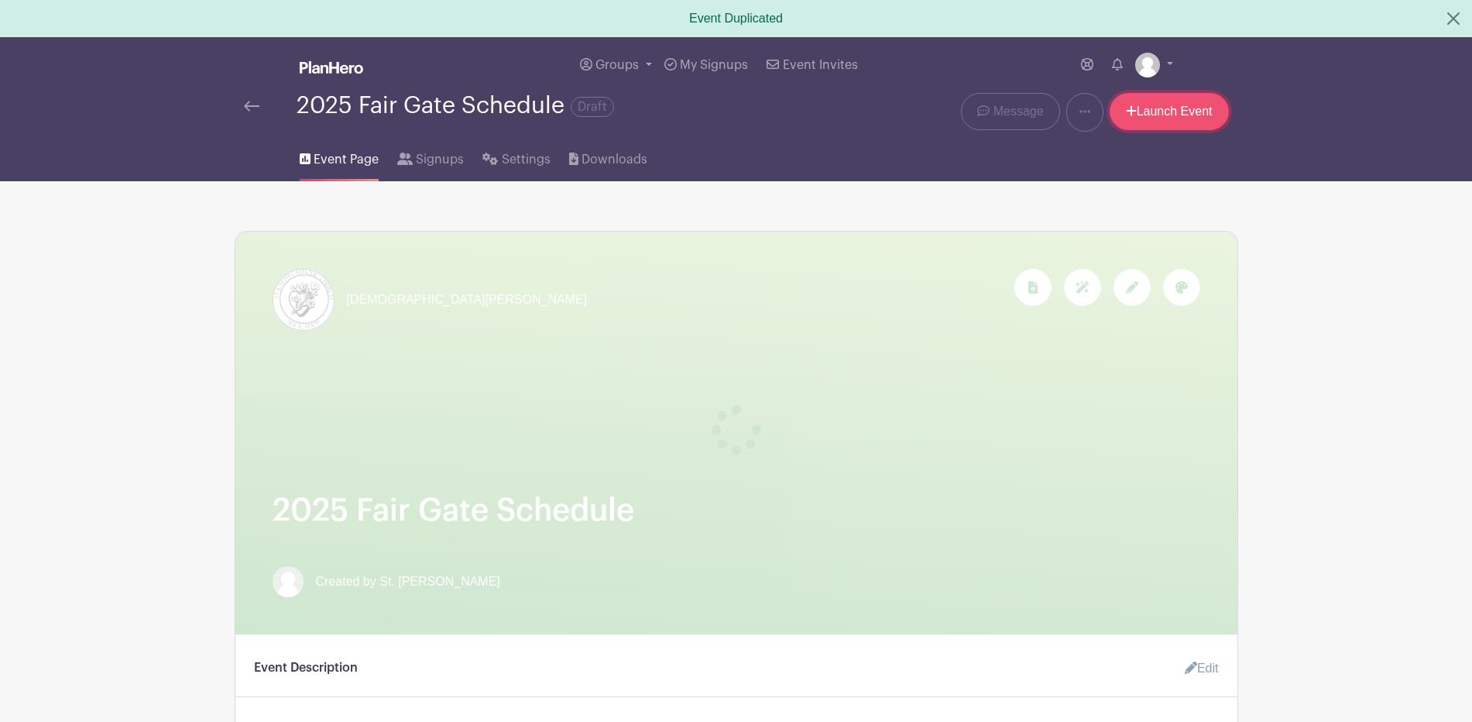
click at [1134, 128] on link "Launch Event" at bounding box center [1169, 111] width 119 height 37
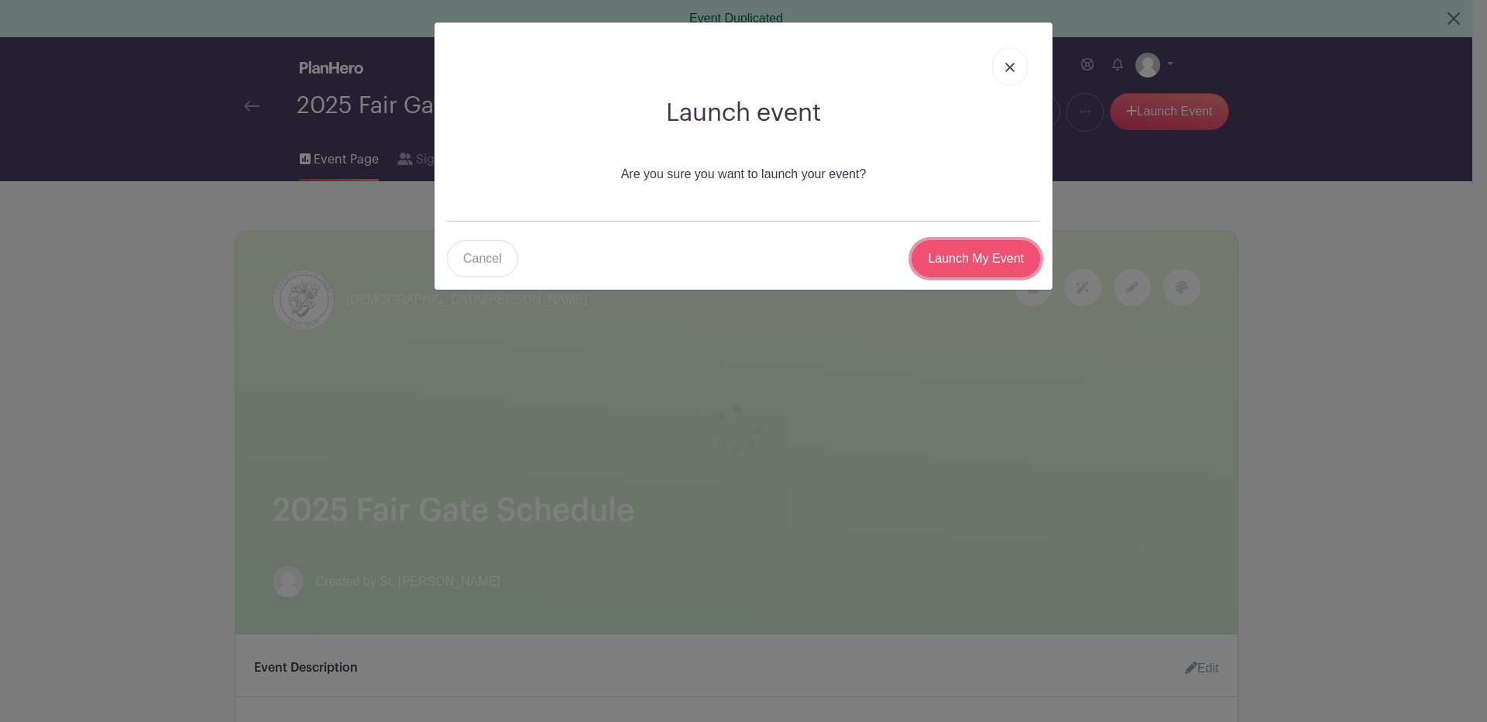
click at [963, 277] on input "Launch My Event" at bounding box center [976, 258] width 129 height 37
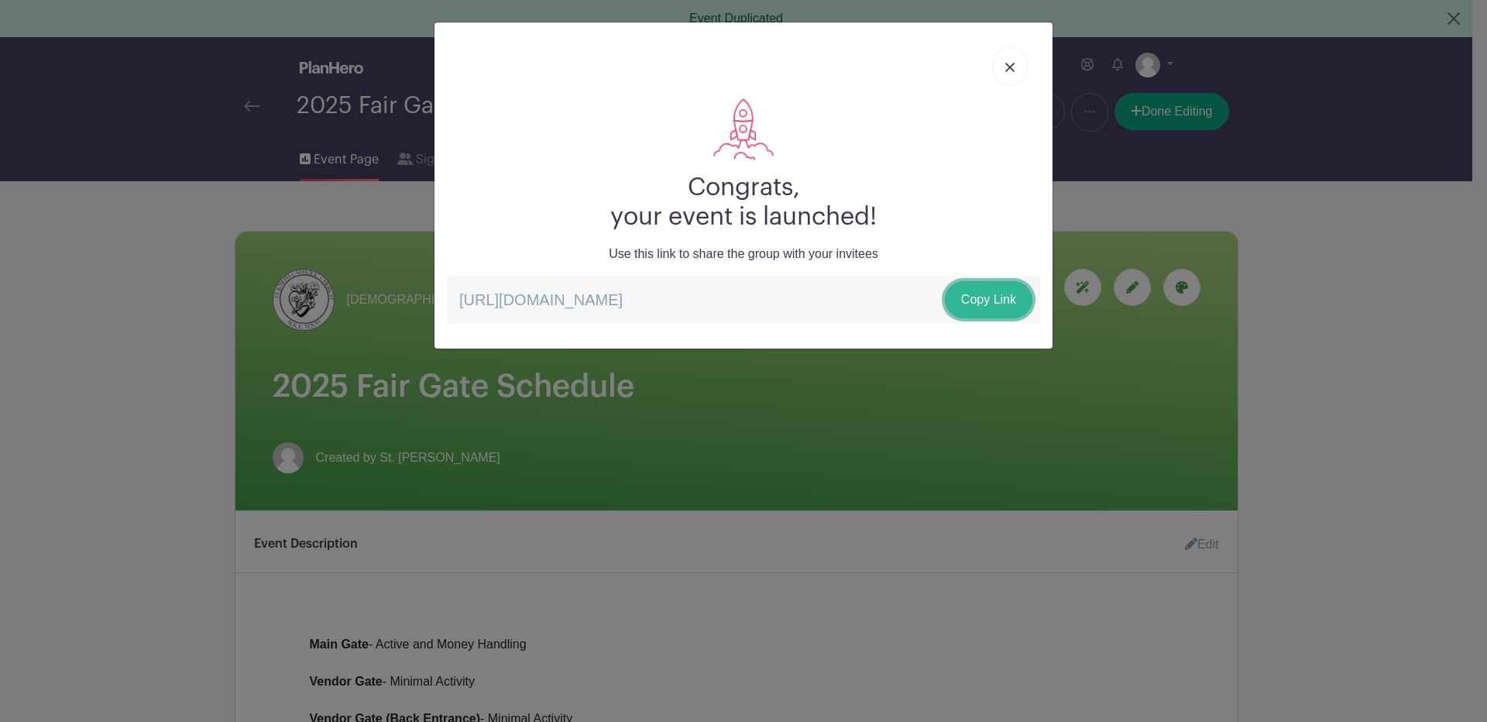
click at [962, 318] on link "Copy Link" at bounding box center [989, 299] width 88 height 37
click at [1005, 72] on img at bounding box center [1009, 67] width 9 height 9
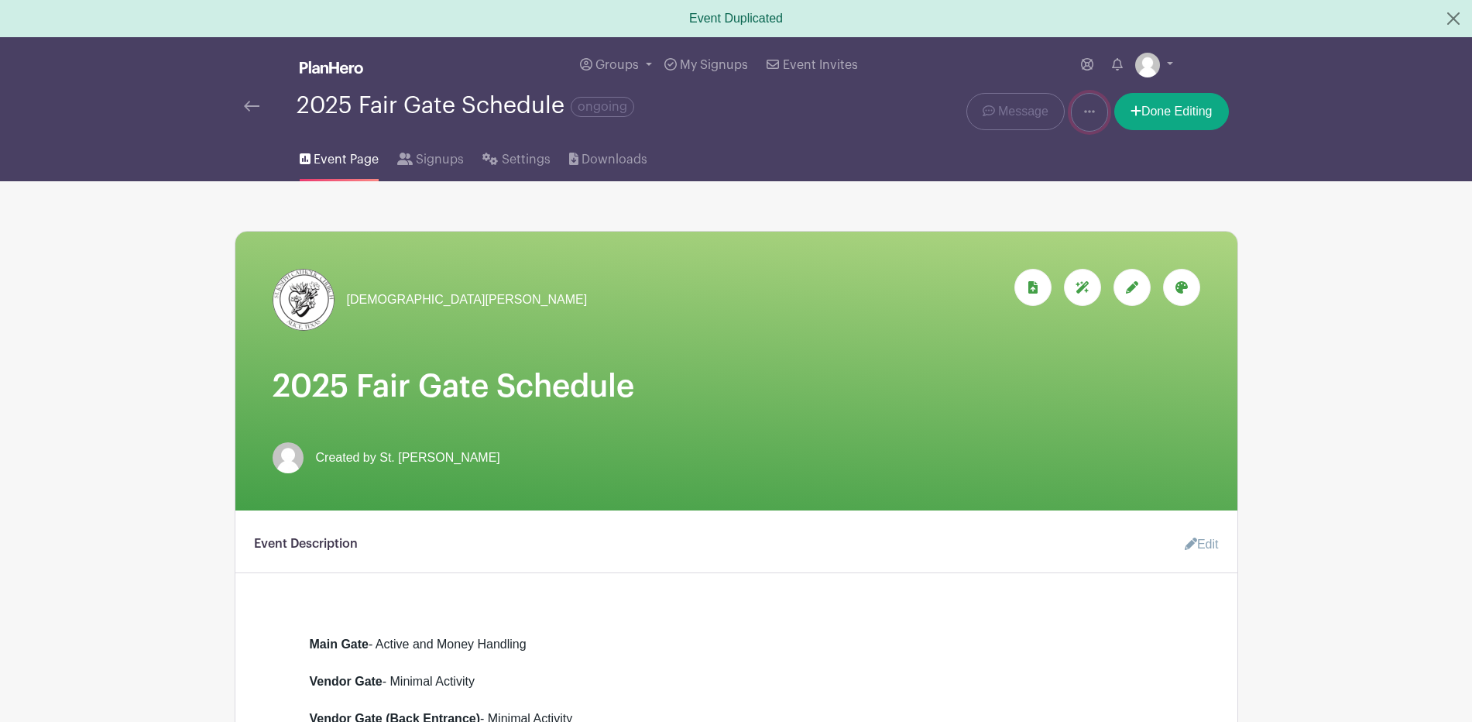
click at [1071, 132] on link at bounding box center [1089, 112] width 37 height 39
click at [1170, 73] on link at bounding box center [1154, 65] width 38 height 25
click at [551, 169] on span "Settings" at bounding box center [526, 159] width 49 height 19
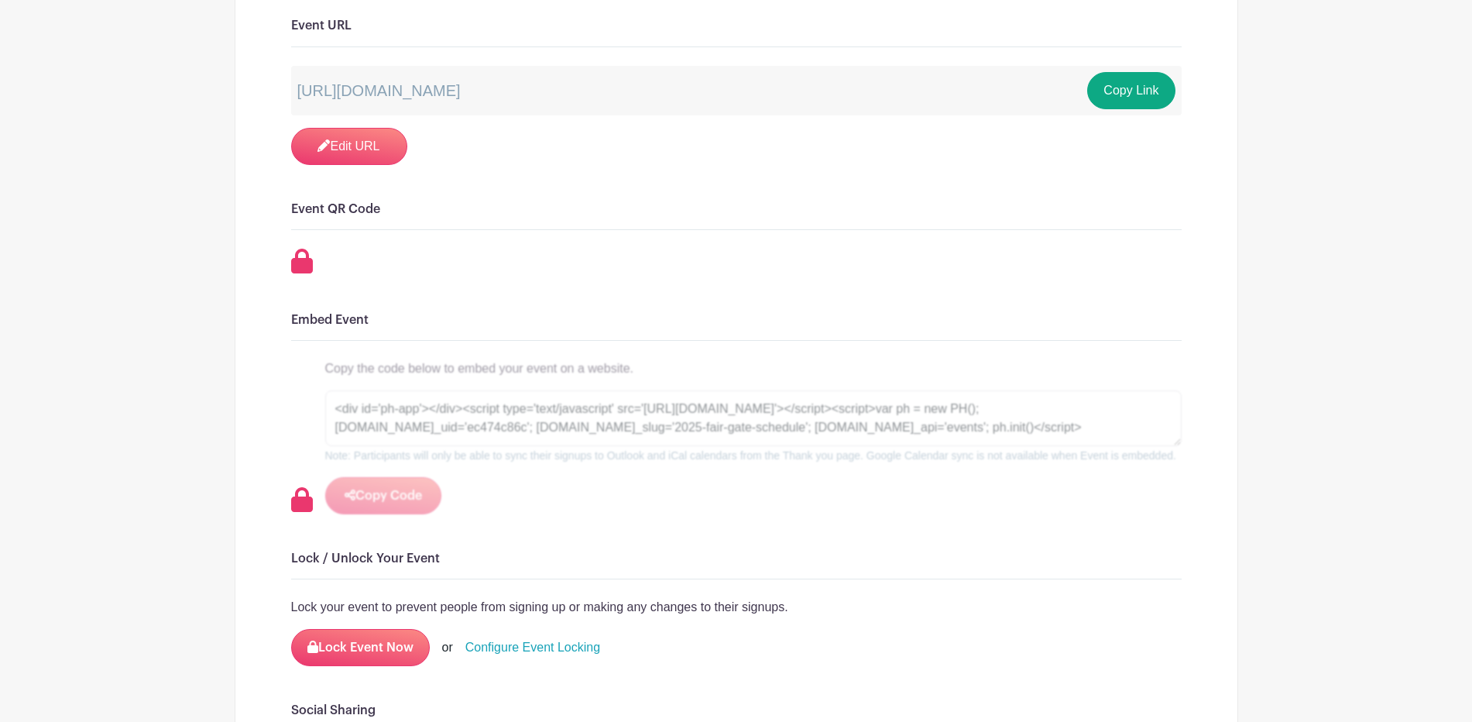
scroll to position [1226, 0]
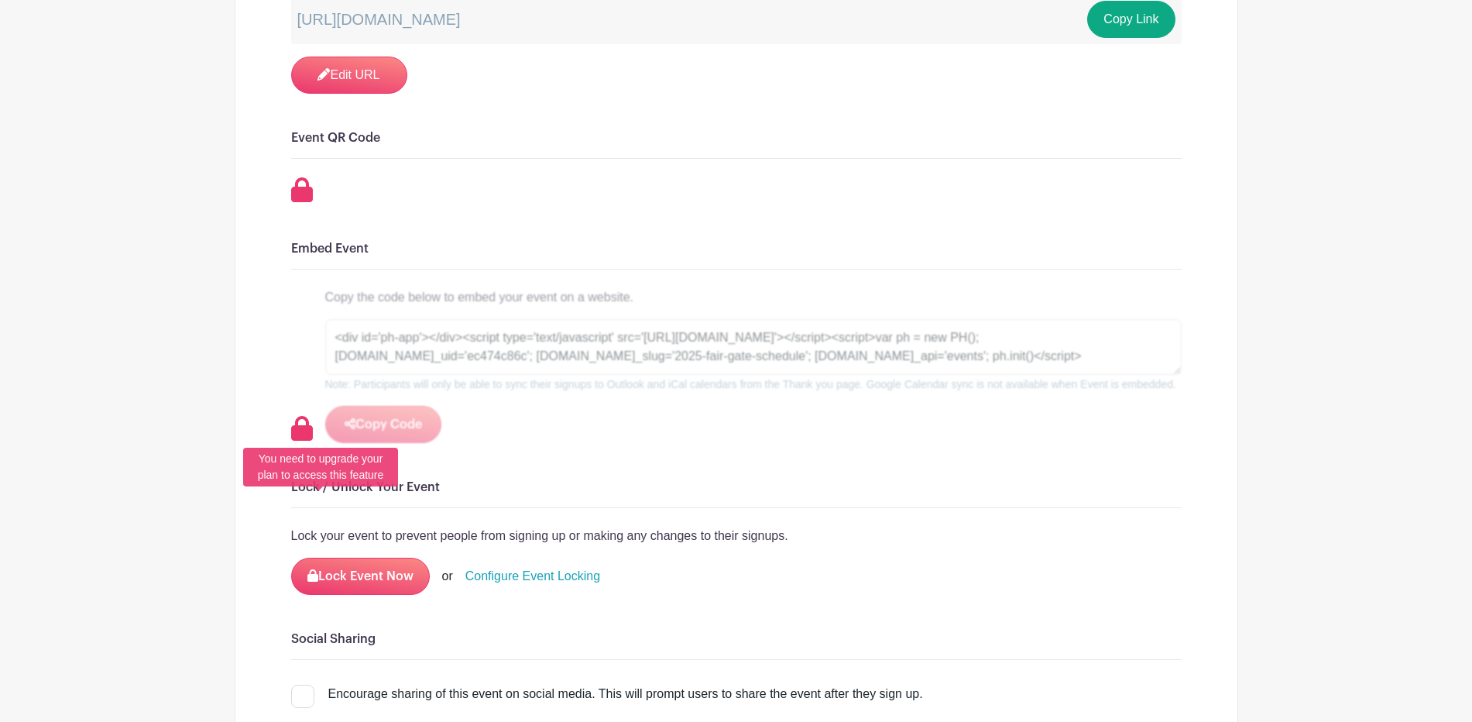
click at [313, 202] on icon at bounding box center [302, 189] width 22 height 25
drag, startPoint x: 321, startPoint y: 498, endPoint x: 265, endPoint y: 457, distance: 69.9
click at [265, 457] on div "You need to upgrade your plan to access this feature" at bounding box center [320, 467] width 155 height 39
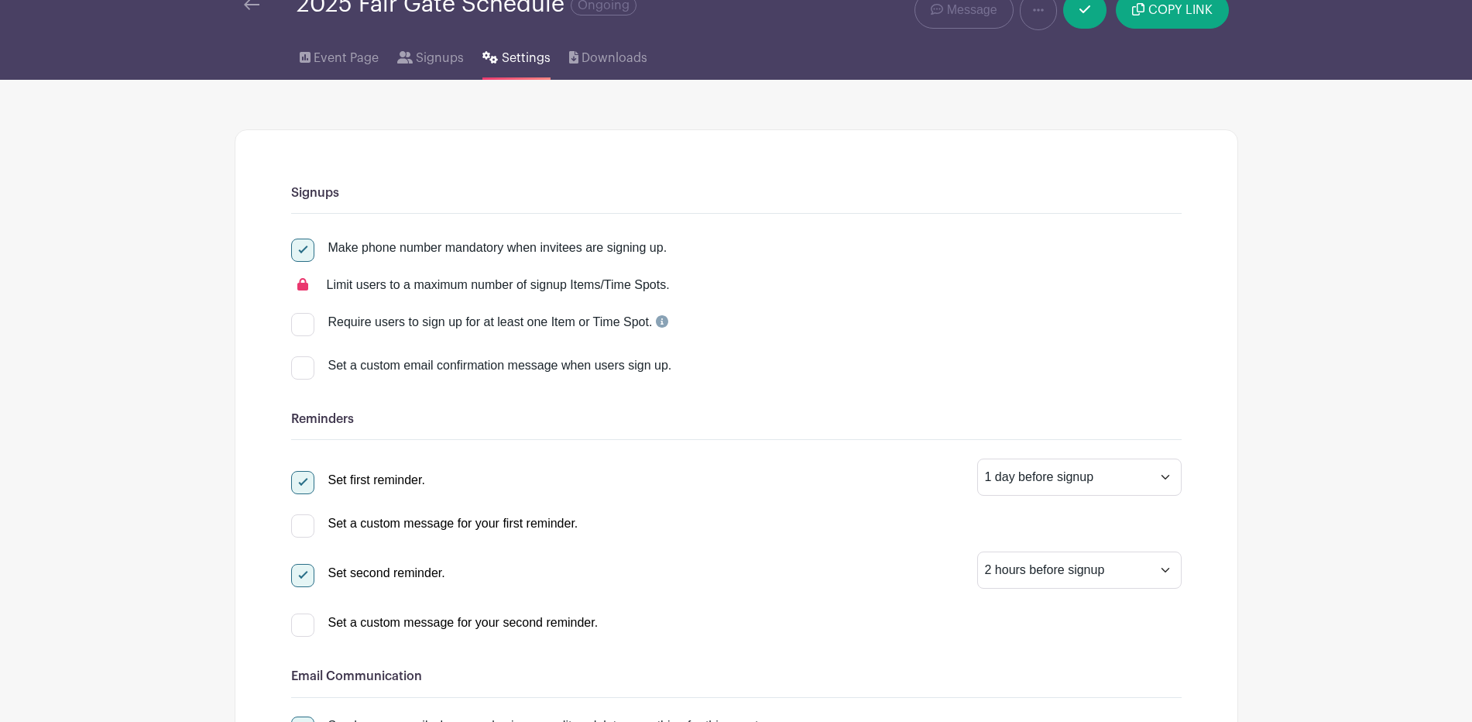
scroll to position [0, 0]
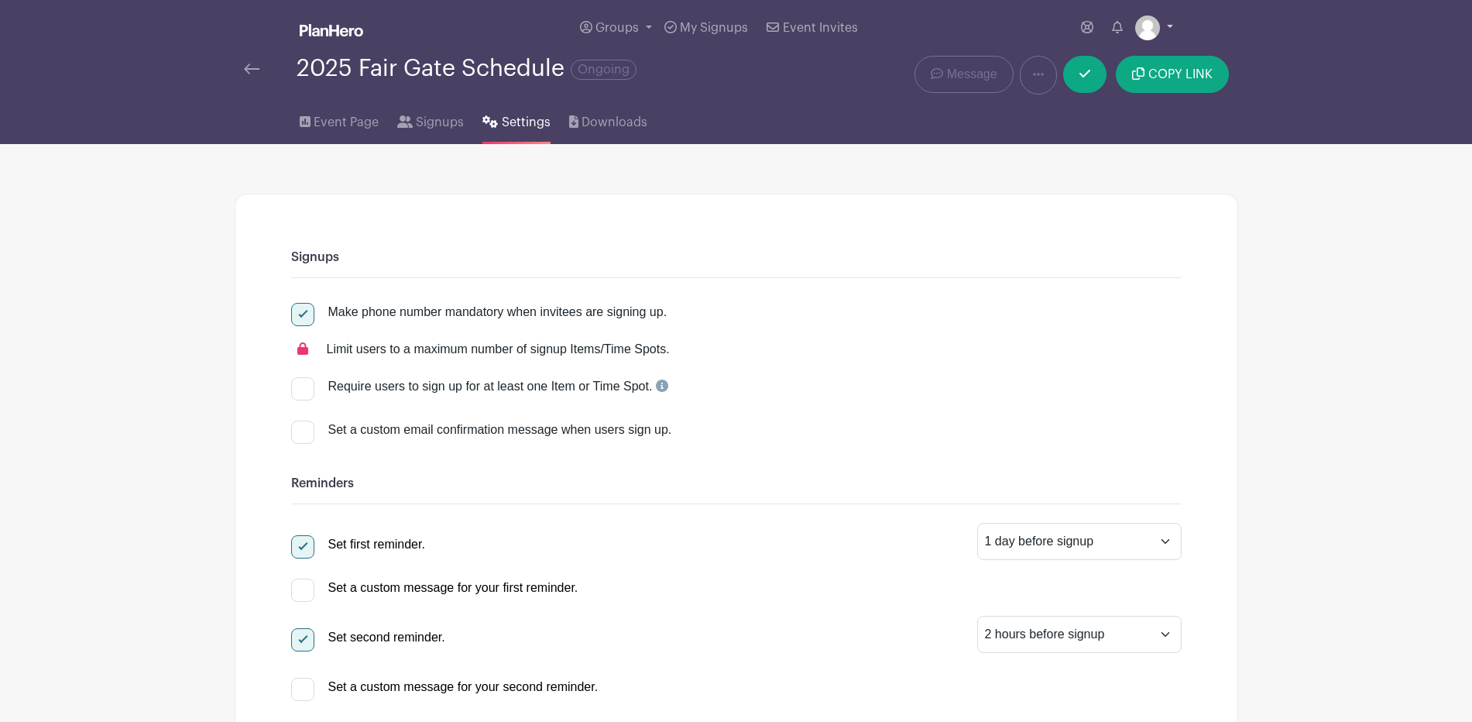
click at [1165, 28] on link at bounding box center [1154, 27] width 38 height 25
click at [1063, 77] on link "My account" at bounding box center [1111, 64] width 122 height 25
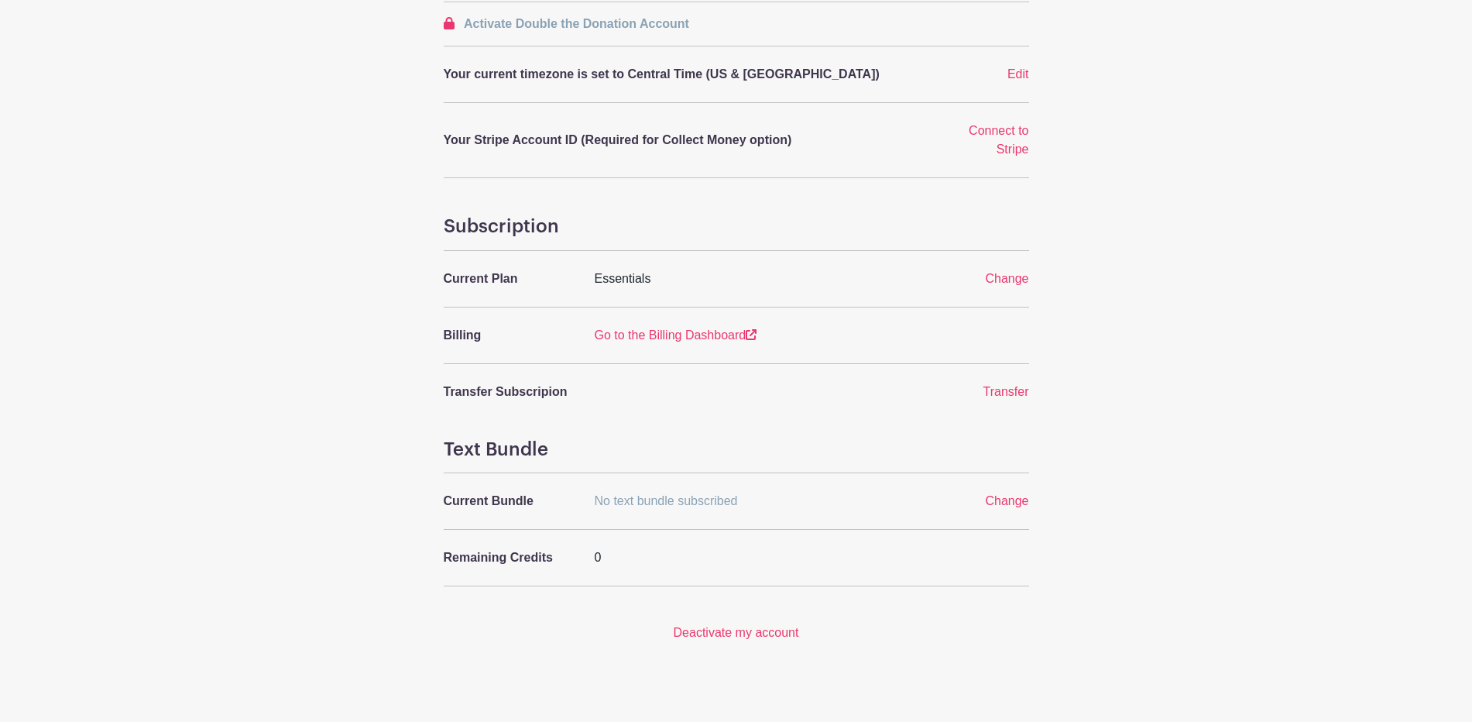
scroll to position [452, 0]
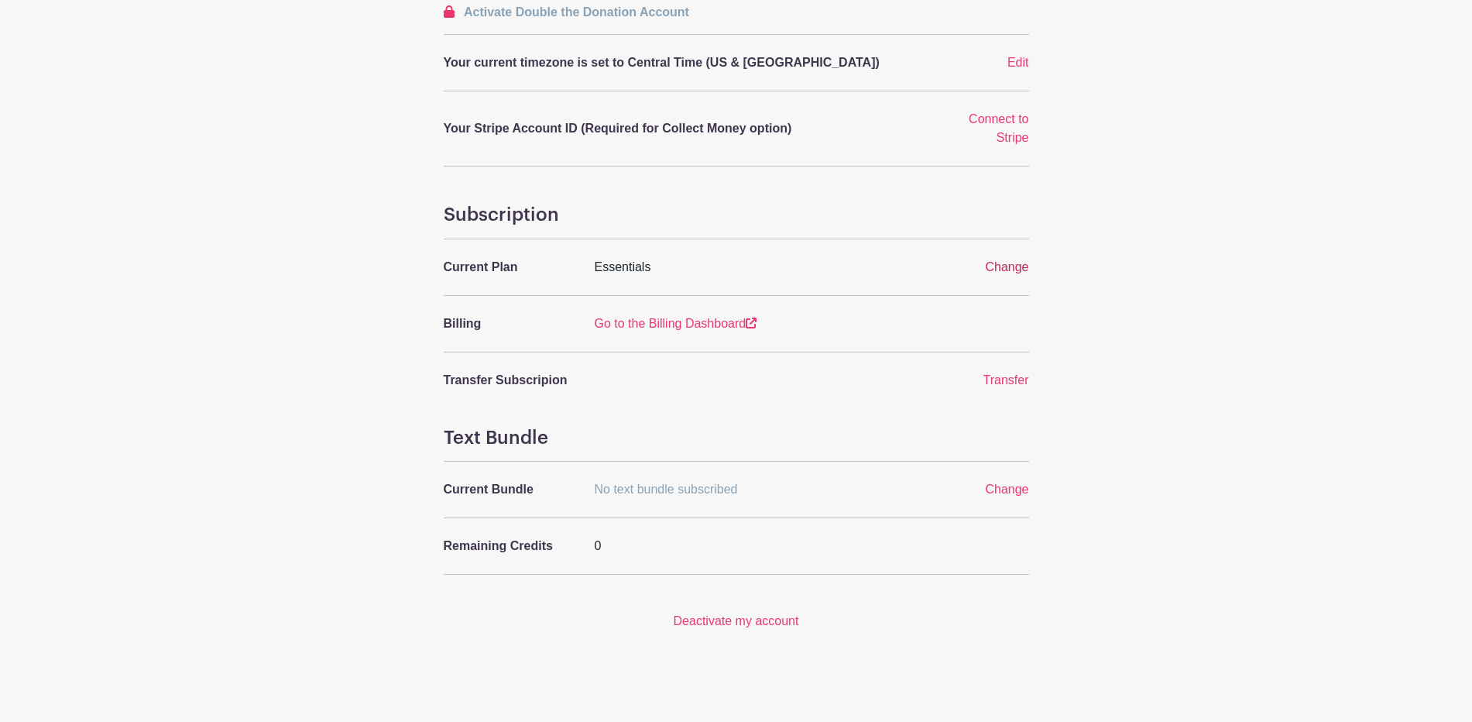
click at [995, 273] on span "Change" at bounding box center [1006, 266] width 43 height 13
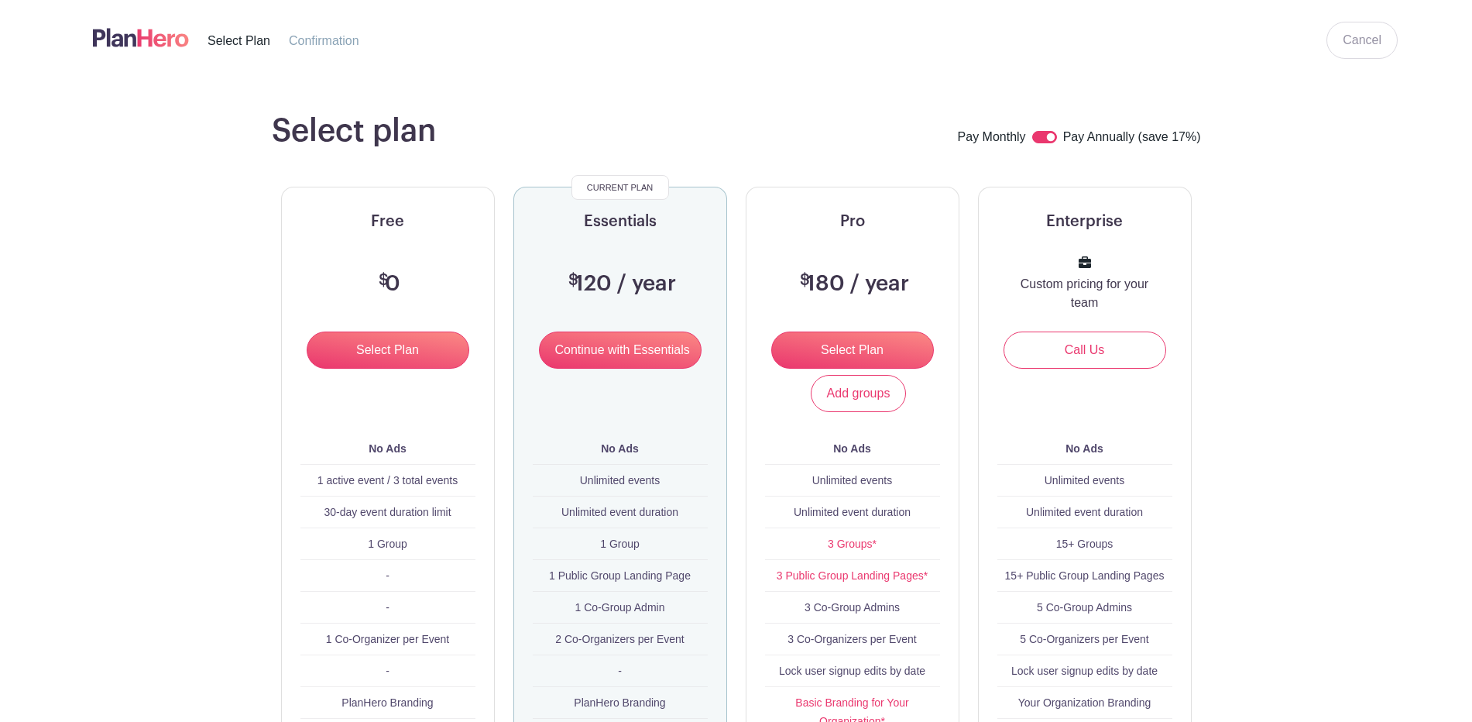
click at [155, 42] on img at bounding box center [141, 38] width 96 height 26
click at [1341, 55] on link "Cancel" at bounding box center [1362, 40] width 71 height 37
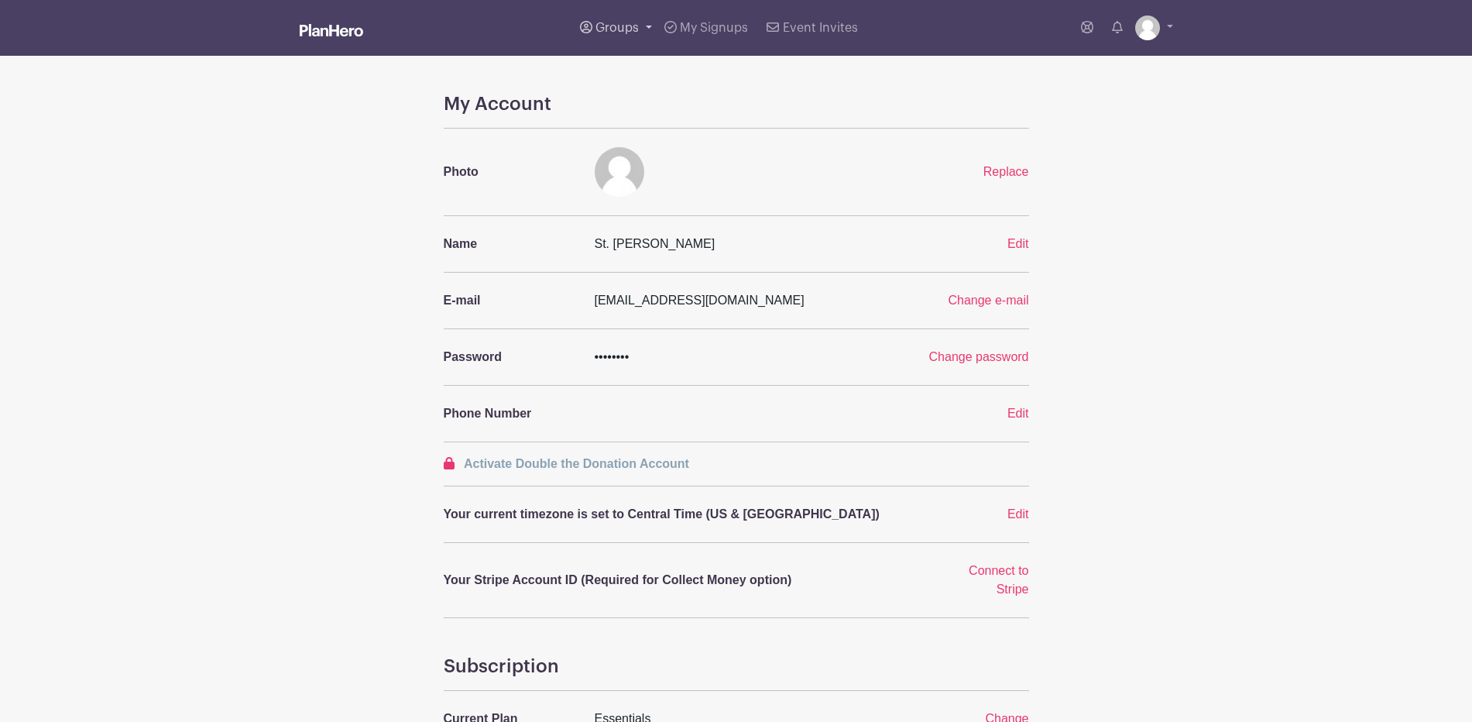
click at [585, 26] on link "Groups" at bounding box center [616, 28] width 84 height 56
click at [612, 122] on span "St. Joseph Church" at bounding box center [728, 114] width 232 height 18
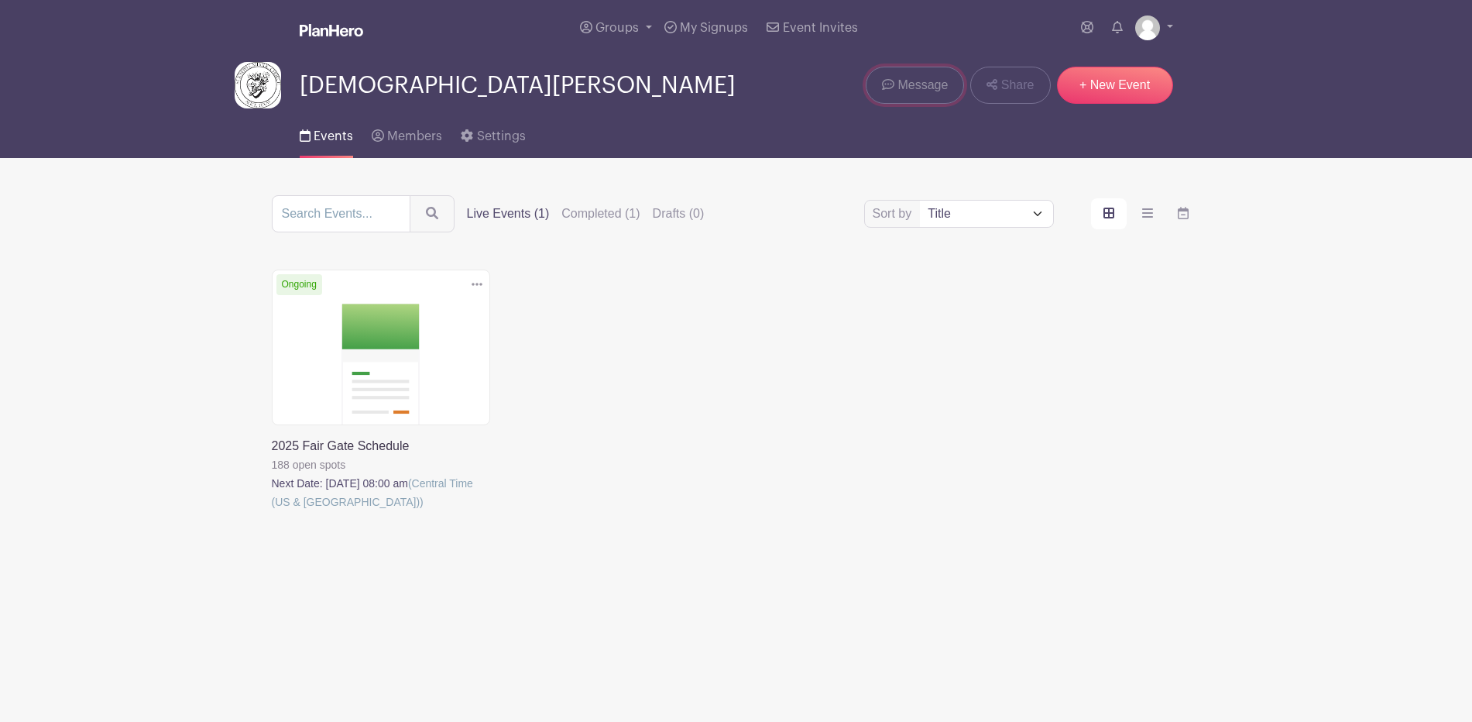
click at [898, 94] on span "Message" at bounding box center [923, 85] width 50 height 19
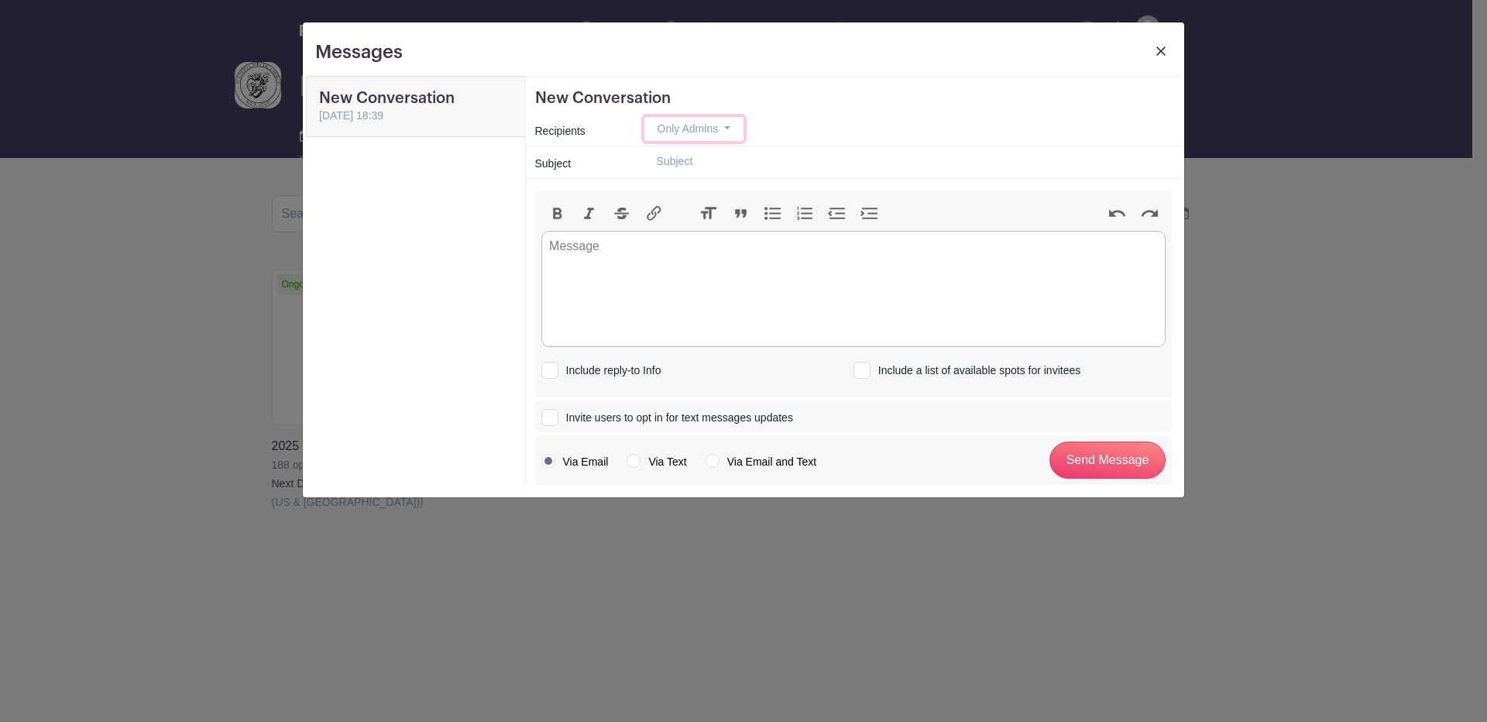
click at [743, 141] on button "Only Admins" at bounding box center [693, 129] width 99 height 24
click at [1156, 56] on img at bounding box center [1160, 50] width 9 height 9
